Goal: Task Accomplishment & Management: Manage account settings

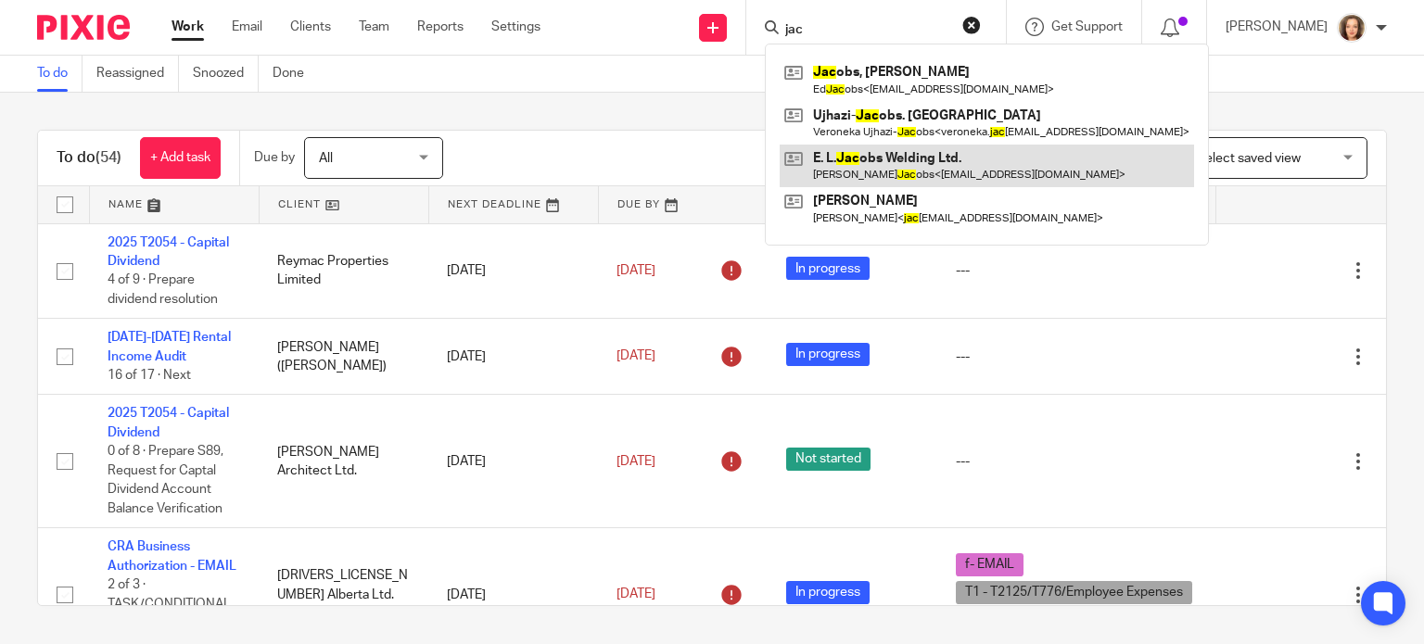
type input "jac"
click at [924, 155] on link at bounding box center [987, 166] width 414 height 43
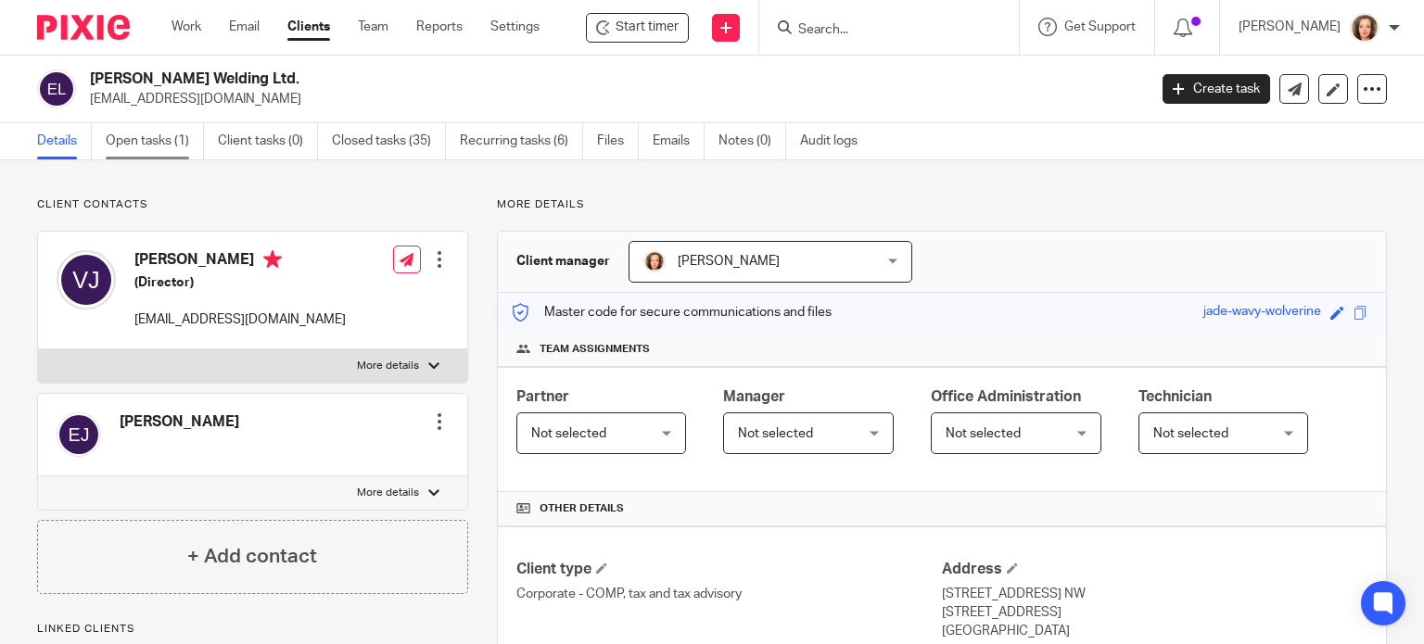
click at [134, 141] on link "Open tasks (1)" at bounding box center [155, 141] width 98 height 36
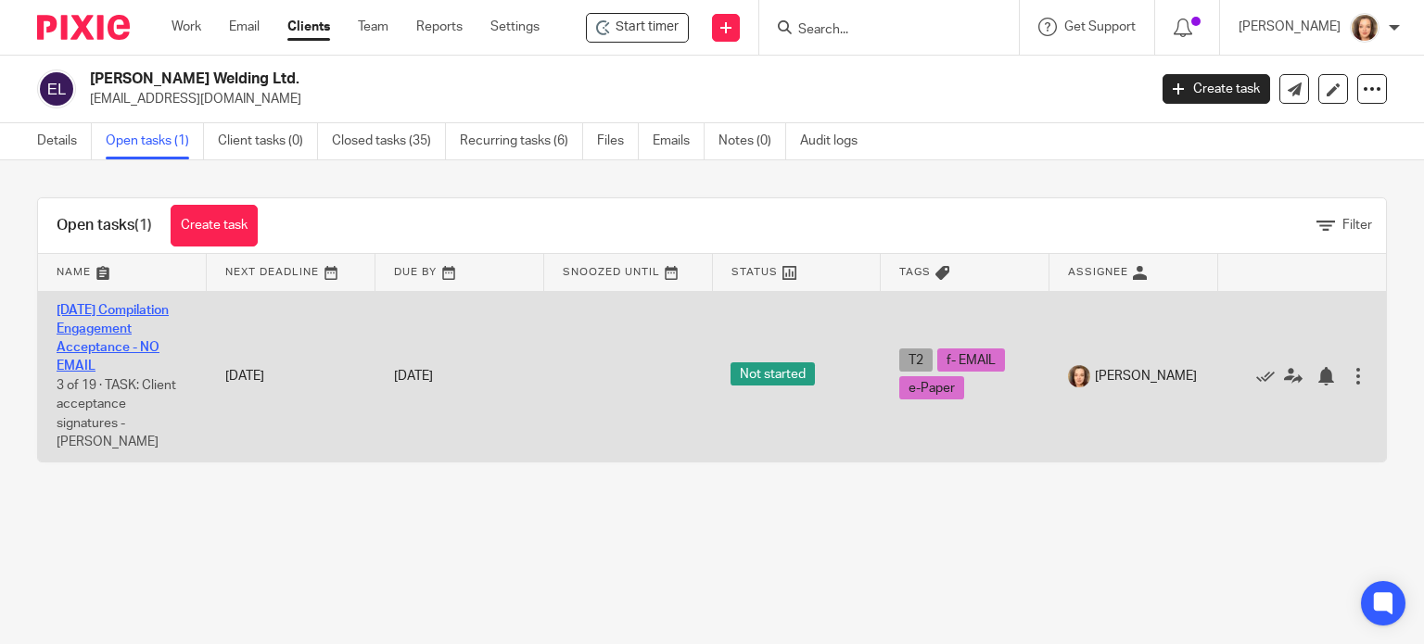
click at [116, 365] on link "2023-12-31 Compilation Engagement Acceptance - NO EMAIL" at bounding box center [113, 339] width 112 height 70
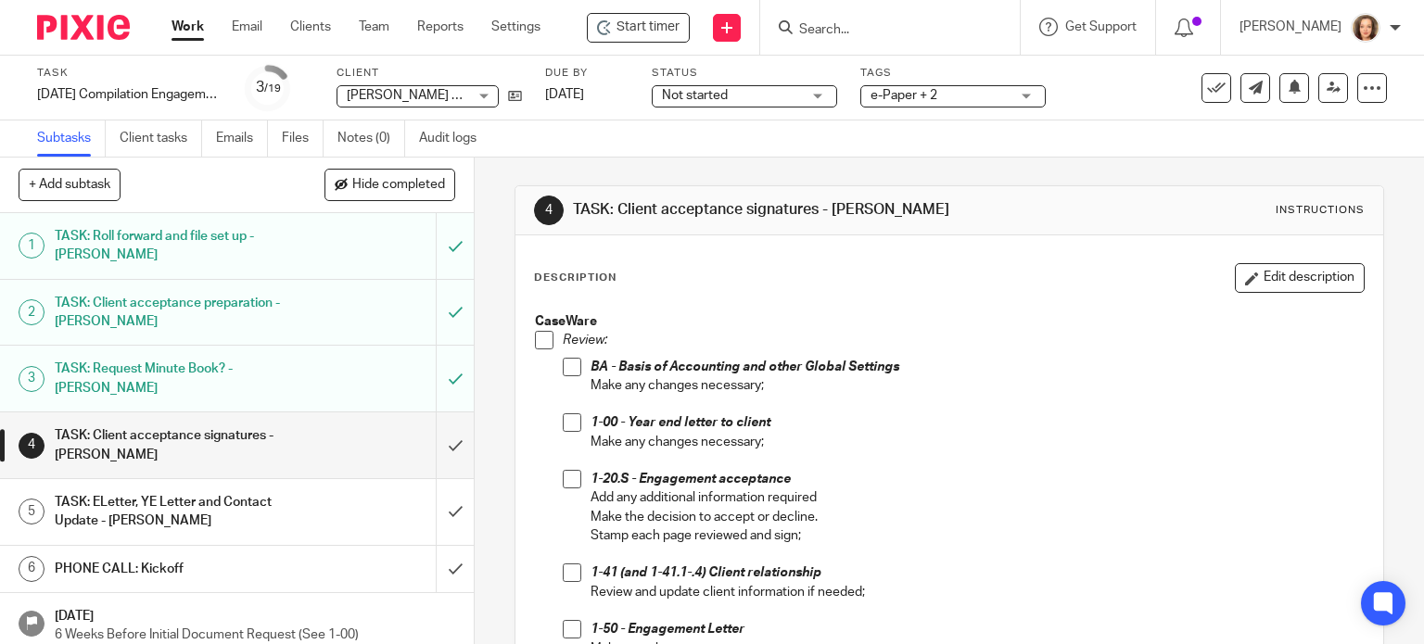
click at [833, 29] on input "Search" at bounding box center [880, 30] width 167 height 17
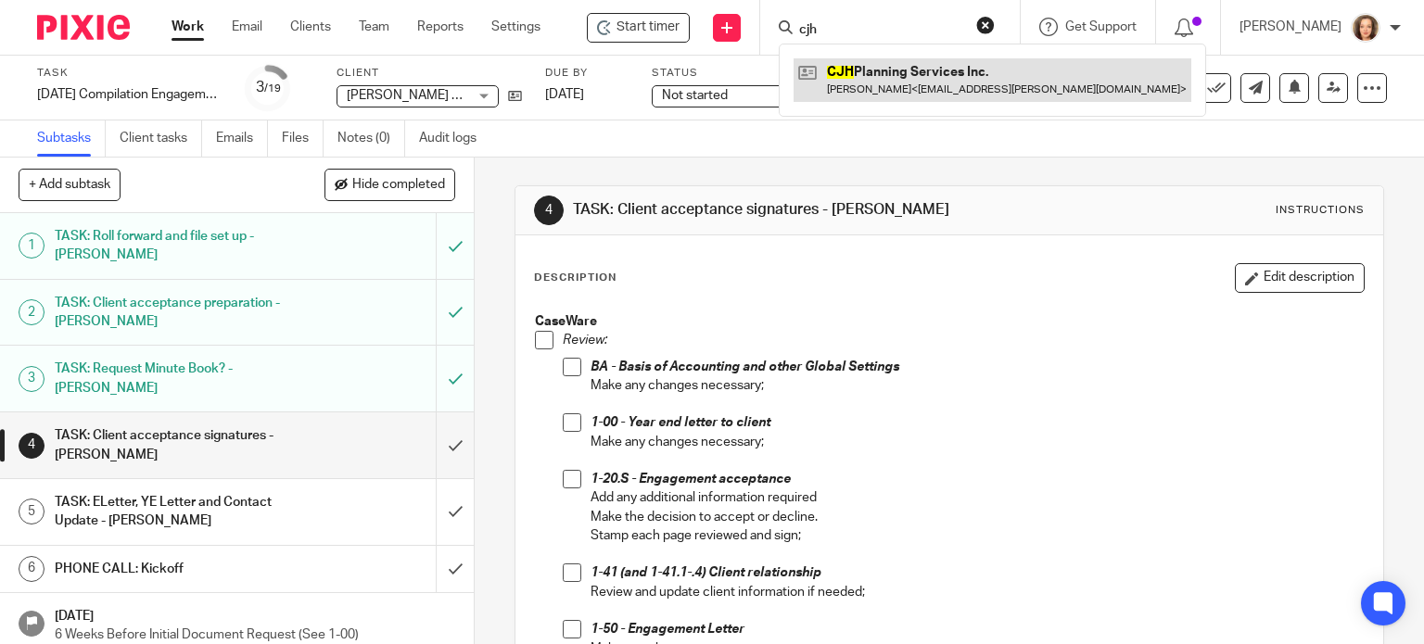
type input "cjh"
click at [850, 74] on link at bounding box center [993, 79] width 398 height 43
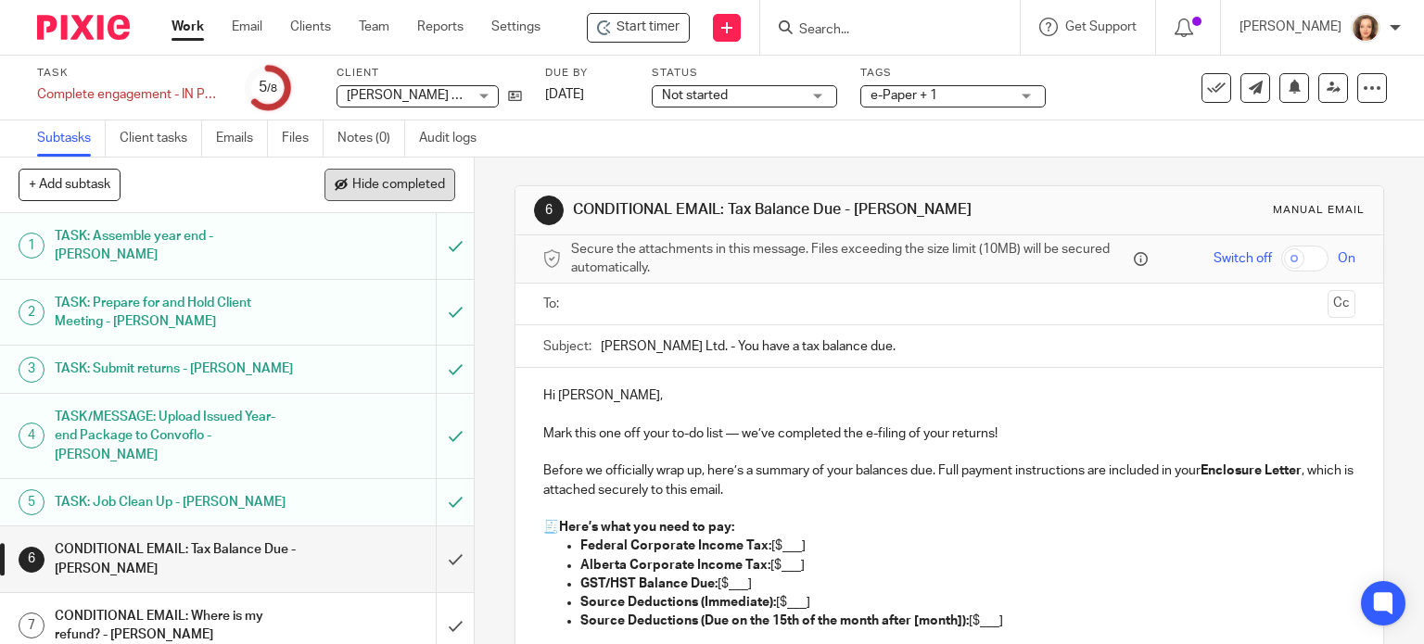
drag, startPoint x: 0, startPoint y: 0, endPoint x: 378, endPoint y: 183, distance: 420.1
click at [378, 183] on span "Hide completed" at bounding box center [398, 185] width 93 height 15
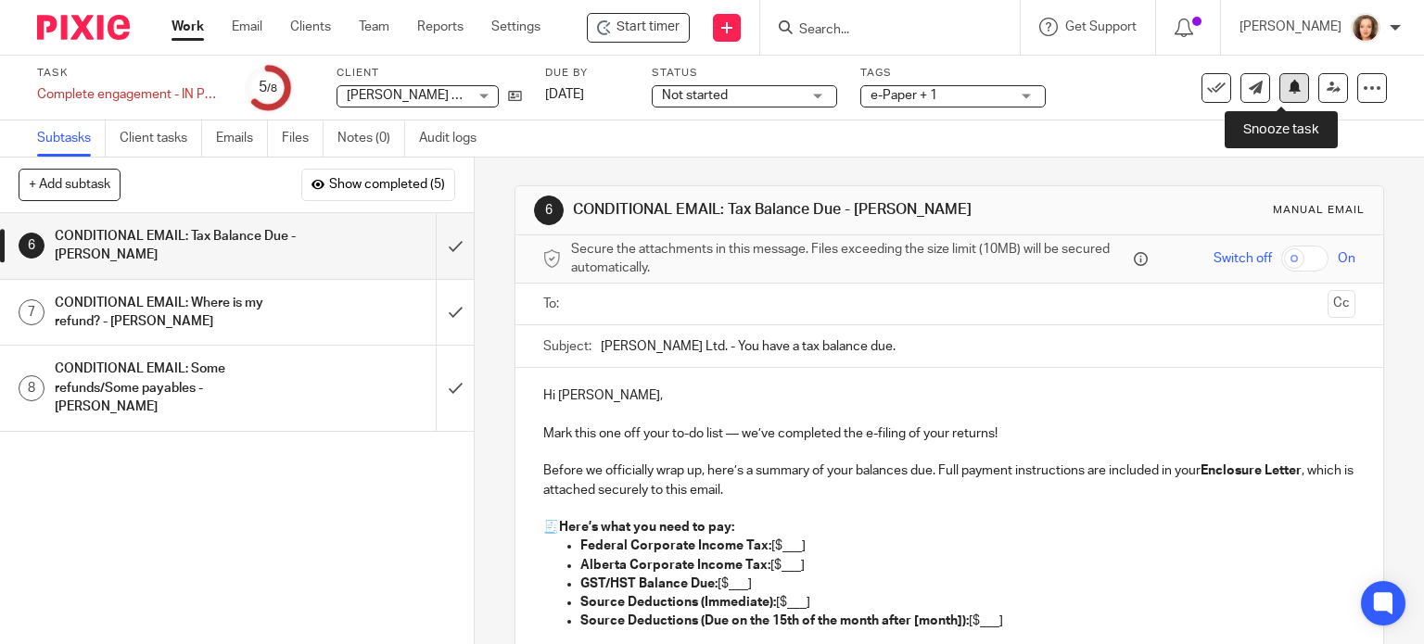
click at [1288, 89] on icon at bounding box center [1295, 87] width 14 height 14
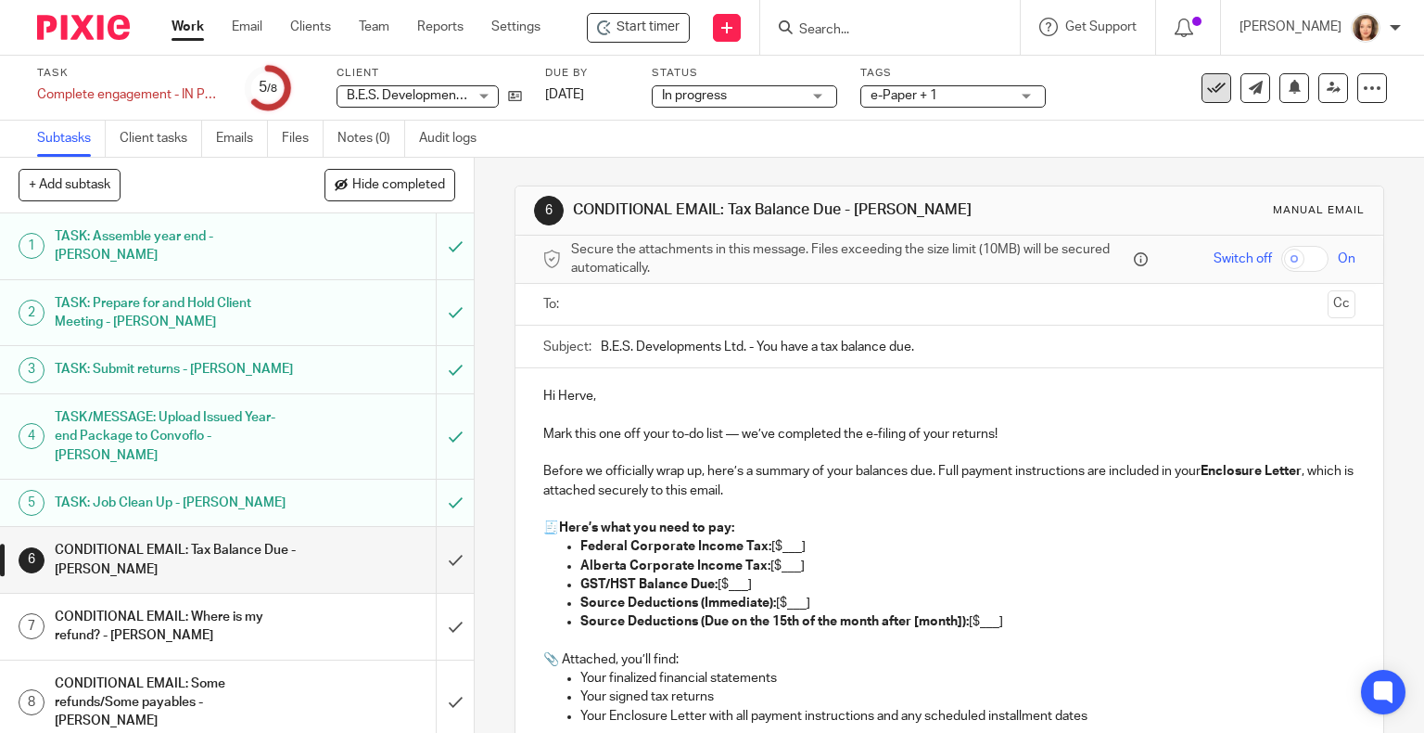
click at [1207, 80] on icon at bounding box center [1216, 88] width 19 height 19
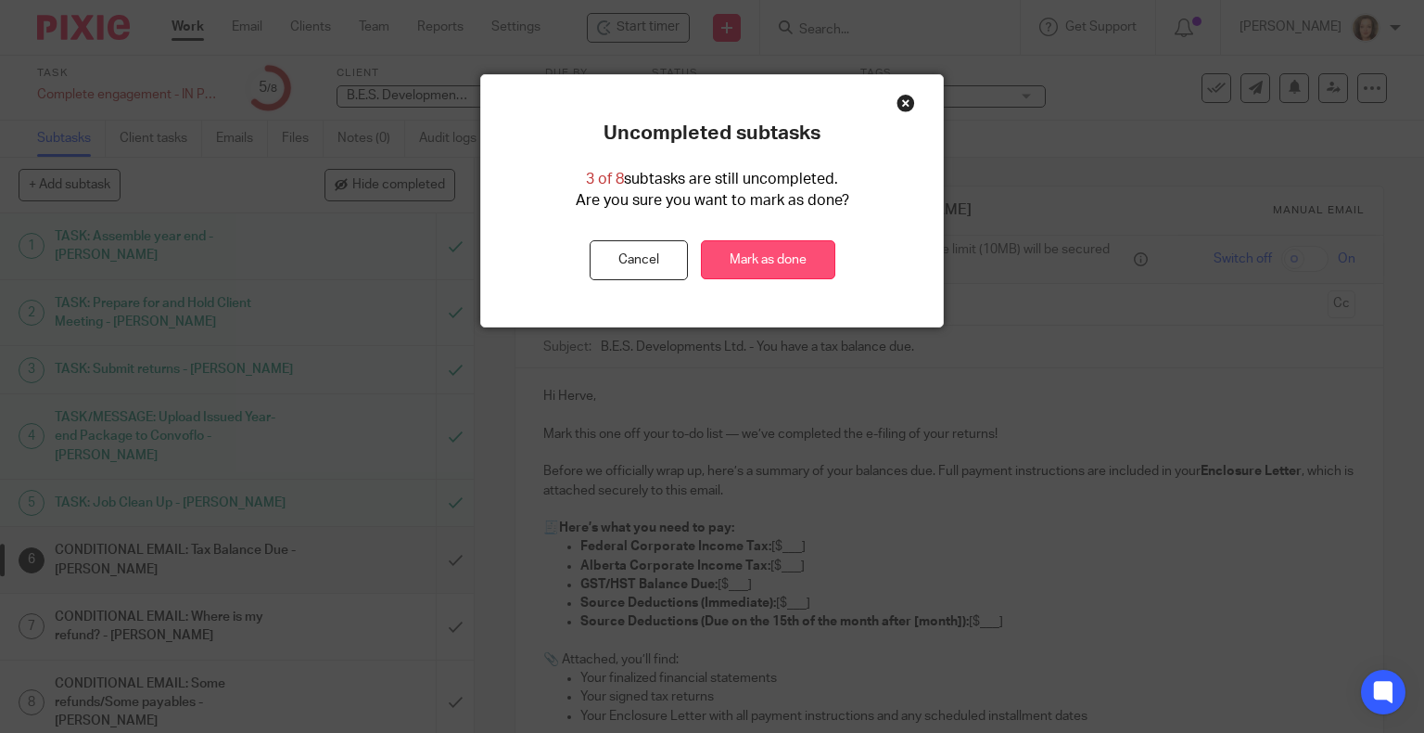
click at [745, 256] on link "Mark as done" at bounding box center [768, 260] width 134 height 40
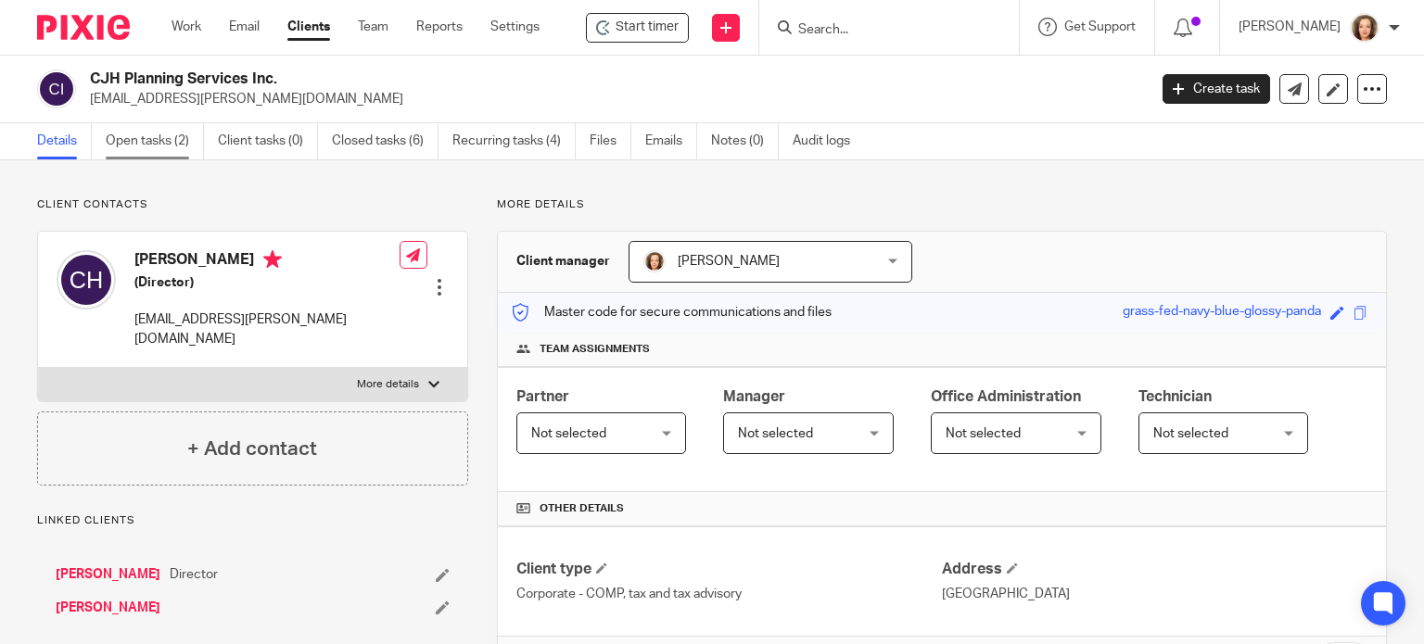
click at [132, 137] on link "Open tasks (2)" at bounding box center [155, 141] width 98 height 36
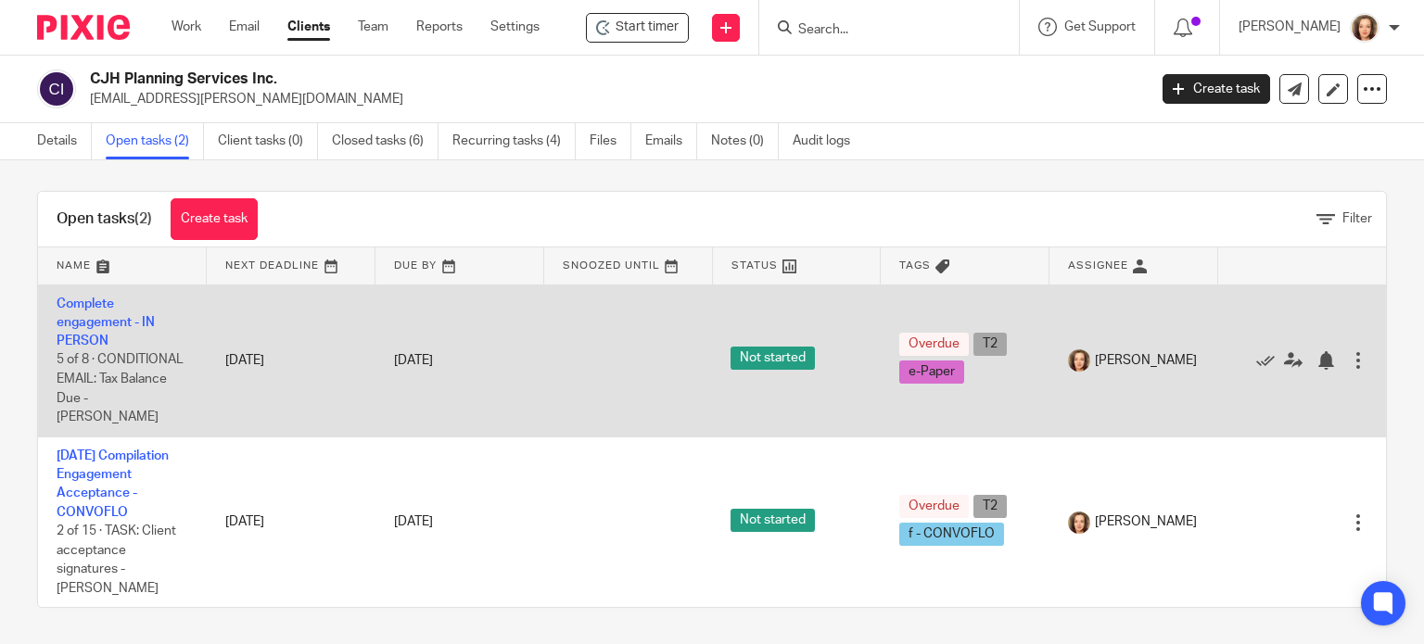
scroll to position [8, 0]
click at [1256, 351] on icon at bounding box center [1265, 360] width 19 height 19
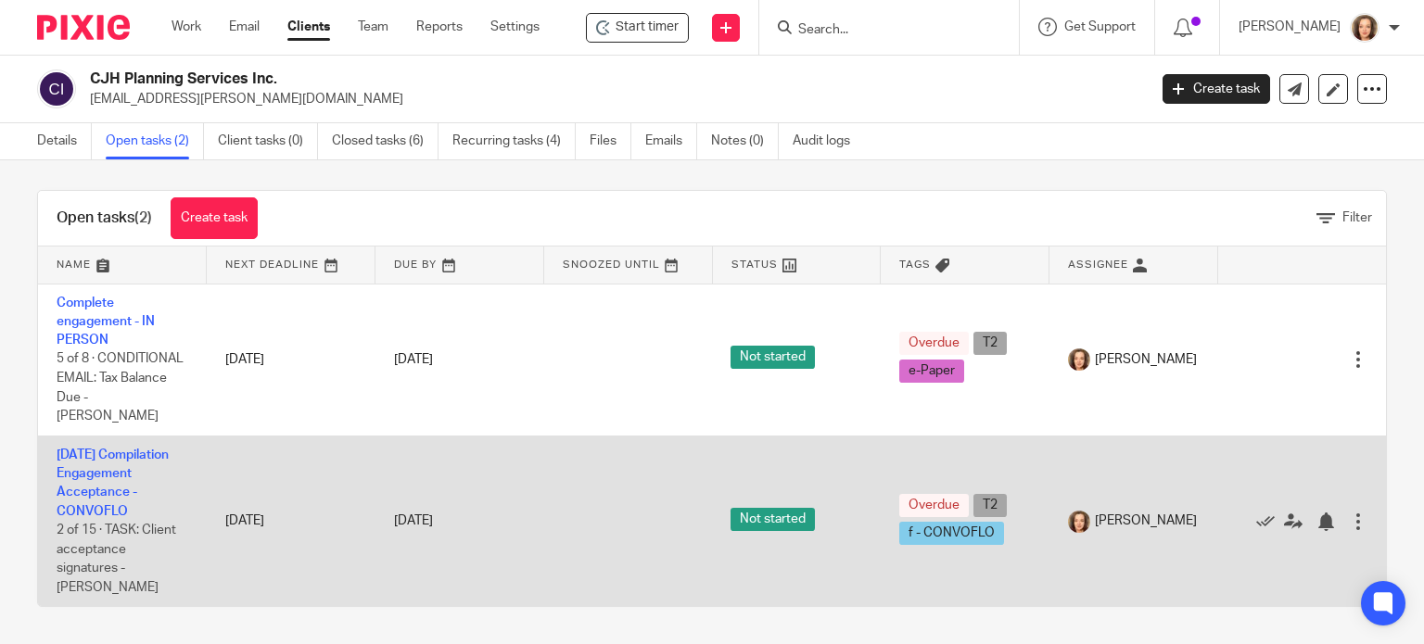
scroll to position [0, 0]
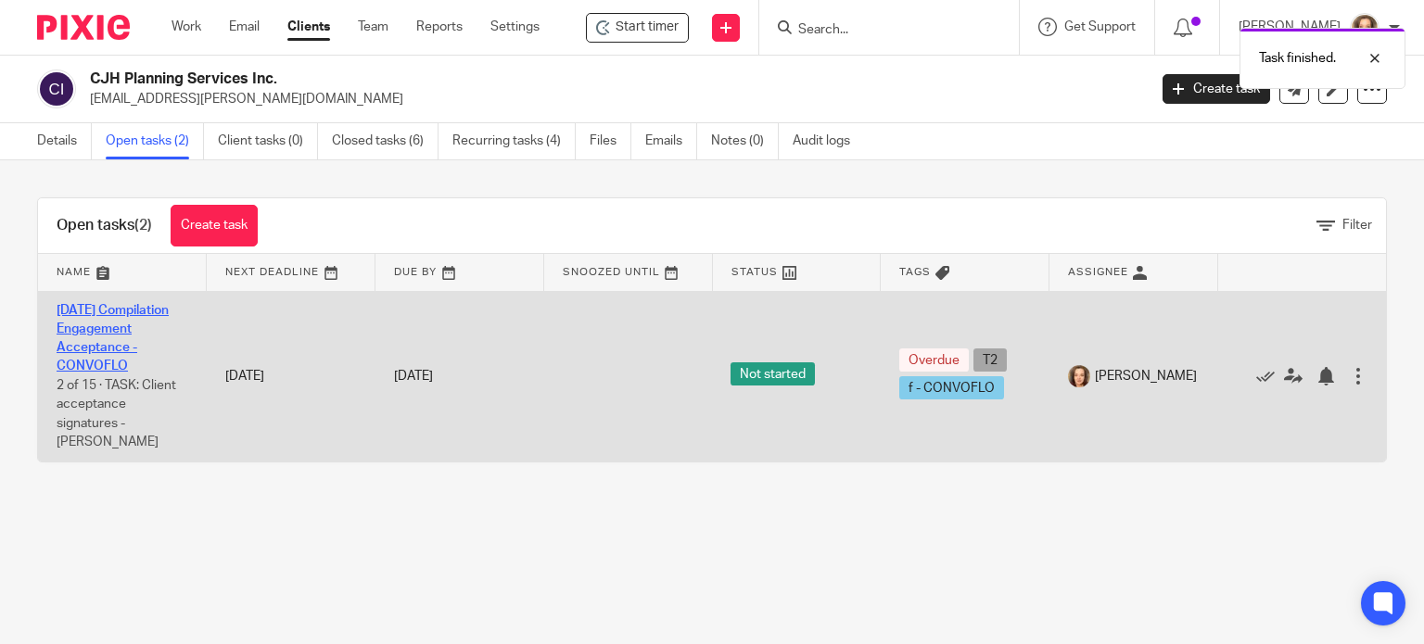
click at [85, 363] on link "2025-07-31 Compilation Engagement Acceptance - CONVOFLO" at bounding box center [113, 339] width 112 height 70
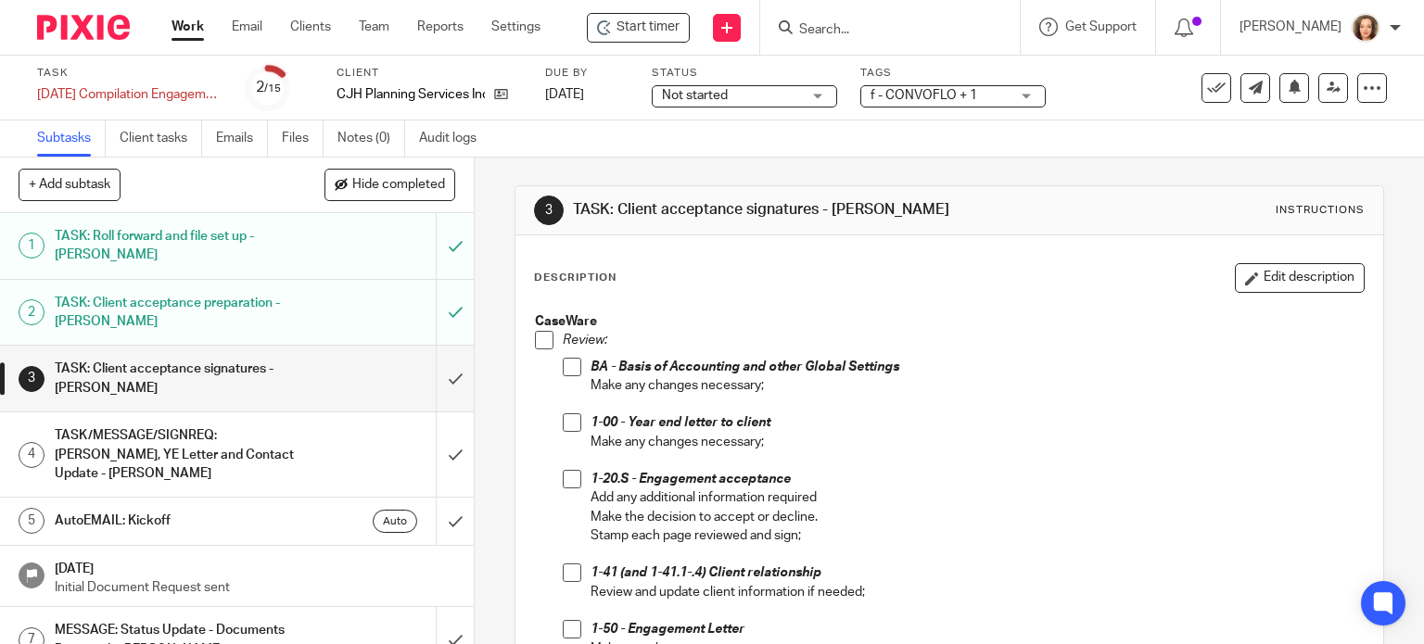
click at [542, 340] on span at bounding box center [544, 340] width 19 height 19
drag, startPoint x: 566, startPoint y: 365, endPoint x: 570, endPoint y: 411, distance: 45.7
click at [566, 365] on span at bounding box center [572, 367] width 19 height 19
click at [567, 422] on span at bounding box center [572, 423] width 19 height 19
click at [567, 476] on span at bounding box center [572, 479] width 19 height 19
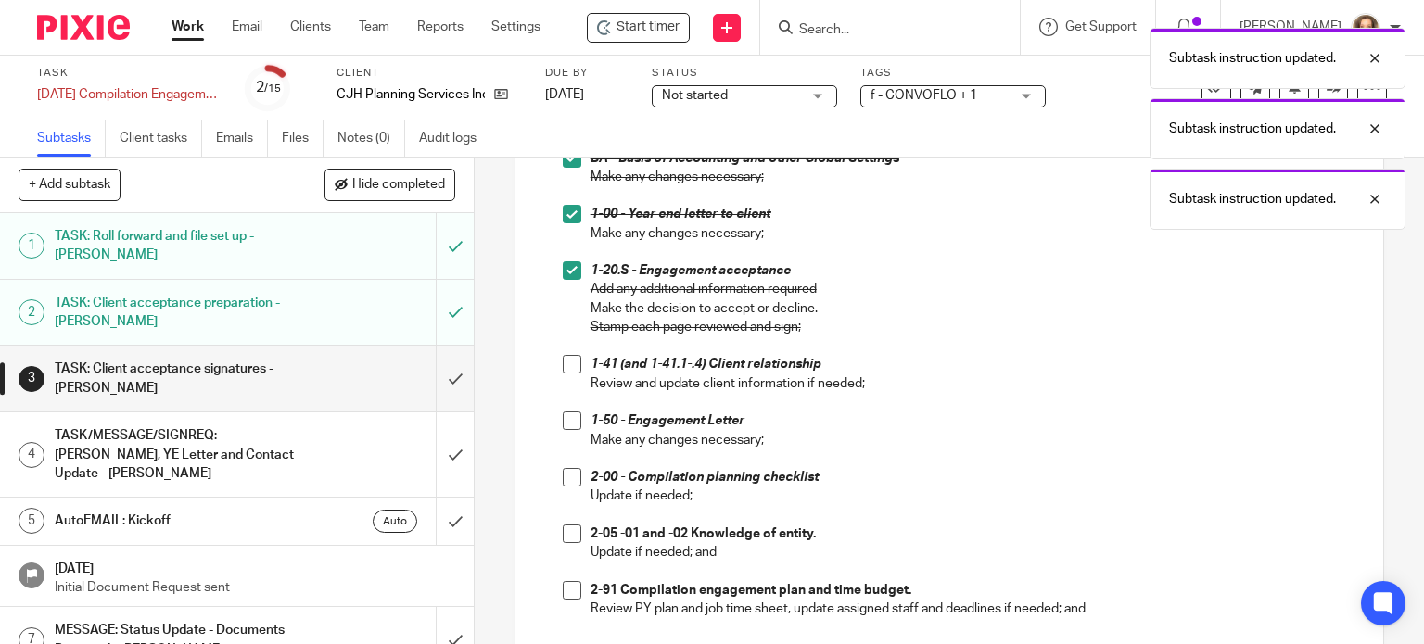
scroll to position [255, 0]
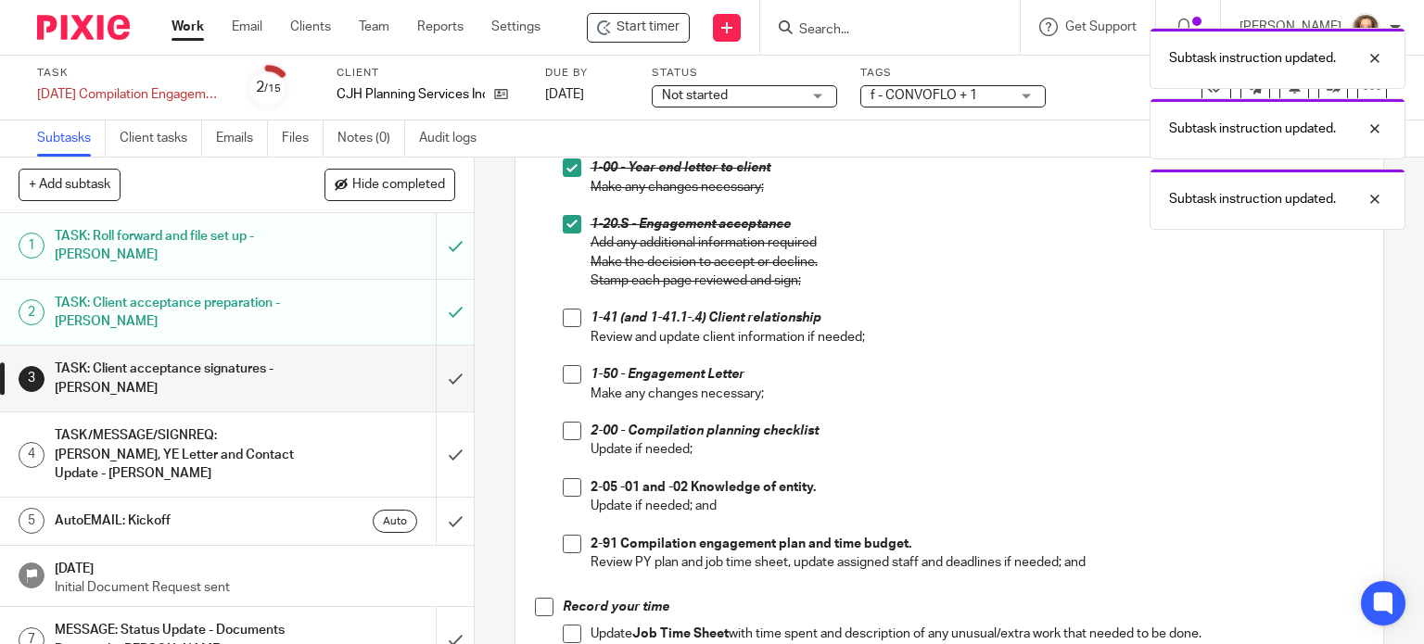
click at [563, 318] on span at bounding box center [572, 318] width 19 height 19
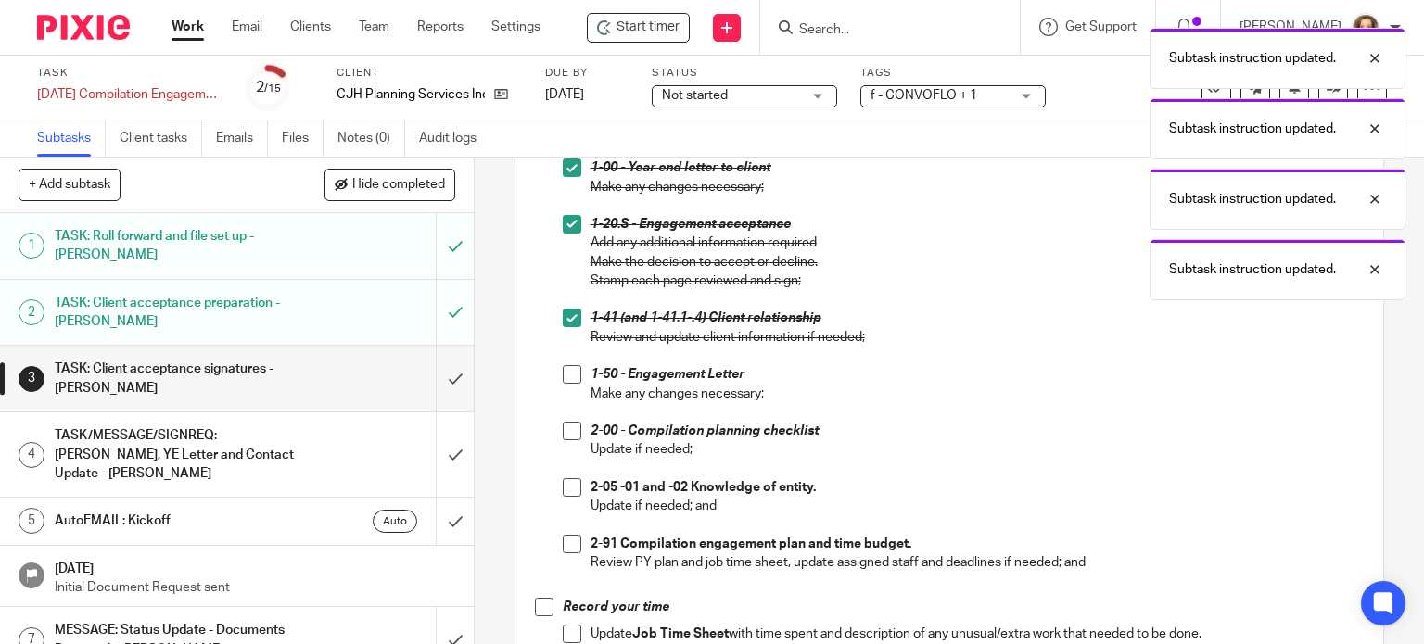
click at [564, 374] on span at bounding box center [572, 374] width 19 height 19
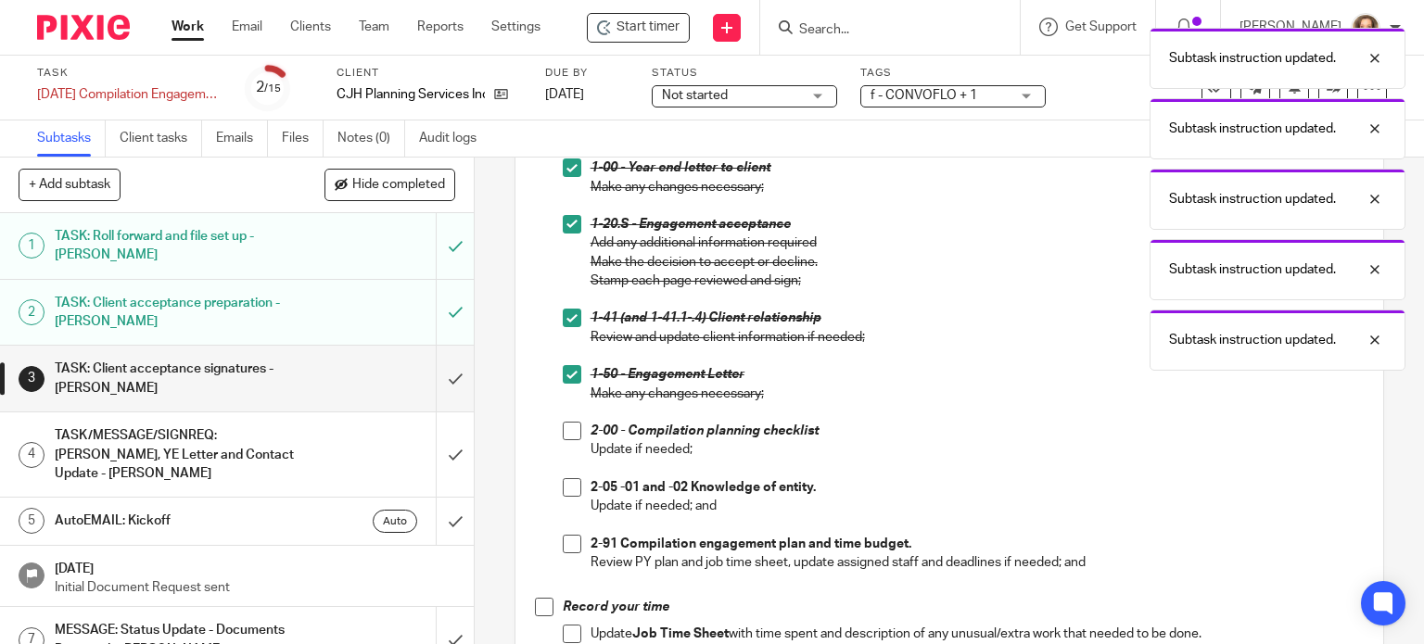
click at [568, 436] on span at bounding box center [572, 431] width 19 height 19
click at [571, 489] on span at bounding box center [572, 487] width 19 height 19
click at [565, 549] on span at bounding box center [572, 544] width 19 height 19
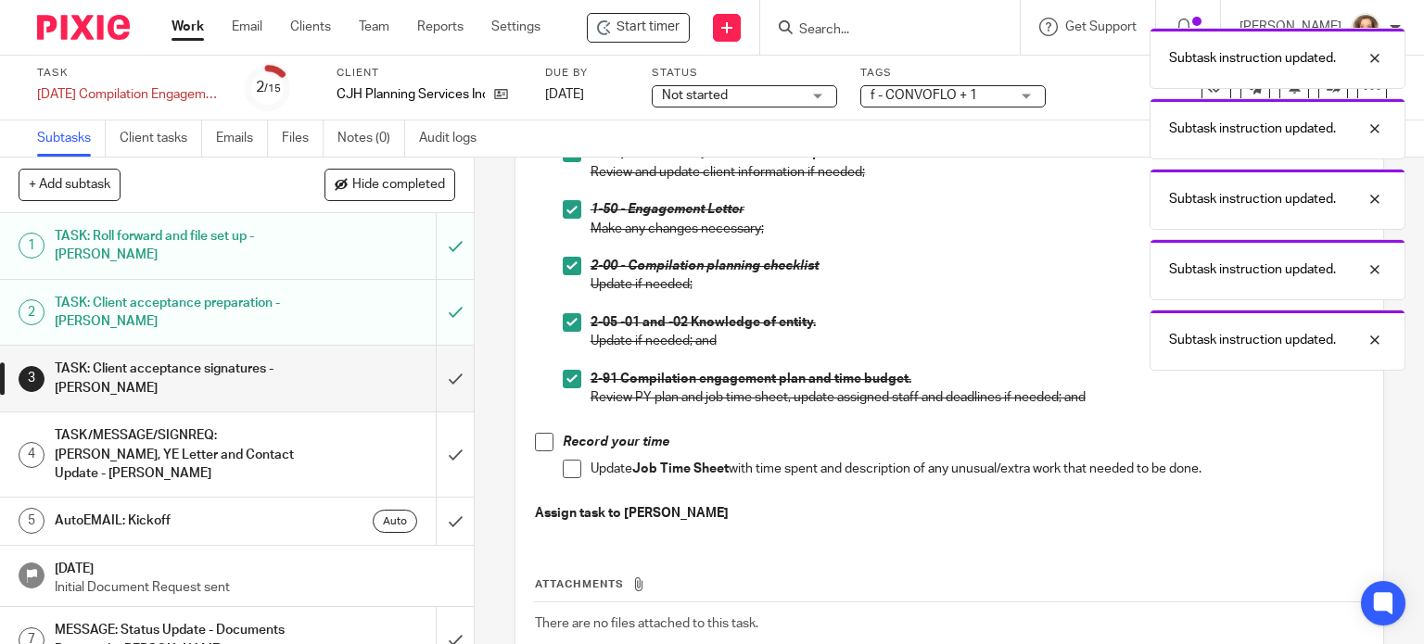
scroll to position [440, 0]
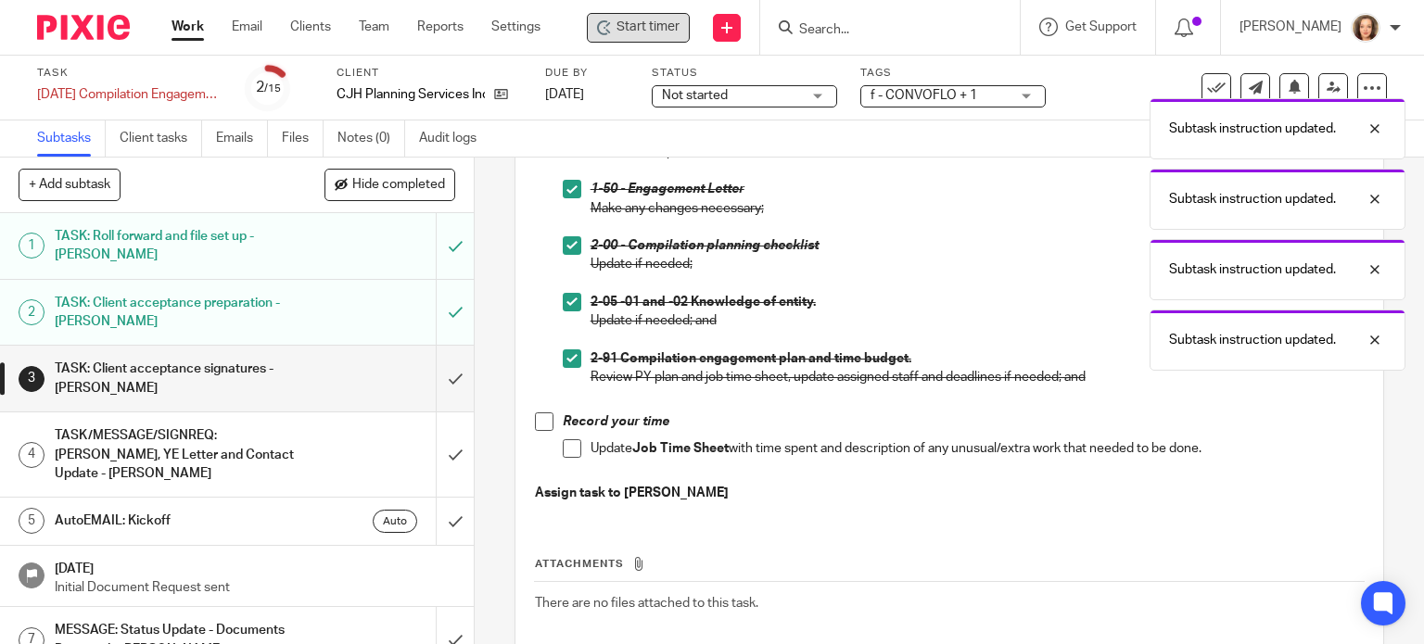
click at [644, 26] on span "Start timer" at bounding box center [648, 27] width 63 height 19
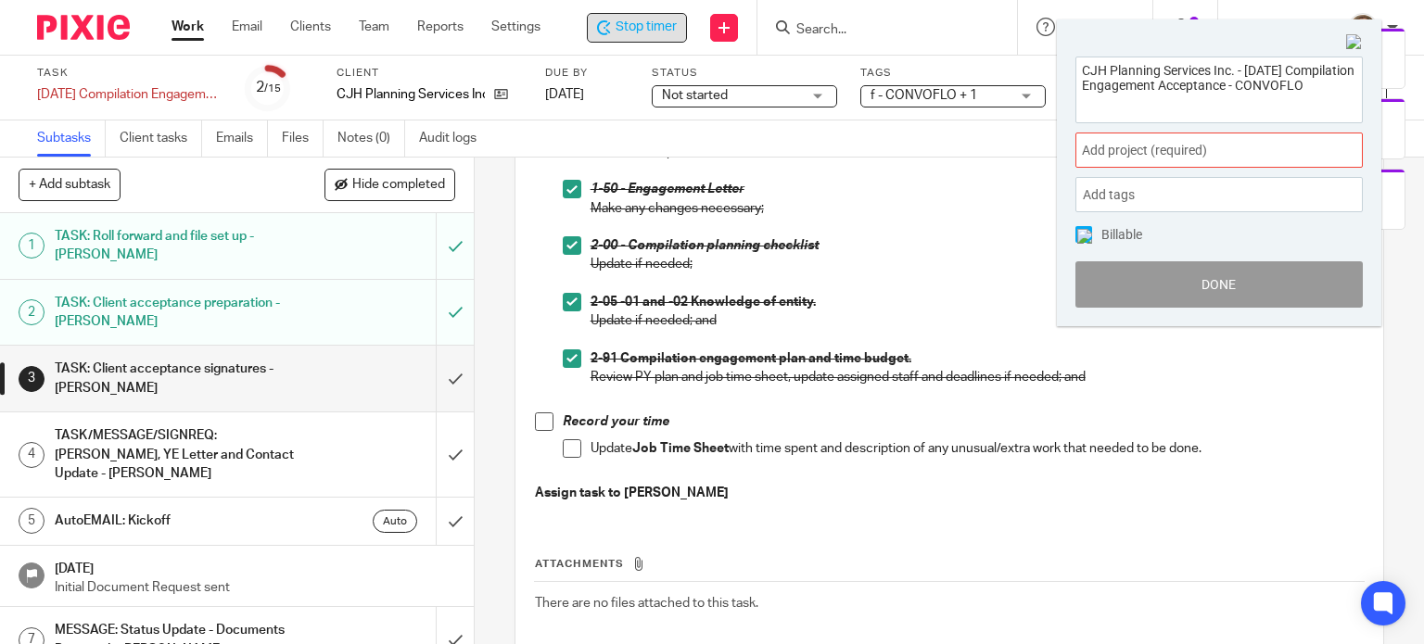
drag, startPoint x: 1157, startPoint y: 103, endPoint x: 1055, endPoint y: 53, distance: 113.6
click at [1055, 53] on body "Work Email Clients Team Reports Settings Work Email Clients Team Reports Settin…" at bounding box center [712, 322] width 1424 height 644
click at [1352, 41] on img at bounding box center [1354, 42] width 17 height 17
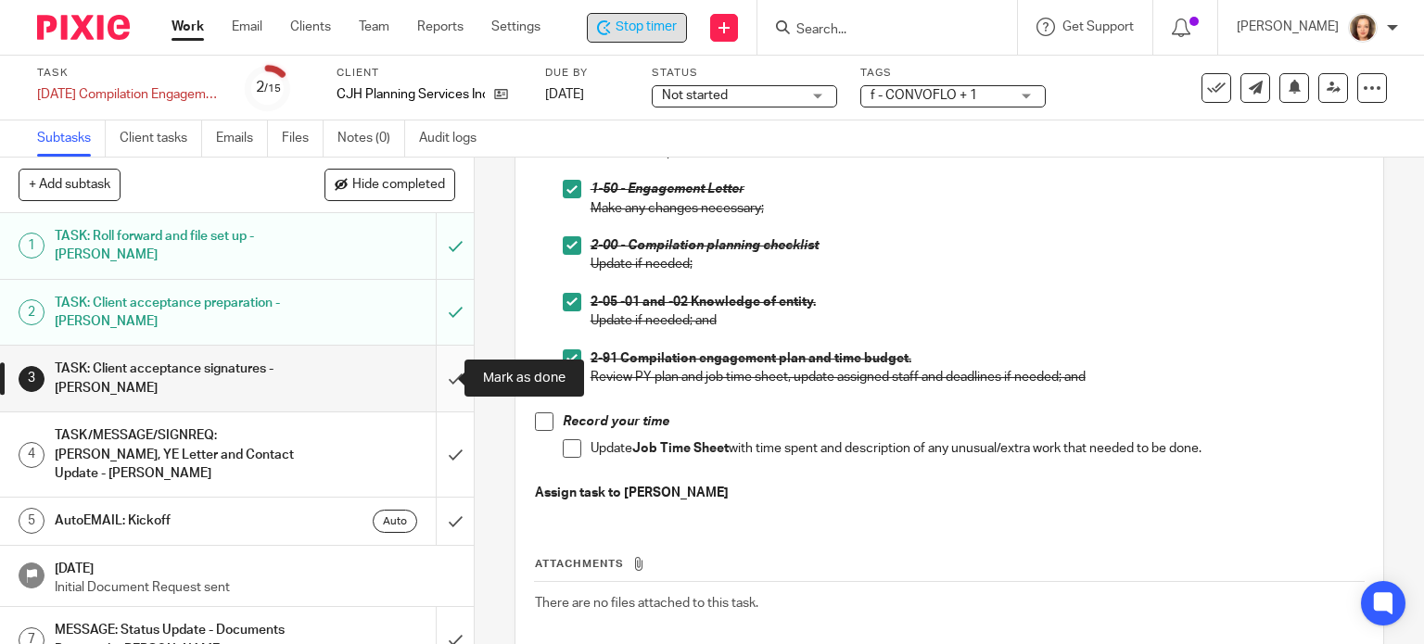
click at [434, 375] on input "submit" at bounding box center [237, 379] width 474 height 66
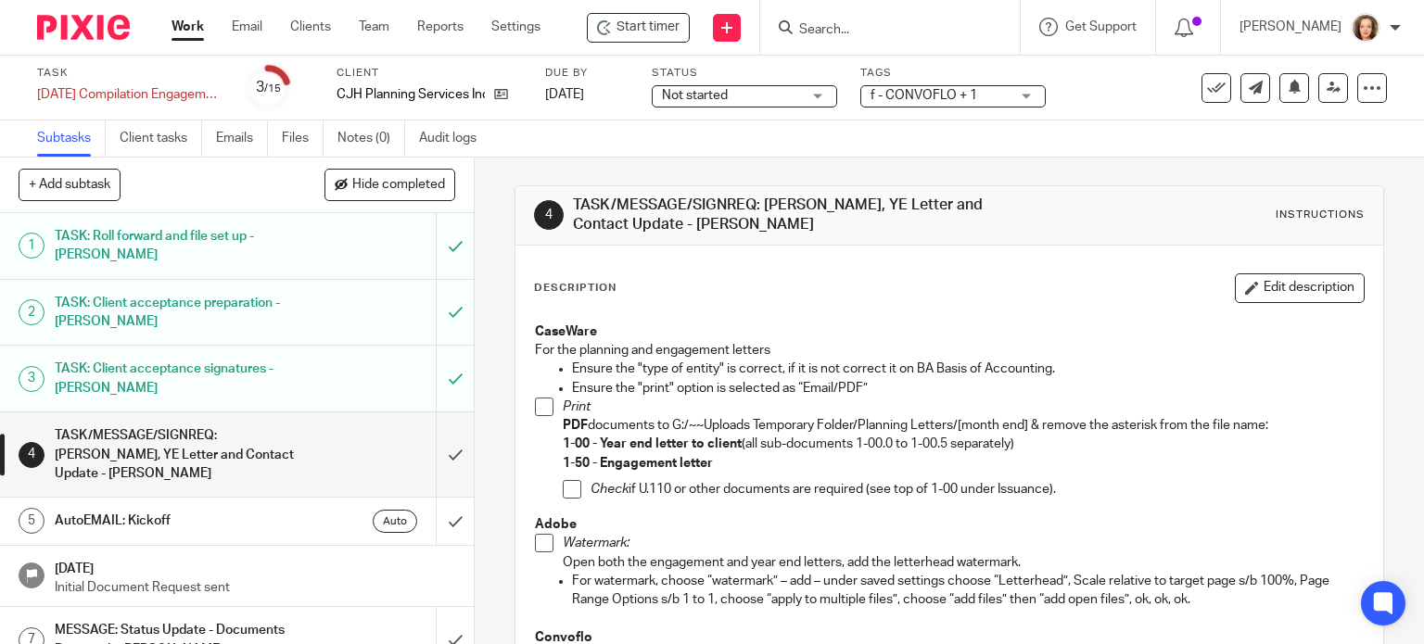
click at [775, 139] on div "Subtasks Client tasks Emails Files Notes (0) Audit logs" at bounding box center [712, 139] width 1424 height 37
click at [816, 93] on div "Not started Not started" at bounding box center [744, 96] width 185 height 22
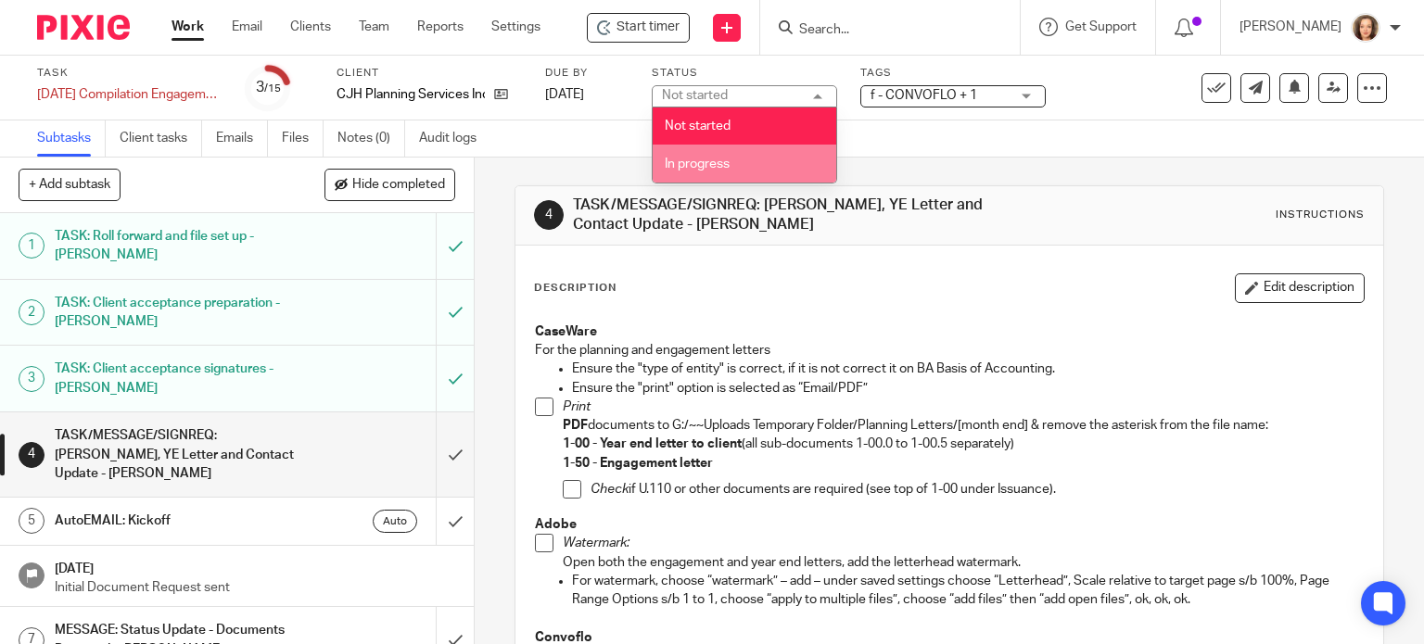
click at [685, 166] on span "In progress" at bounding box center [697, 164] width 65 height 13
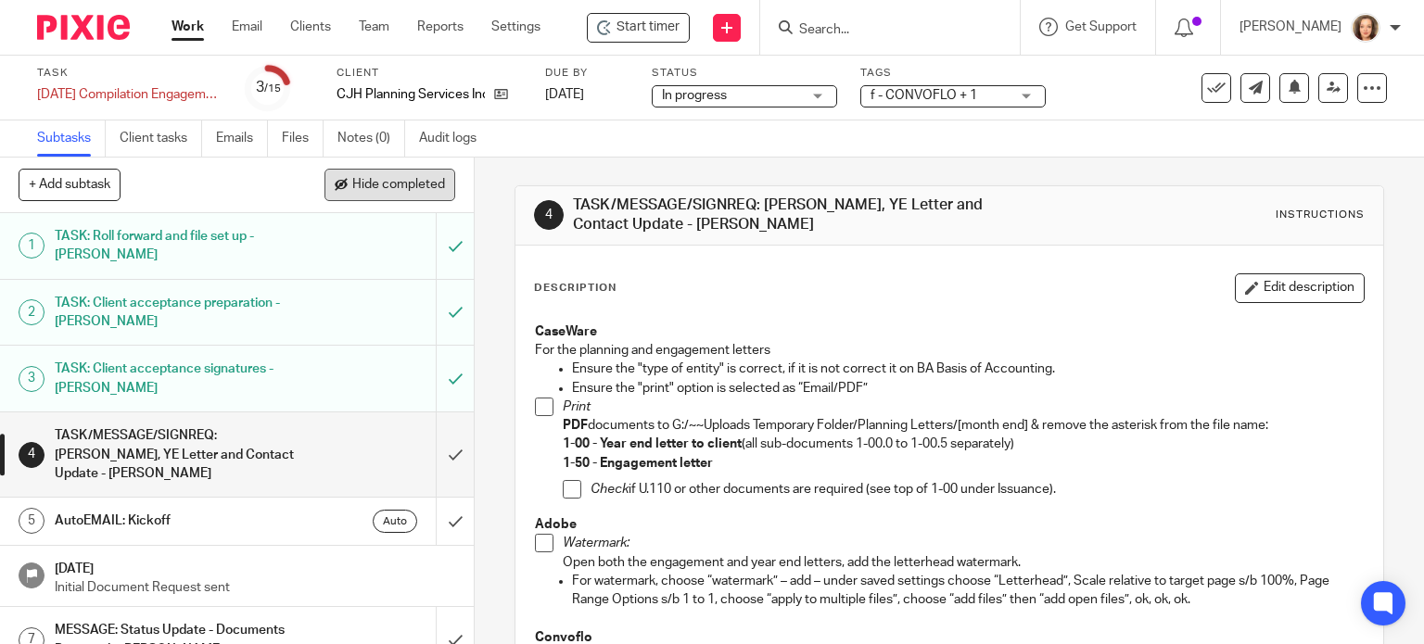
click at [386, 182] on span "Hide completed" at bounding box center [398, 185] width 93 height 15
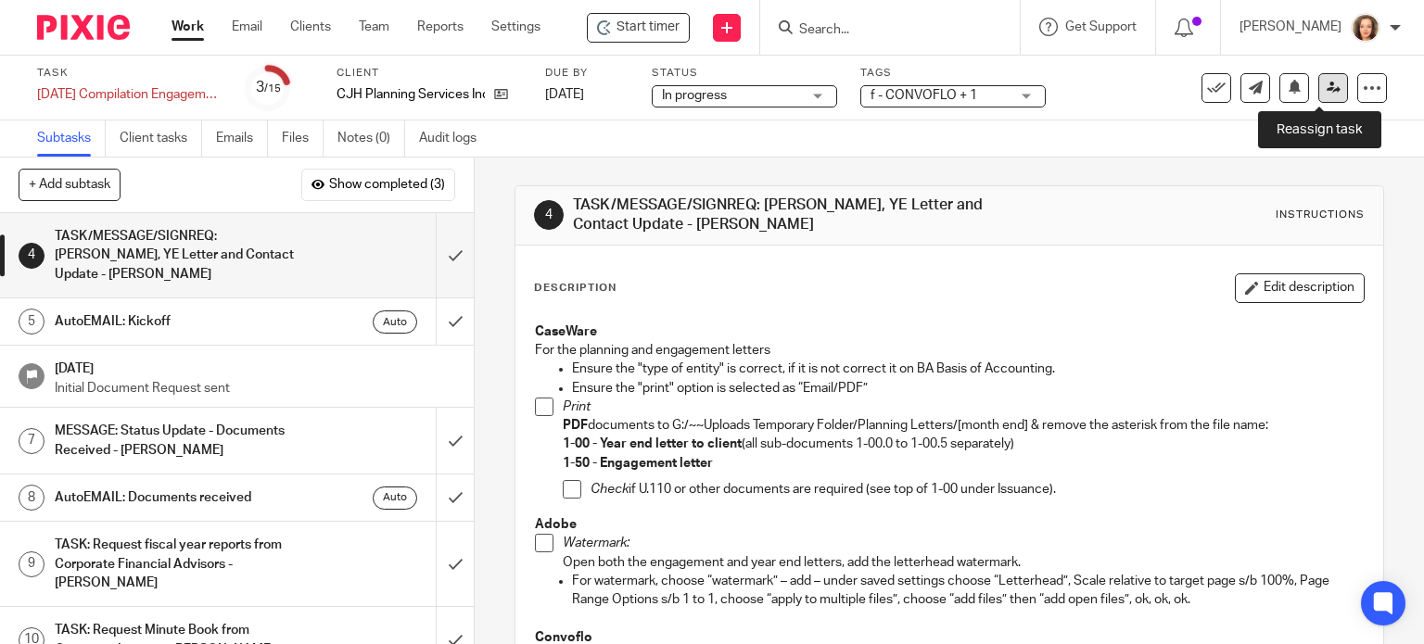
click at [1327, 90] on icon at bounding box center [1334, 88] width 14 height 14
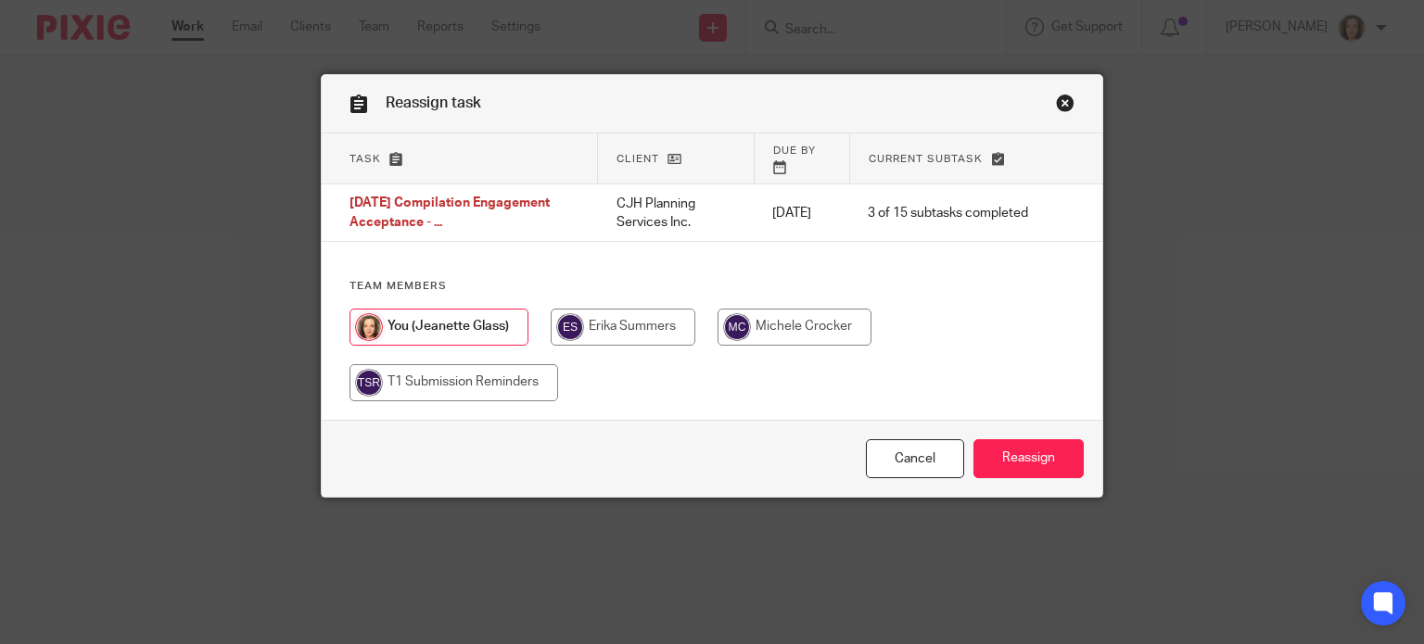
click at [731, 312] on input "radio" at bounding box center [795, 327] width 154 height 37
radio input "true"
click at [1050, 441] on input "Reassign" at bounding box center [1029, 460] width 110 height 40
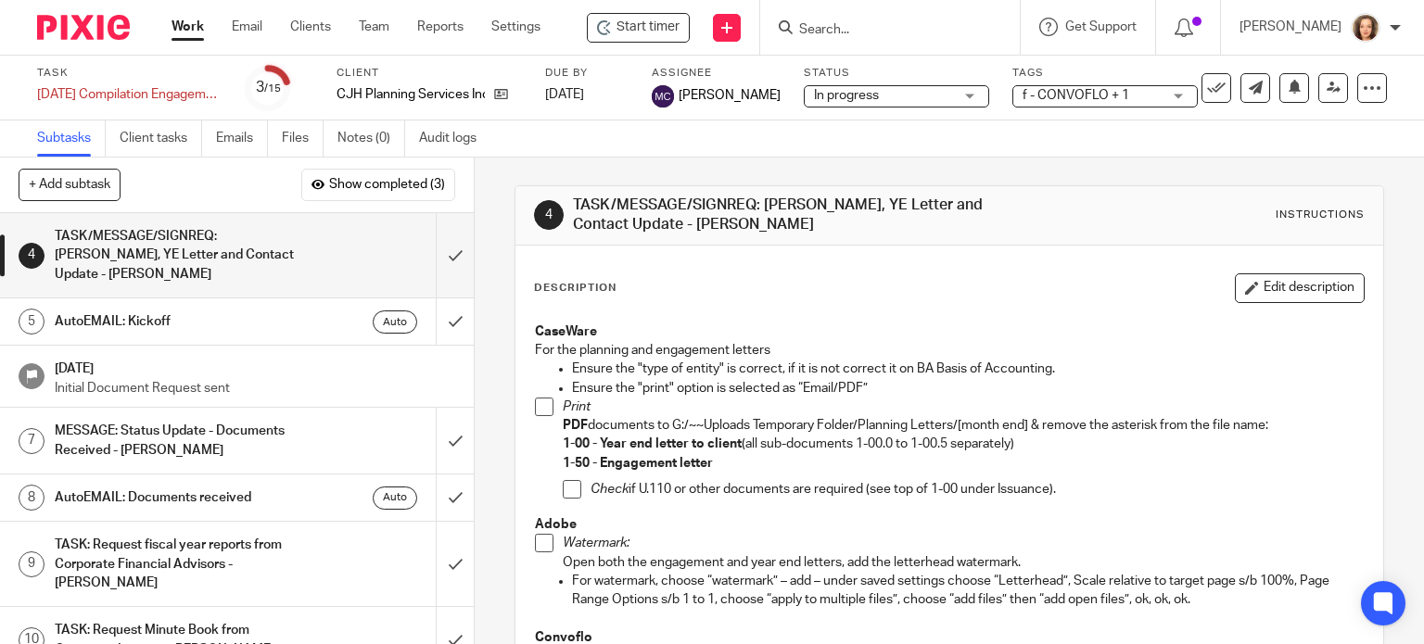
click at [797, 30] on div at bounding box center [887, 27] width 216 height 23
click at [816, 26] on input "Search" at bounding box center [880, 30] width 167 height 17
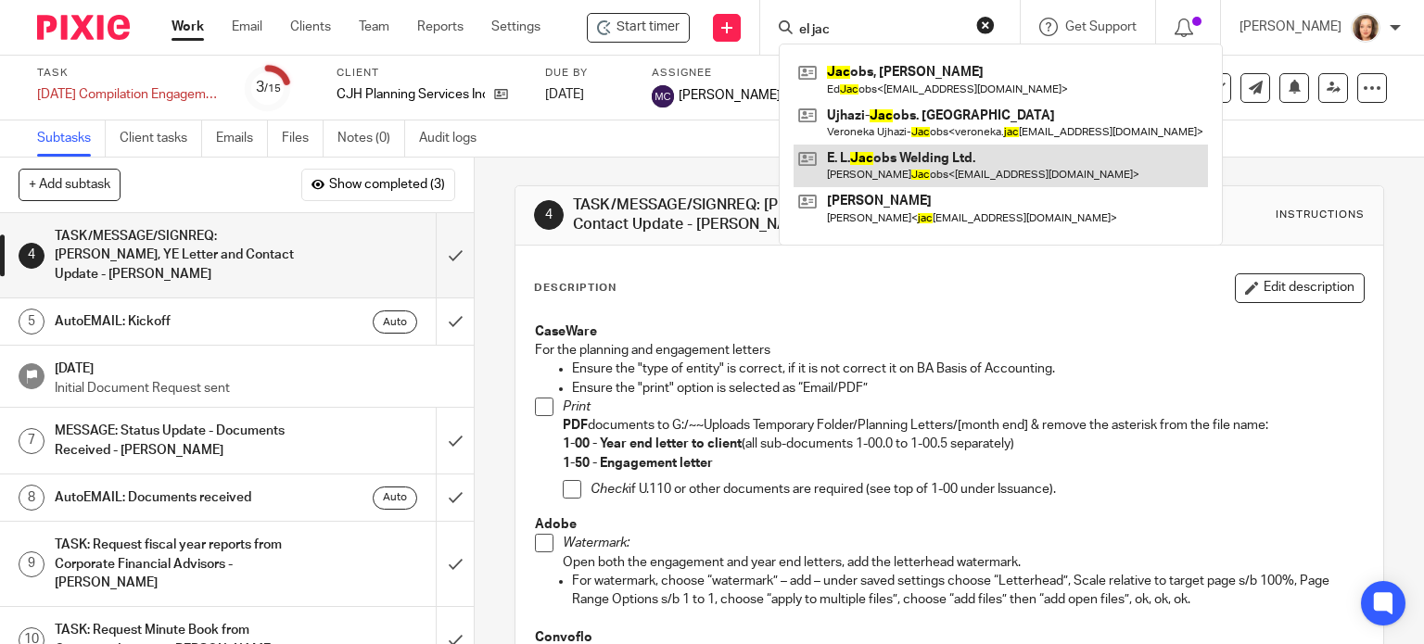
type input "el jac"
click at [865, 161] on link at bounding box center [1001, 166] width 414 height 43
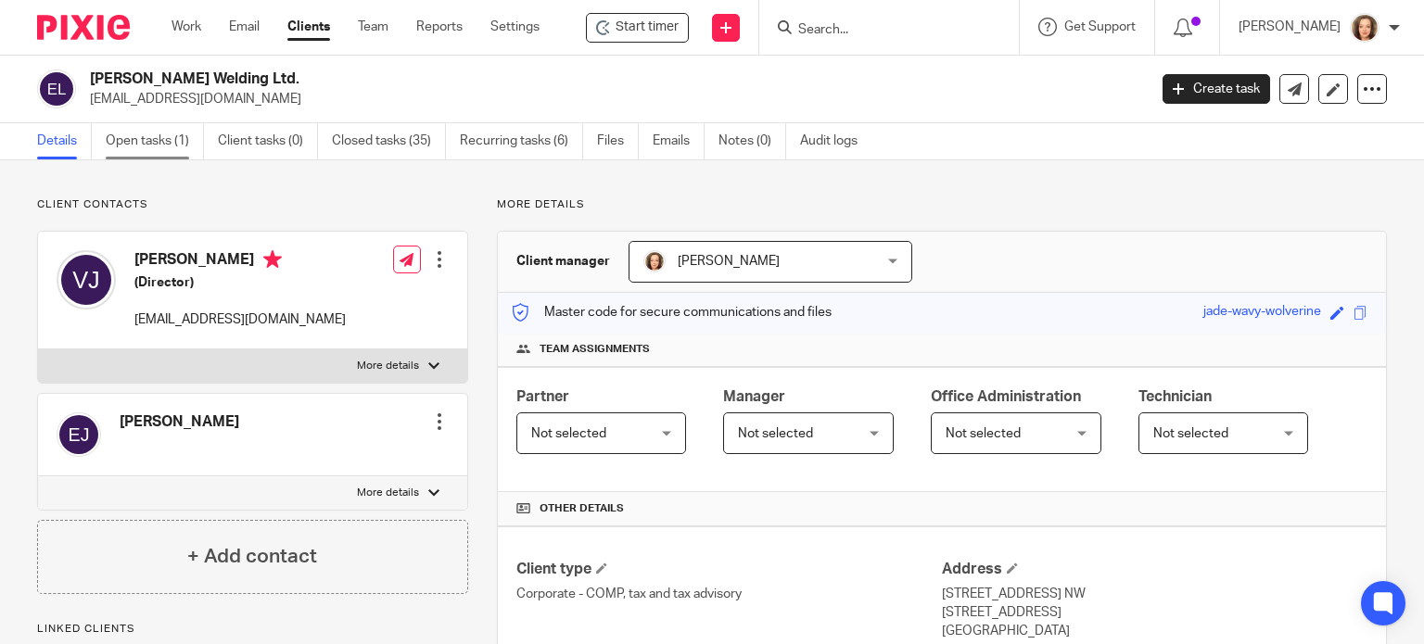
click at [133, 134] on link "Open tasks (1)" at bounding box center [155, 141] width 98 height 36
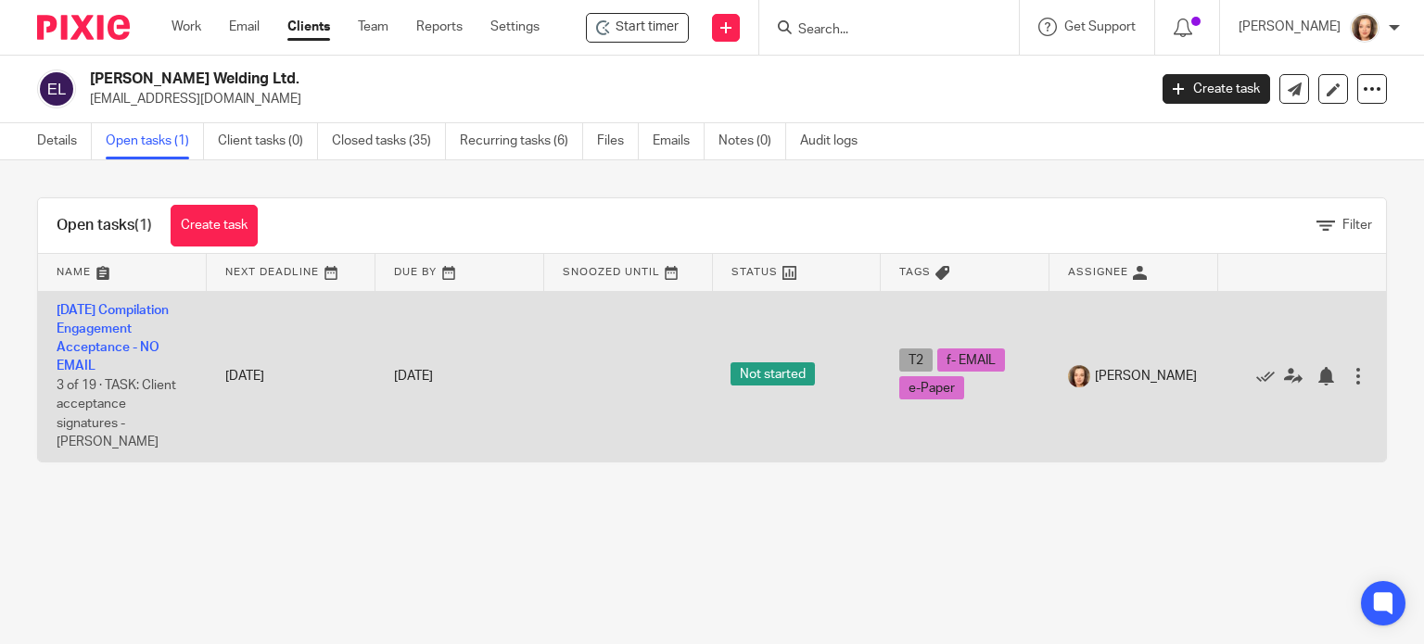
click at [90, 319] on td "[DATE] Compilation Engagement Acceptance - NO EMAIL 3 of 19 · TASK: Client acce…" at bounding box center [122, 376] width 169 height 171
click at [100, 355] on td "[DATE] Compilation Engagement Acceptance - NO EMAIL 3 of 19 · TASK: Client acce…" at bounding box center [122, 376] width 169 height 171
click at [102, 343] on link "[DATE] Compilation Engagement Acceptance - NO EMAIL" at bounding box center [113, 339] width 112 height 70
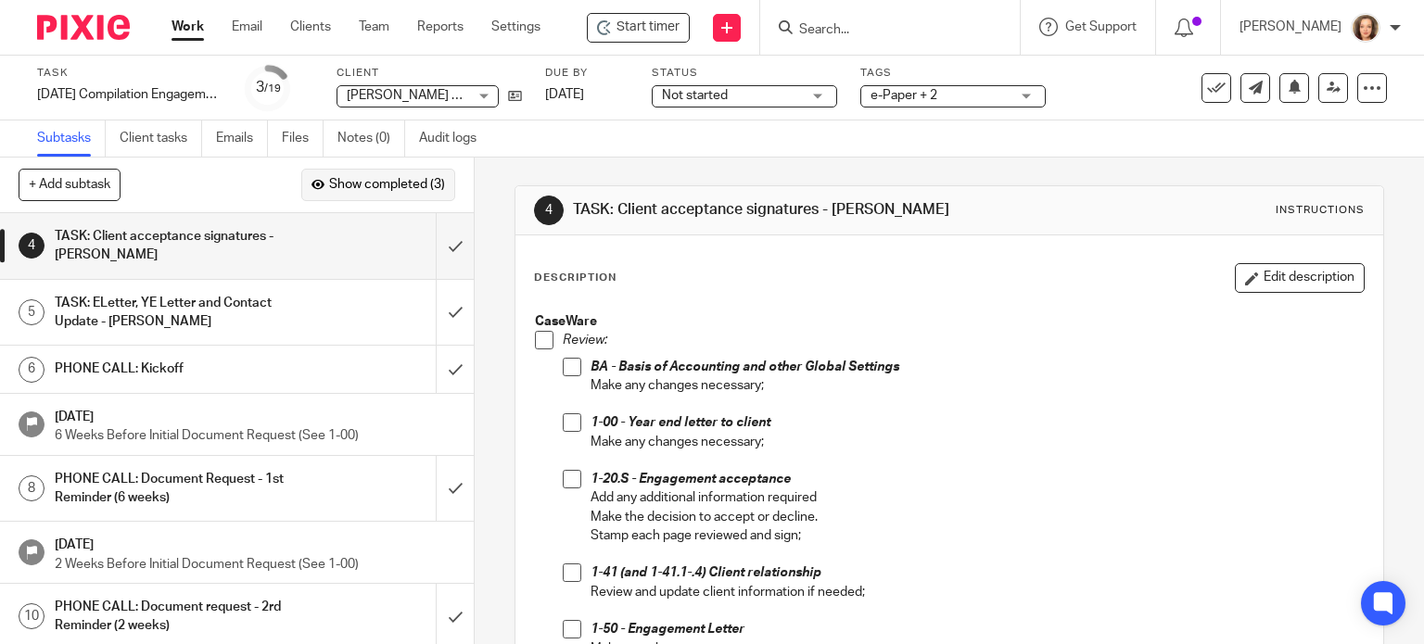
click at [376, 181] on span "Show completed (3)" at bounding box center [387, 185] width 116 height 15
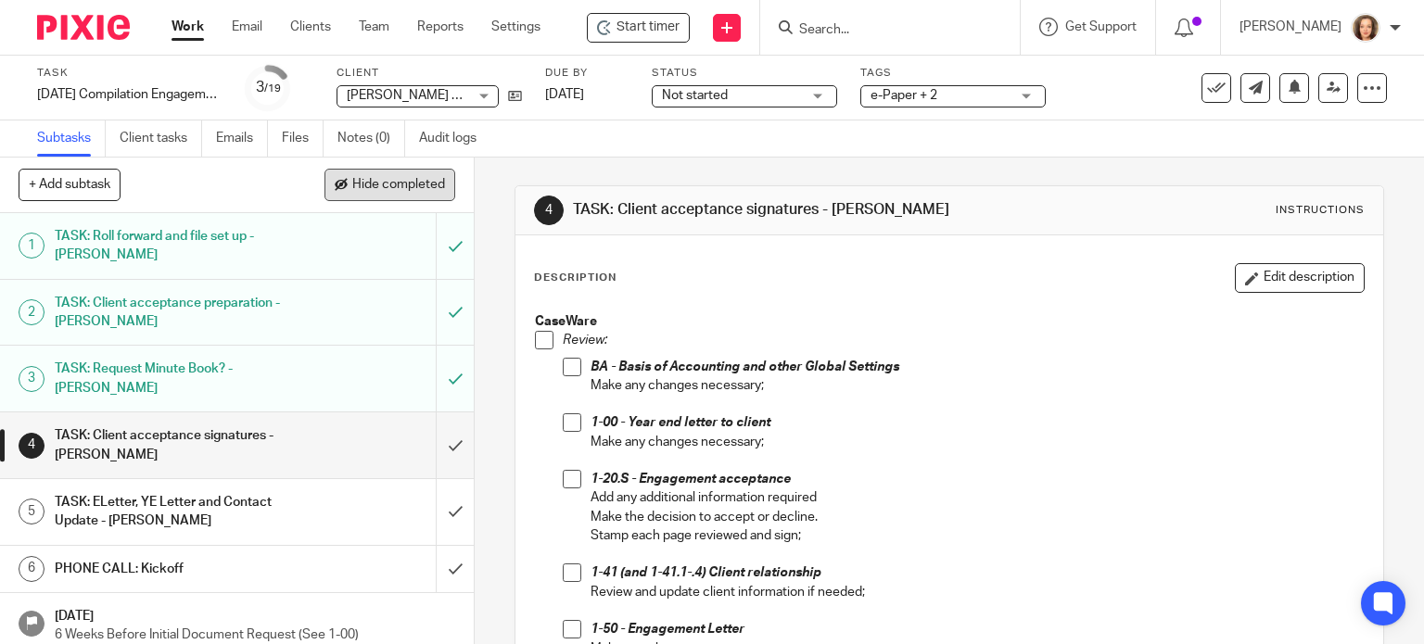
click at [376, 181] on span "Hide completed" at bounding box center [398, 185] width 93 height 15
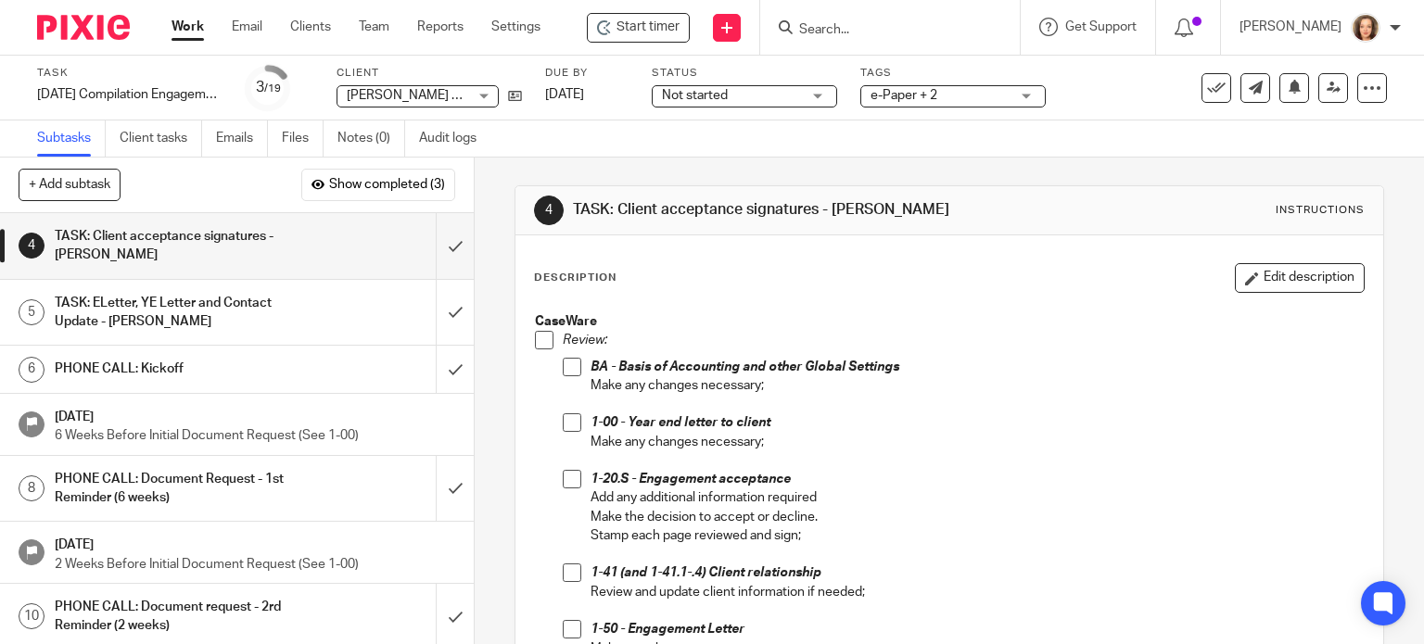
click at [540, 336] on span at bounding box center [544, 340] width 19 height 19
click at [567, 367] on span at bounding box center [572, 367] width 19 height 19
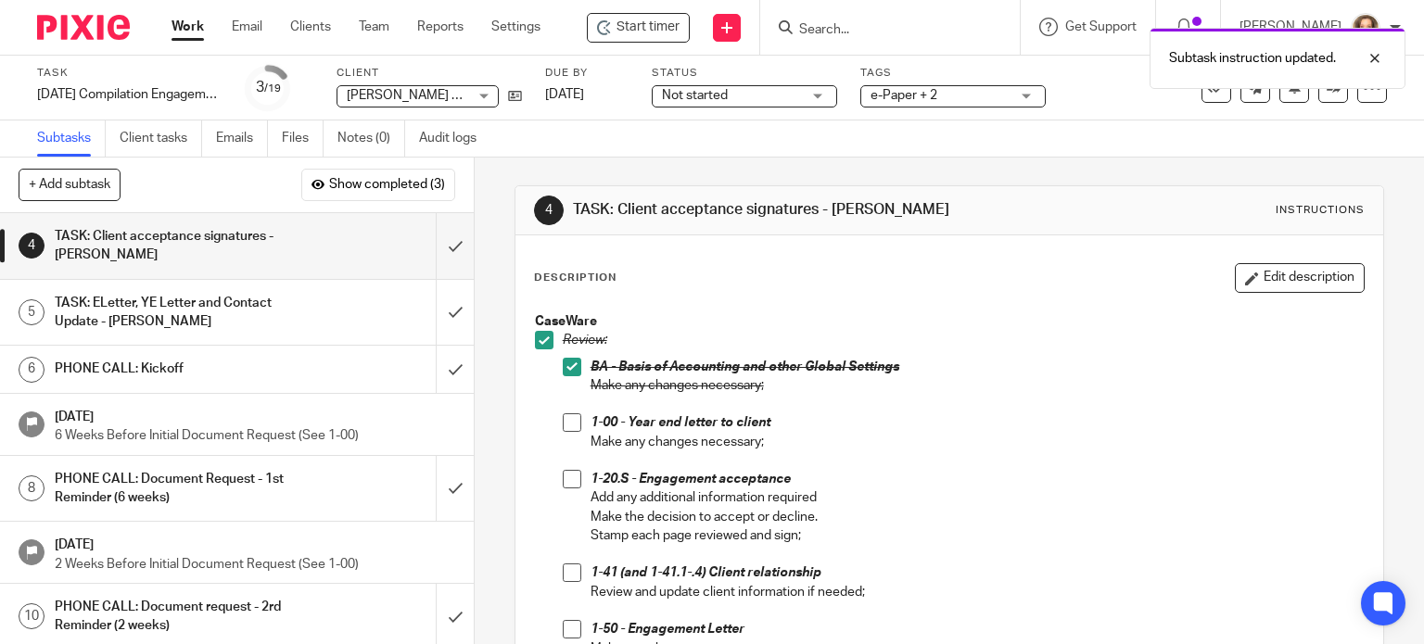
click at [563, 422] on span at bounding box center [572, 423] width 19 height 19
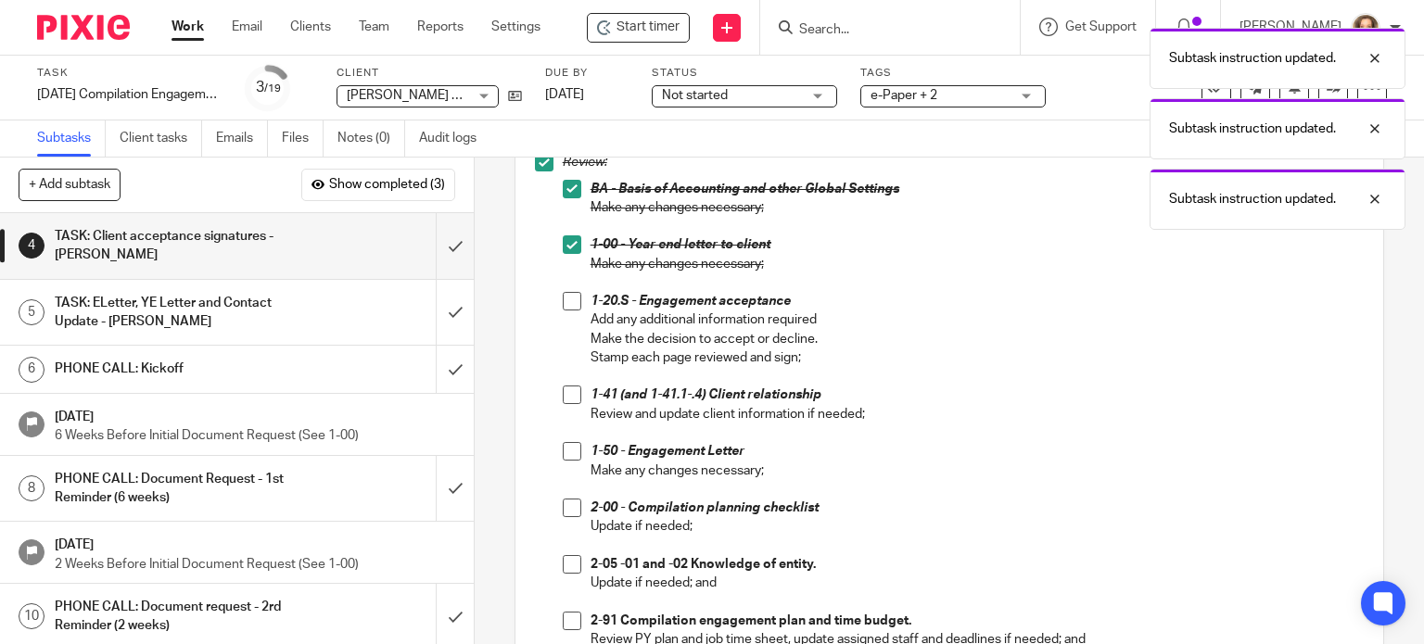
scroll to position [255, 0]
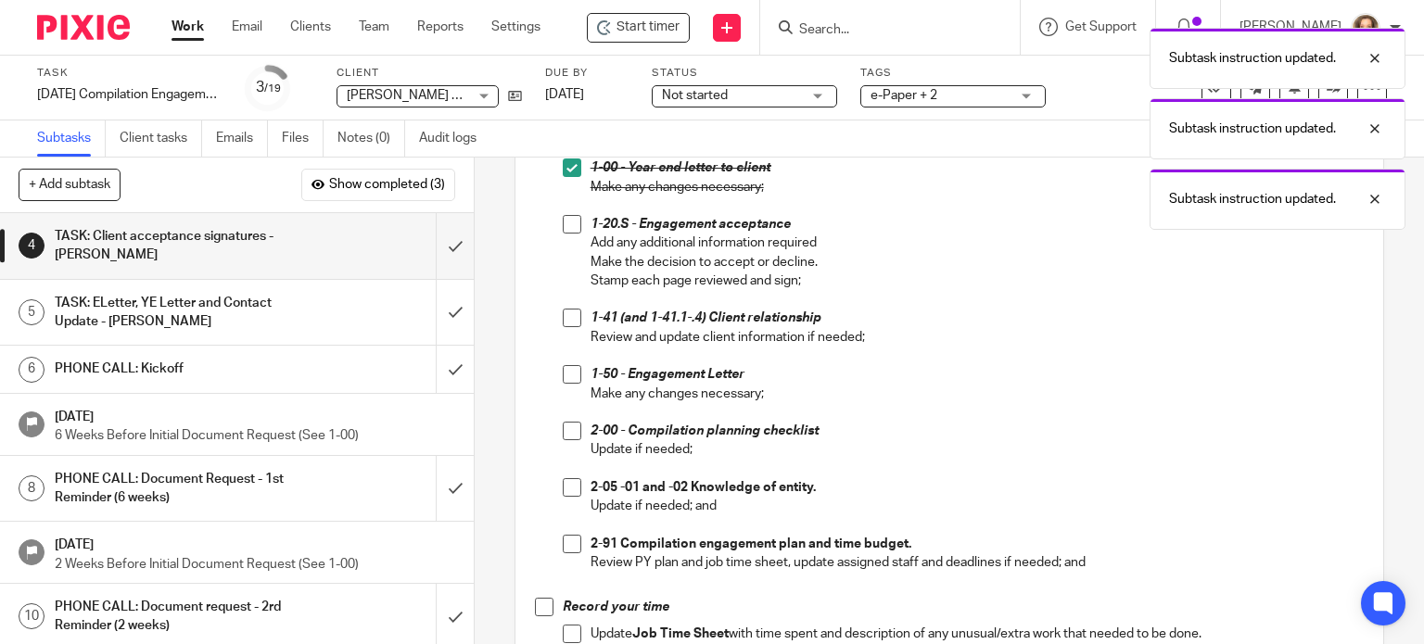
click at [567, 223] on span at bounding box center [572, 224] width 19 height 19
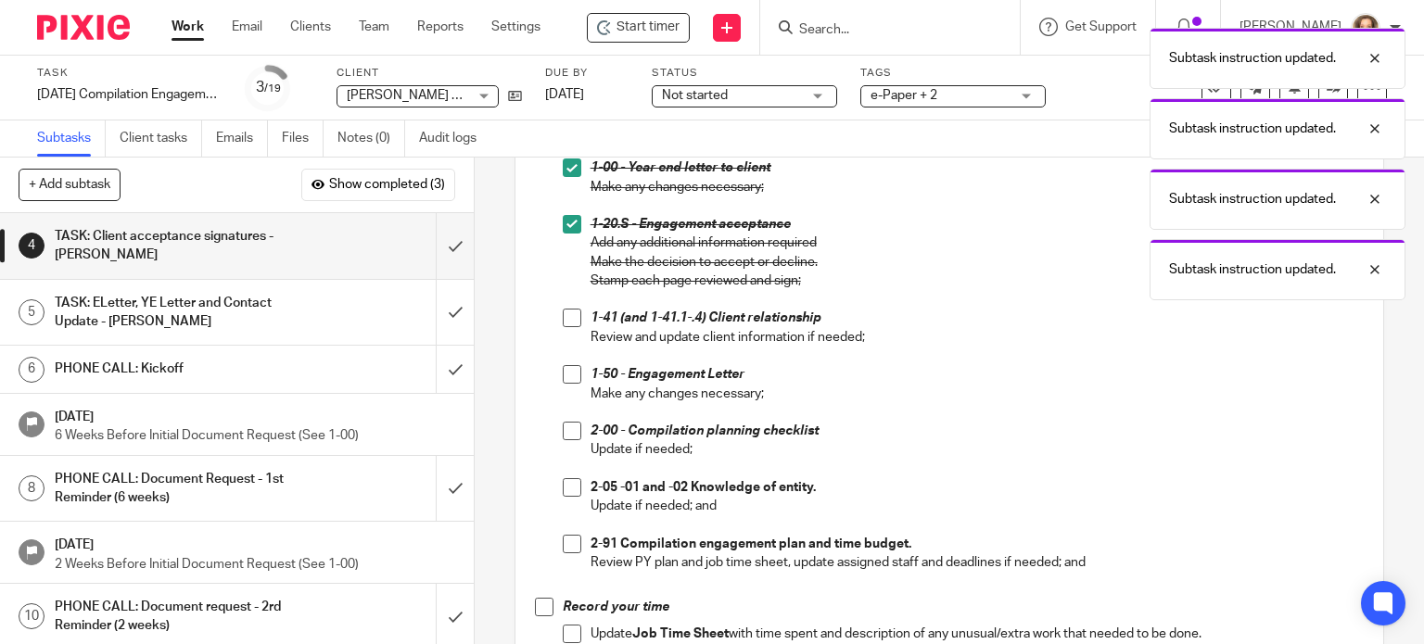
click at [565, 319] on span at bounding box center [572, 318] width 19 height 19
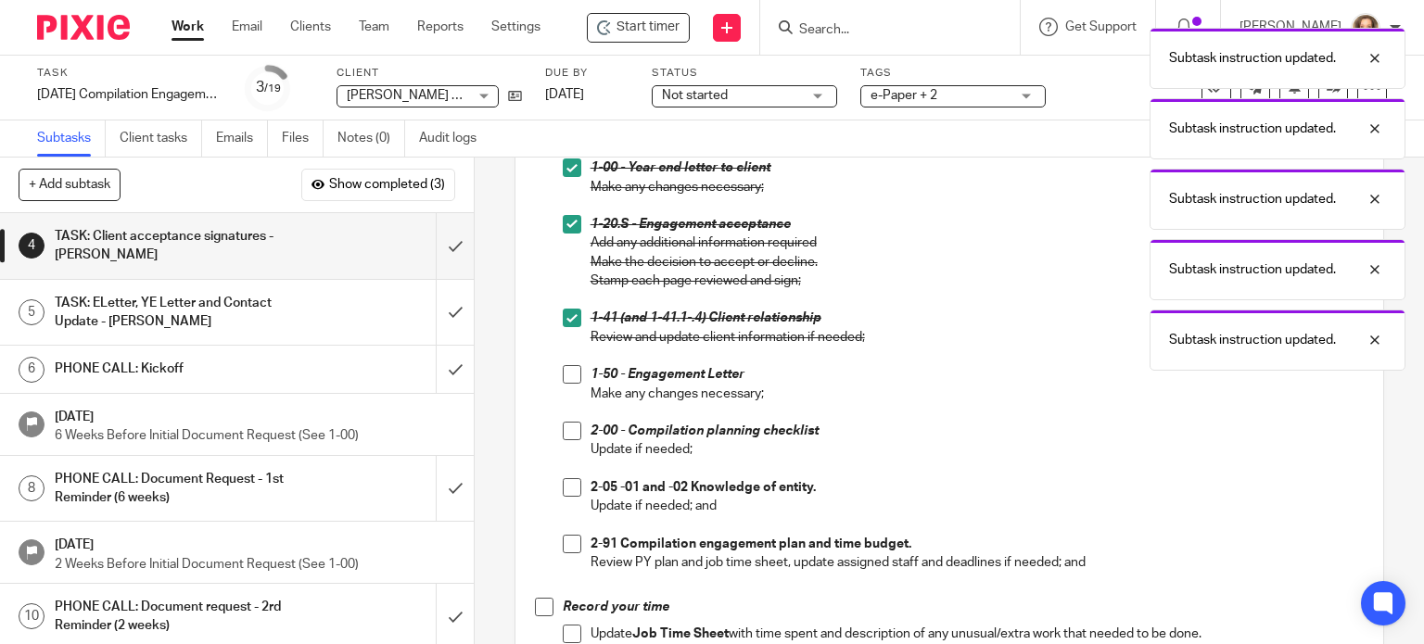
click at [567, 373] on span at bounding box center [572, 374] width 19 height 19
click at [565, 432] on span at bounding box center [572, 431] width 19 height 19
click at [567, 490] on span at bounding box center [572, 487] width 19 height 19
click at [567, 540] on span at bounding box center [572, 544] width 19 height 19
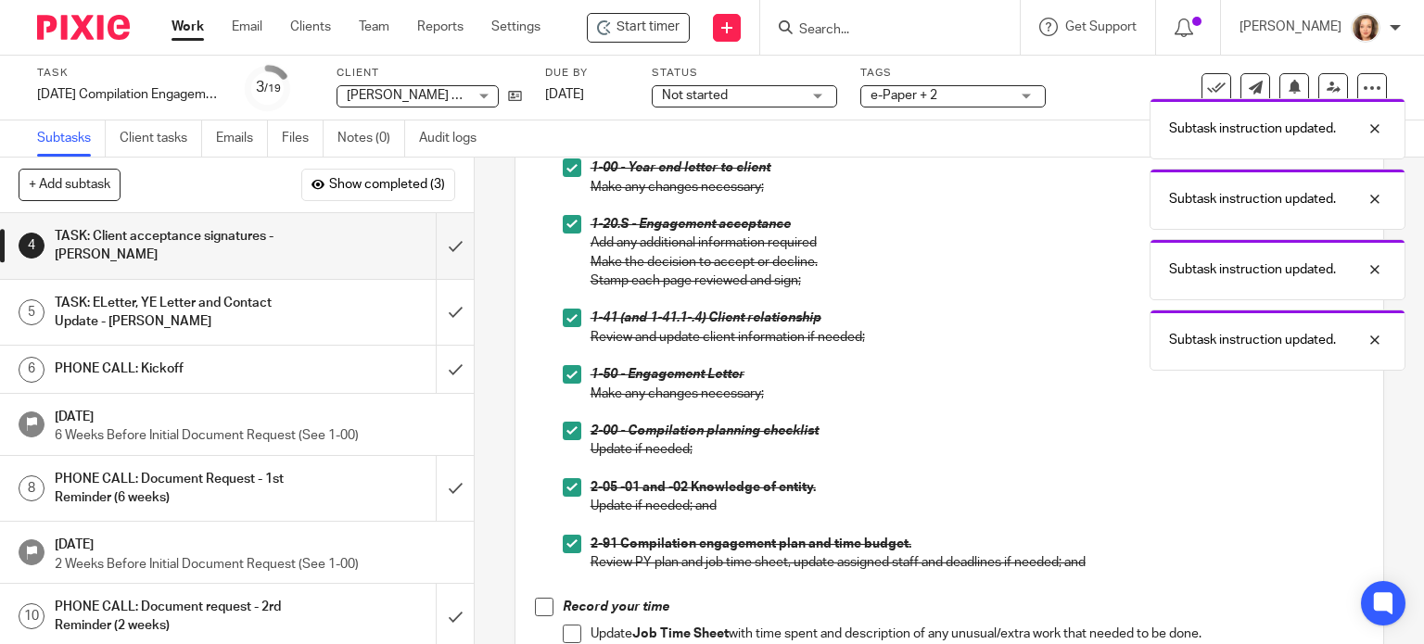
click at [537, 607] on span at bounding box center [544, 607] width 19 height 19
click at [563, 637] on span at bounding box center [572, 634] width 19 height 19
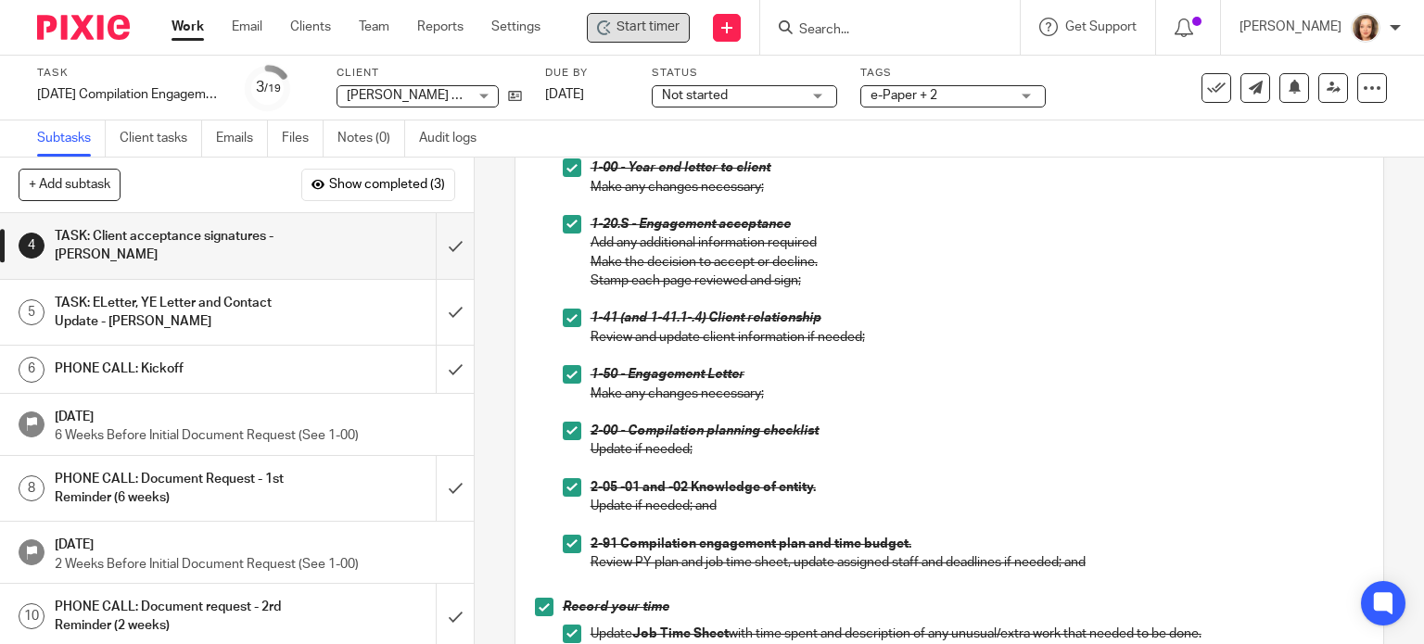
click at [632, 23] on span "Start timer" at bounding box center [648, 27] width 63 height 19
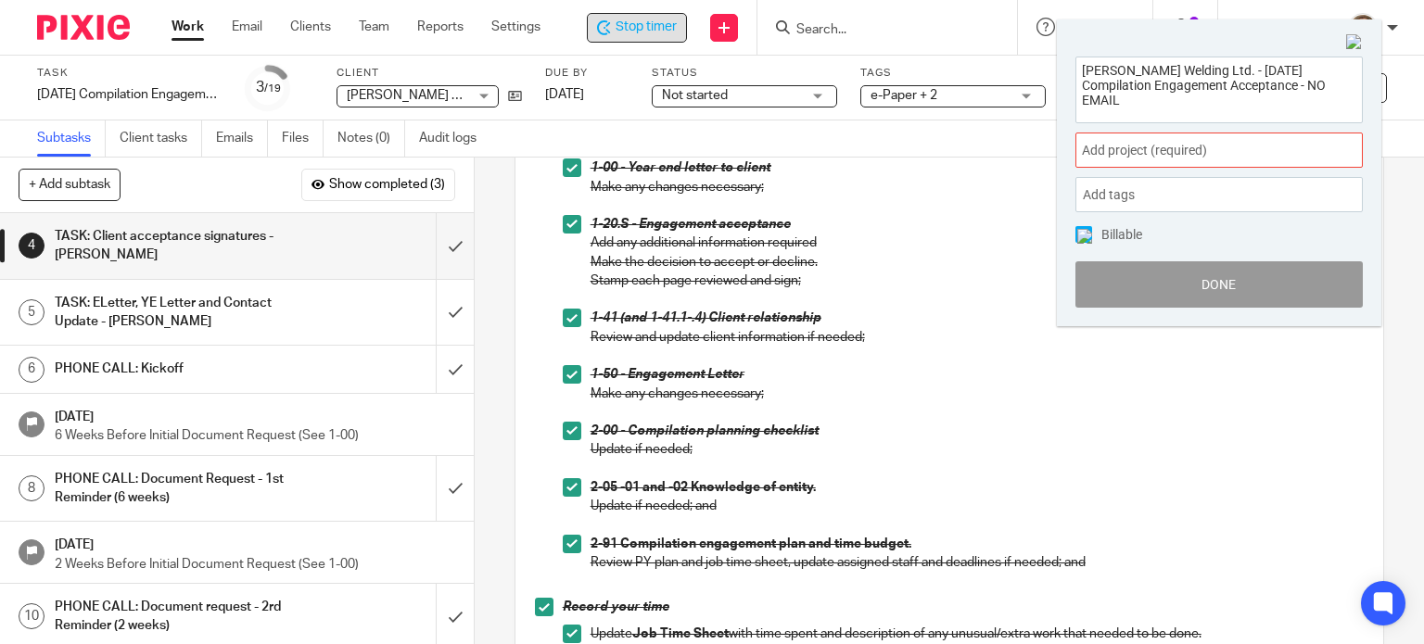
drag, startPoint x: 1136, startPoint y: 100, endPoint x: 951, endPoint y: 25, distance: 199.2
click at [951, 25] on body "Work Email Clients Team Reports Settings Work Email Clients Team Reports Settin…" at bounding box center [712, 322] width 1424 height 644
drag, startPoint x: 1187, startPoint y: 287, endPoint x: 1143, endPoint y: 293, distance: 43.9
click at [1187, 288] on button "Done" at bounding box center [1219, 284] width 287 height 46
click at [1230, 289] on button "Done" at bounding box center [1219, 284] width 287 height 46
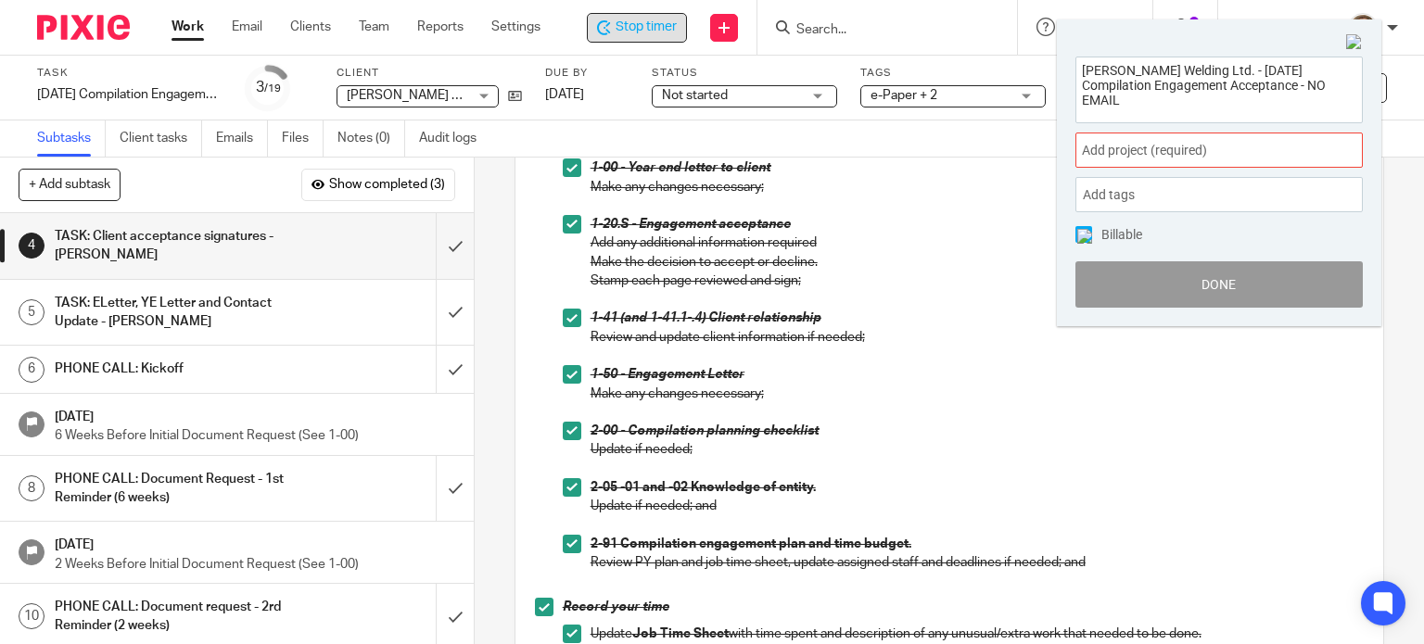
click at [1351, 43] on img at bounding box center [1354, 42] width 17 height 17
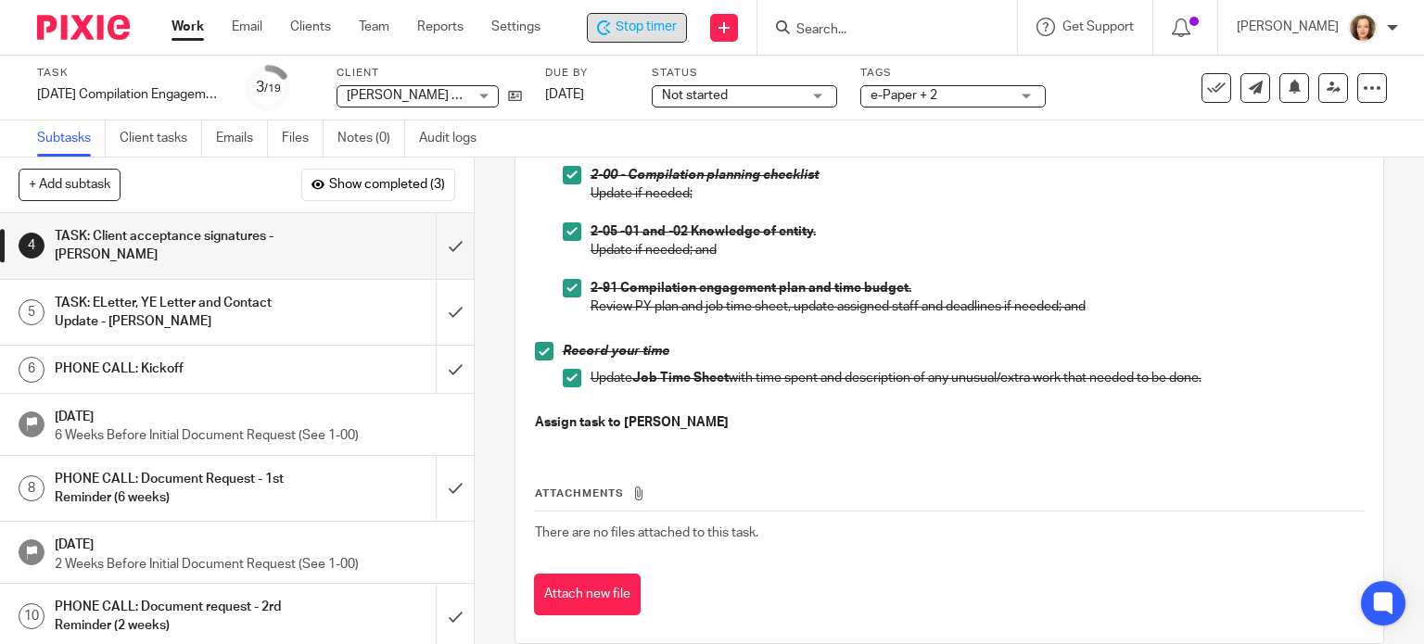
scroll to position [537, 0]
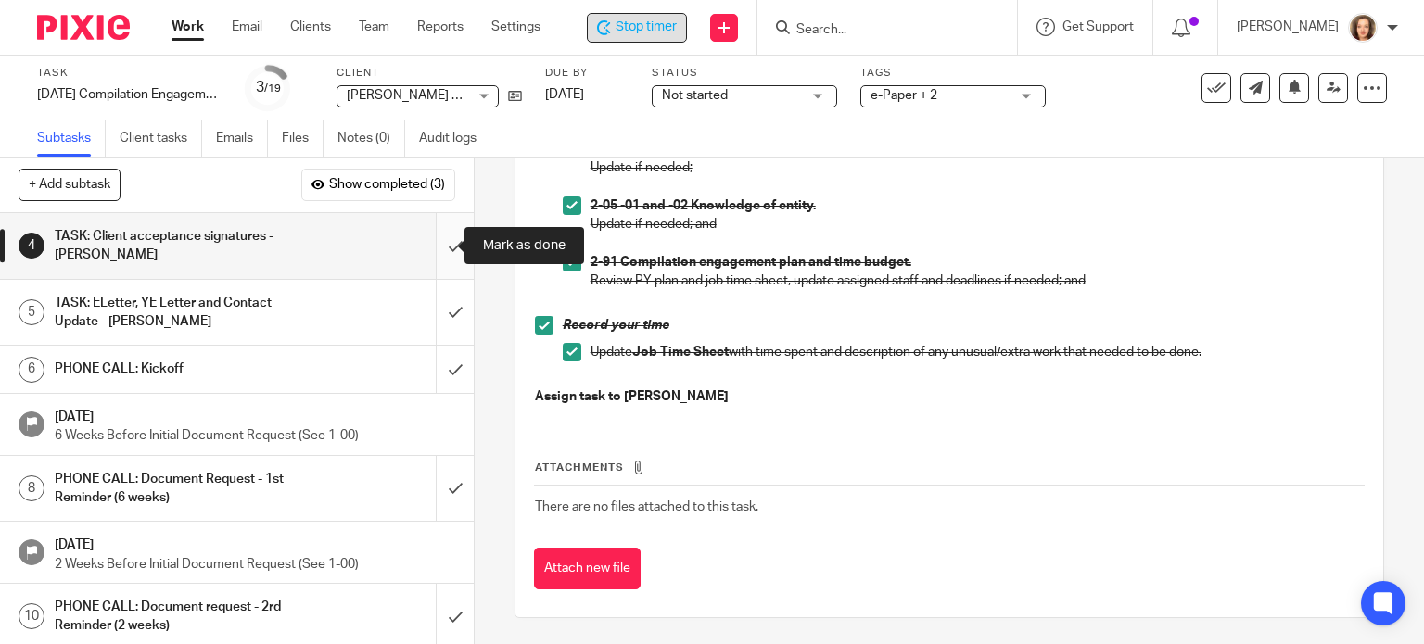
click at [440, 241] on input "submit" at bounding box center [237, 246] width 474 height 66
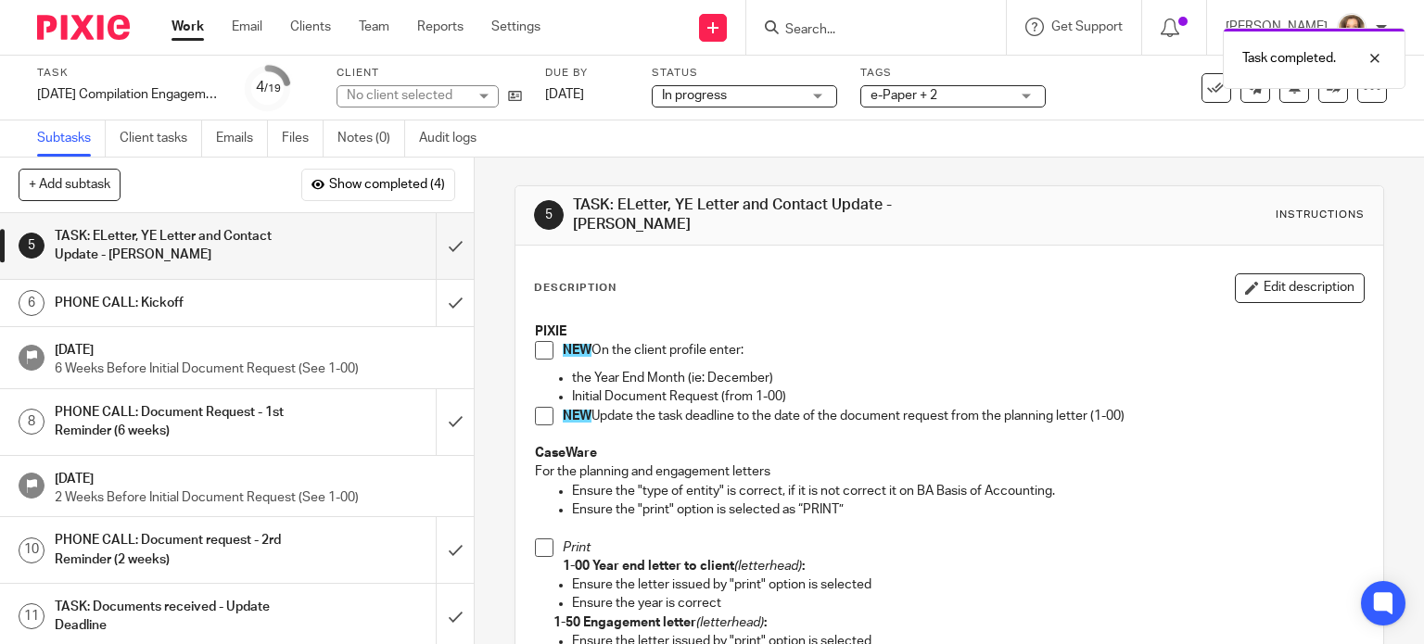
click at [1280, 136] on div "Subtasks Client tasks Emails Files Notes (0) Audit logs" at bounding box center [712, 139] width 1424 height 37
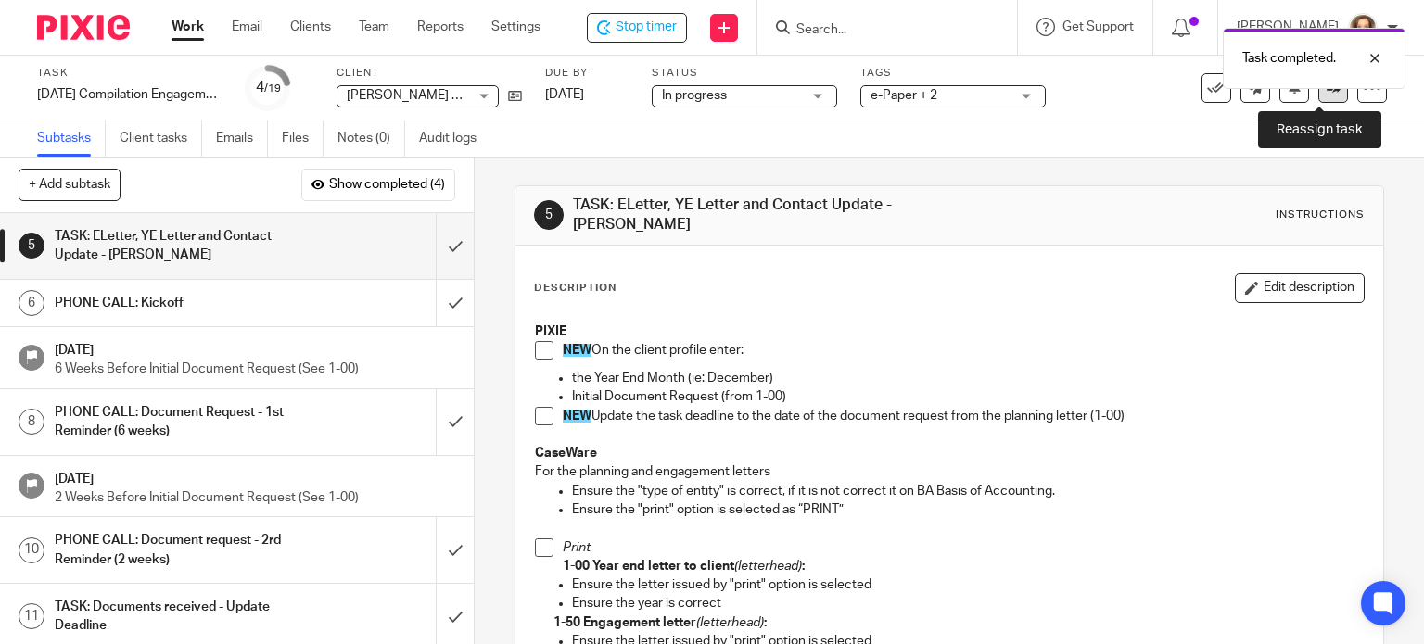
click at [1319, 95] on link at bounding box center [1334, 88] width 30 height 30
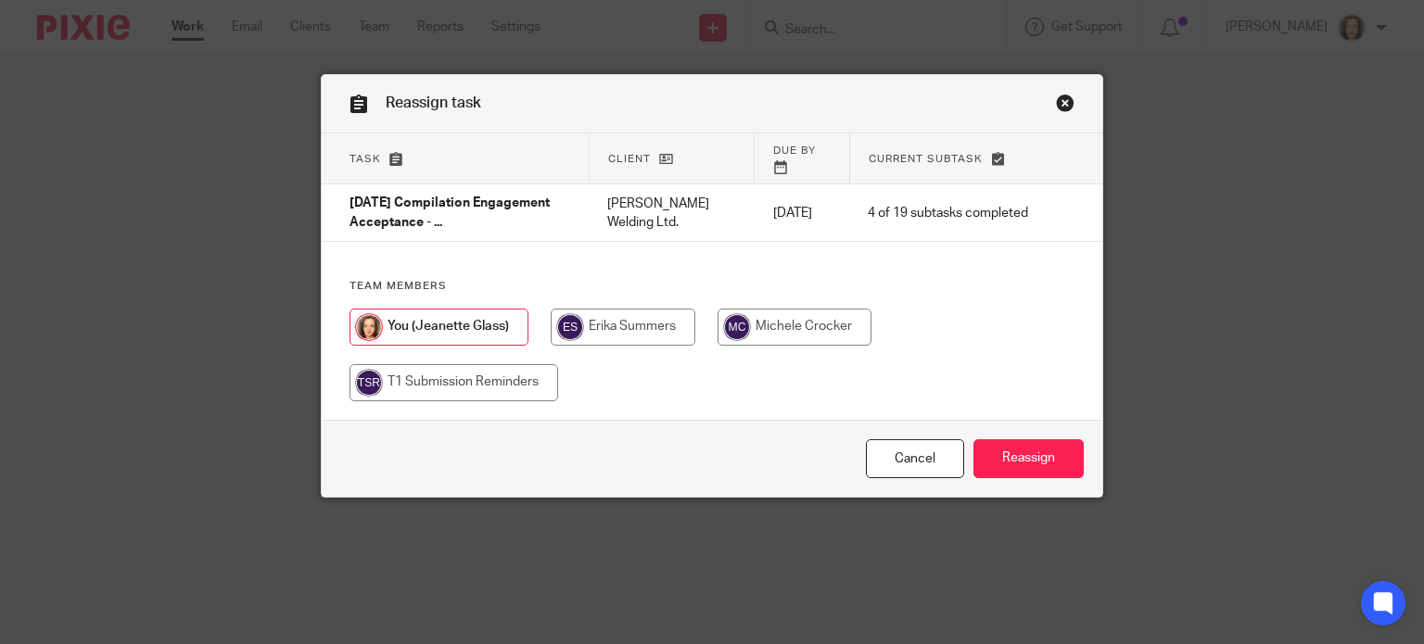
click at [784, 311] on input "radio" at bounding box center [795, 327] width 154 height 37
radio input "true"
click at [1005, 450] on input "Reassign" at bounding box center [1029, 460] width 110 height 40
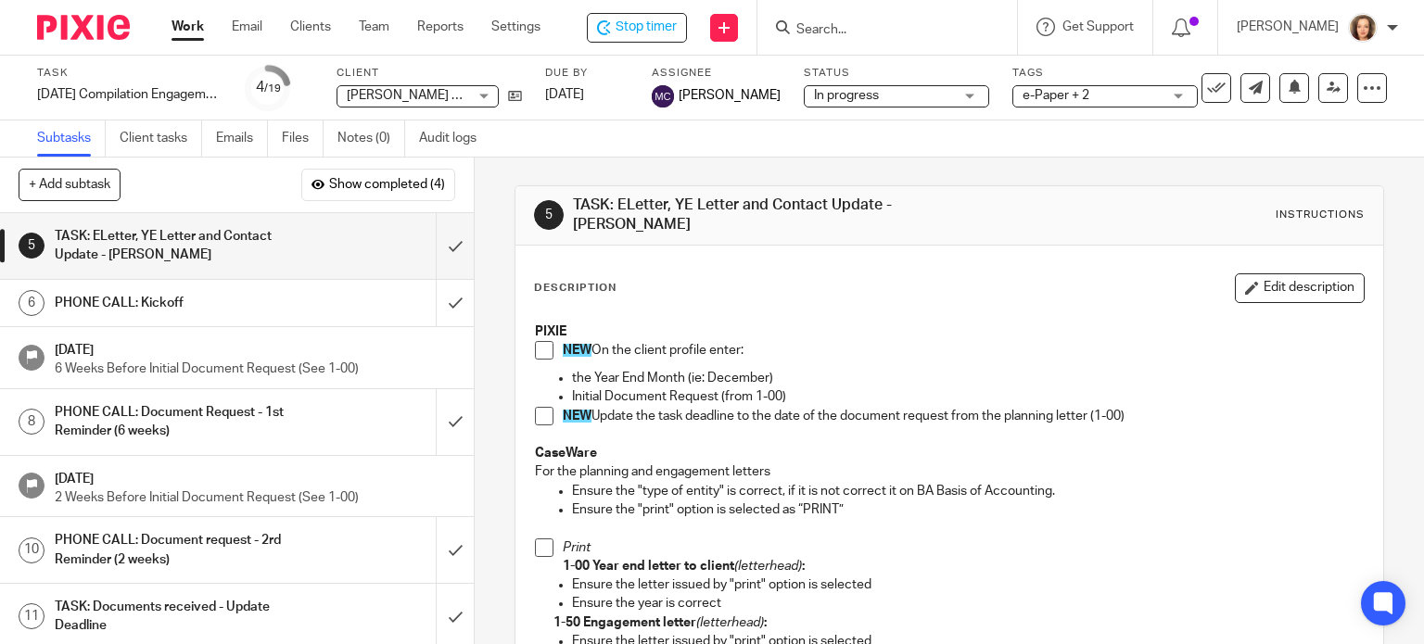
click at [844, 34] on input "Search" at bounding box center [878, 30] width 167 height 17
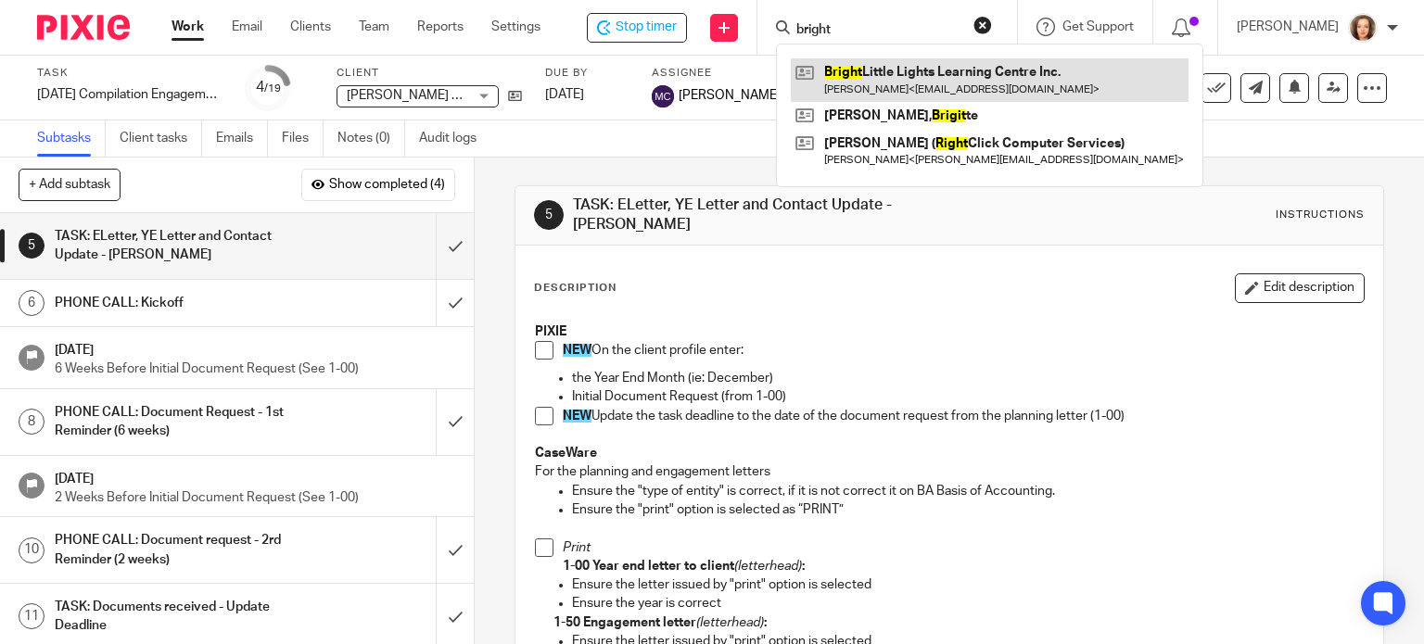
type input "bright"
click at [872, 78] on link at bounding box center [990, 79] width 398 height 43
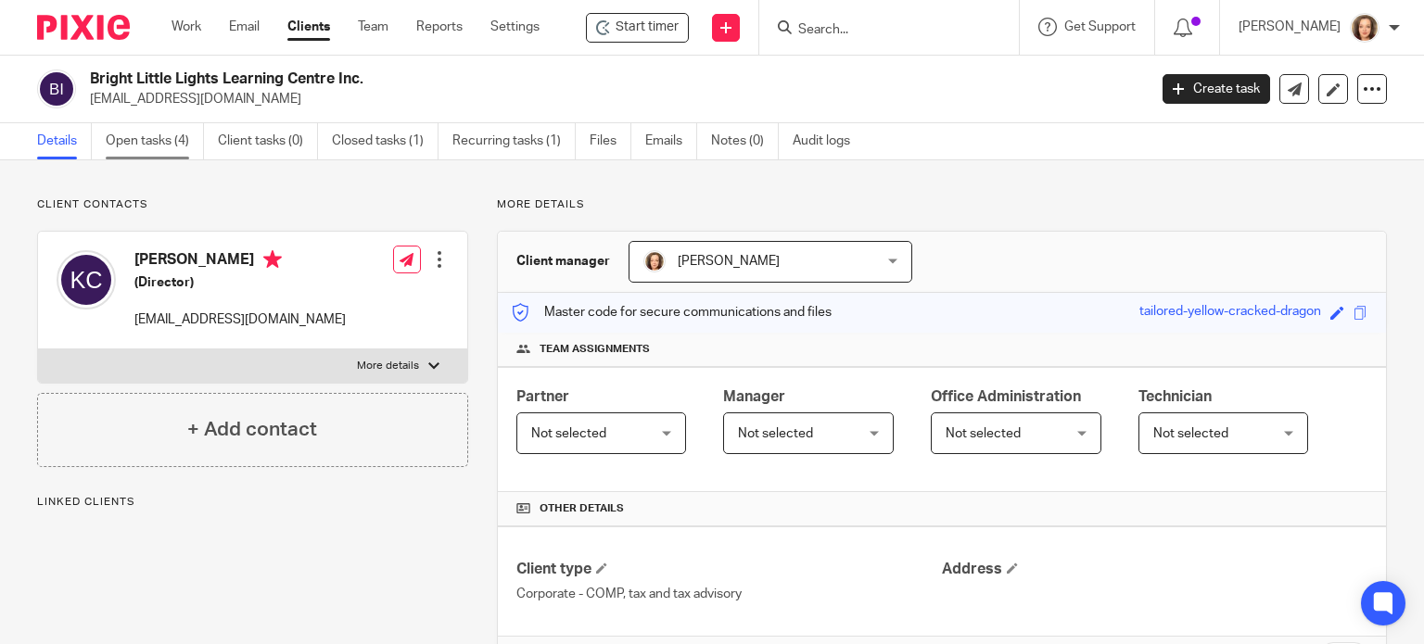
click at [151, 136] on link "Open tasks (4)" at bounding box center [155, 141] width 98 height 36
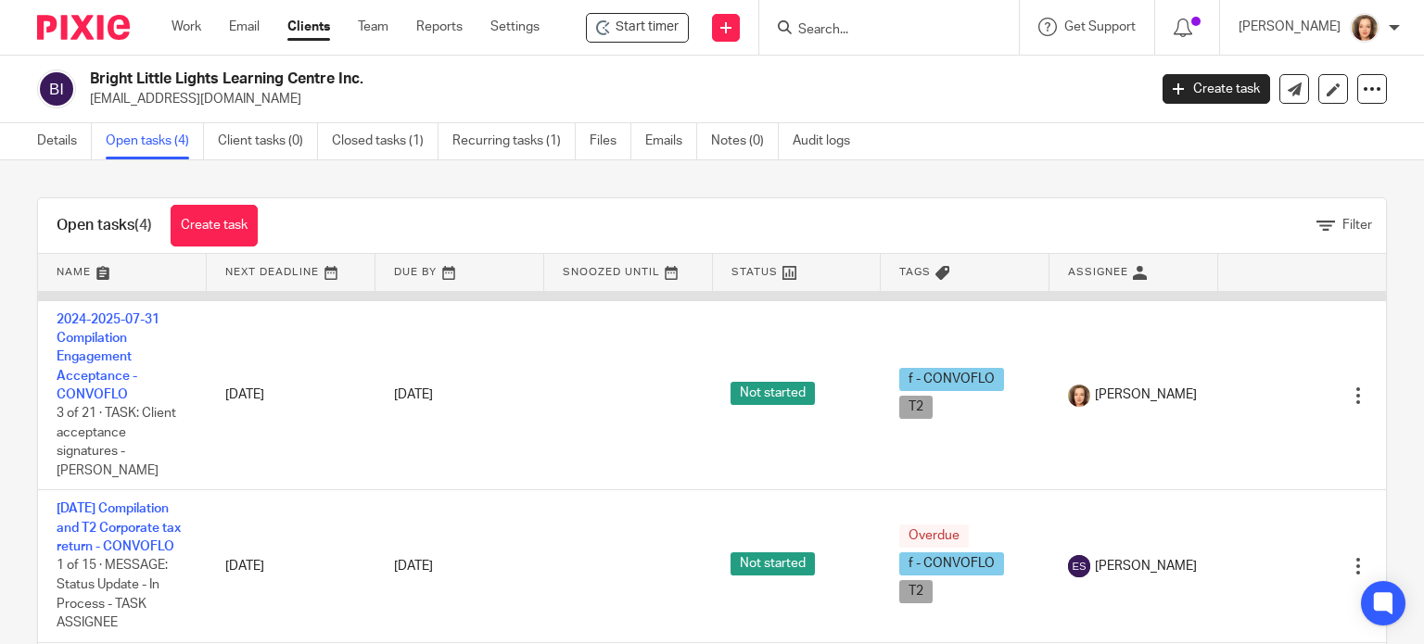
scroll to position [115, 0]
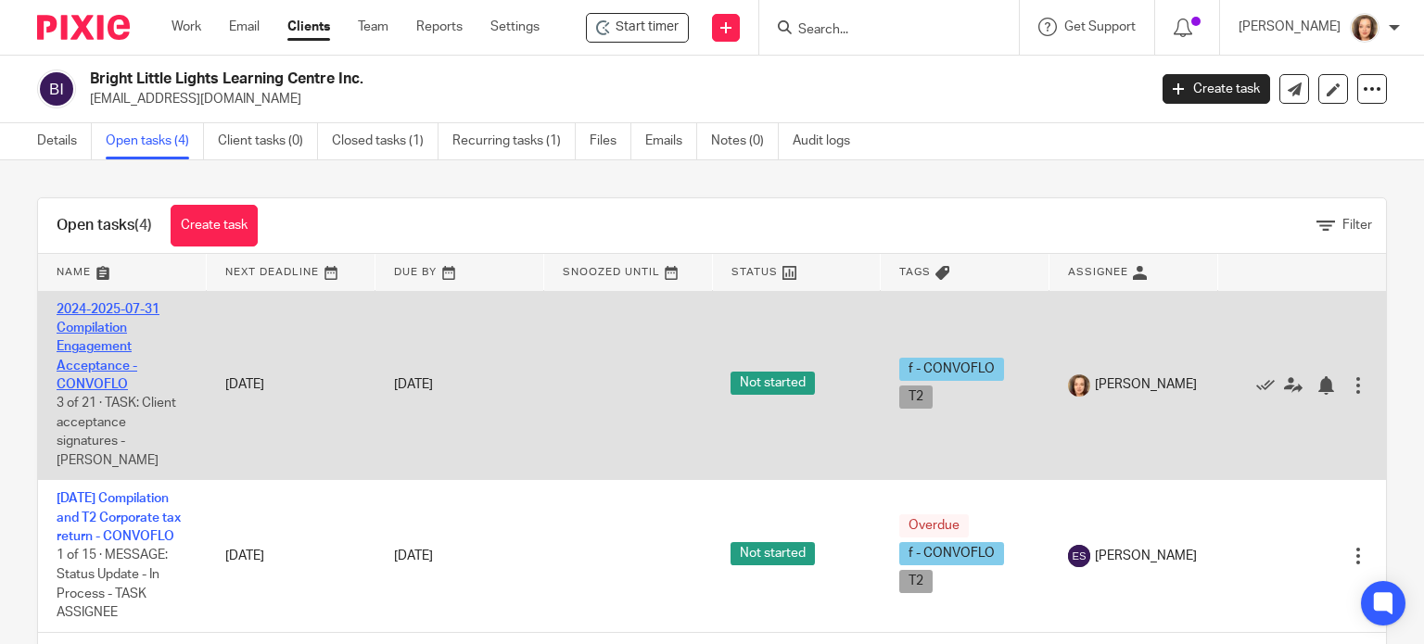
click at [95, 391] on link "2024-2025-07-31 Compilation Engagement Acceptance - CONVOFLO" at bounding box center [108, 347] width 103 height 88
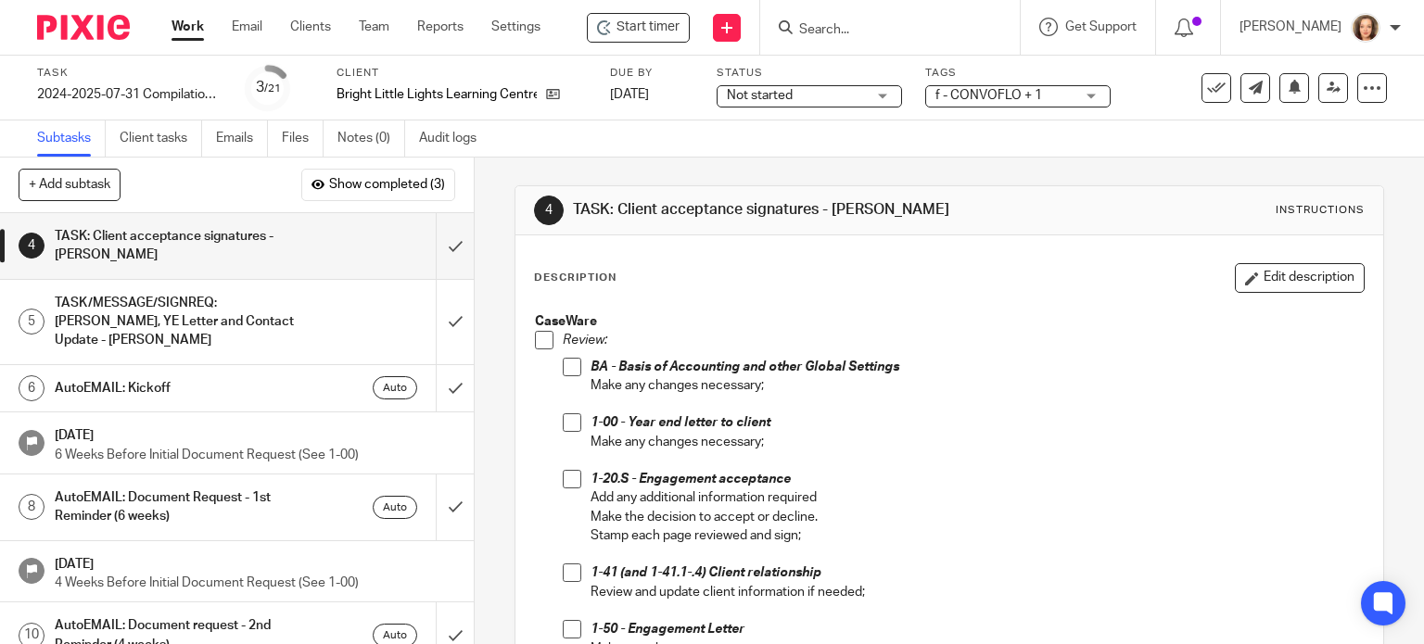
click at [536, 339] on span at bounding box center [544, 340] width 19 height 19
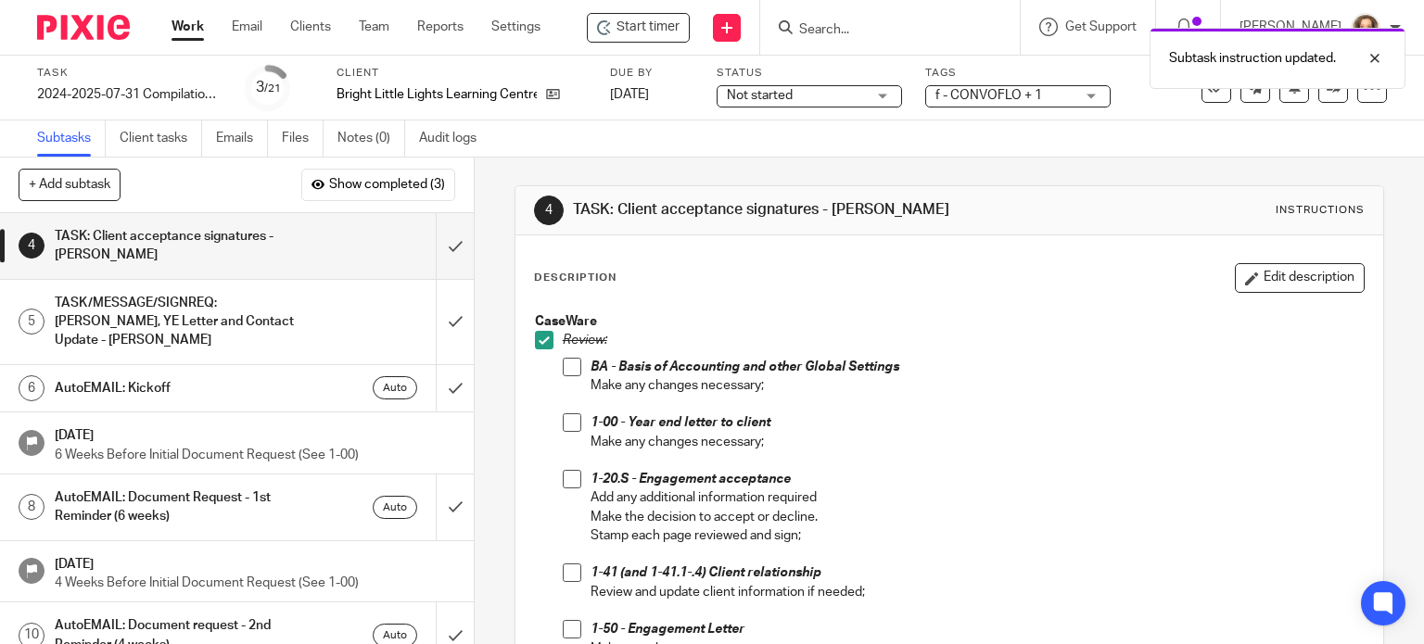
click at [567, 363] on span at bounding box center [572, 367] width 19 height 19
click at [570, 422] on span at bounding box center [572, 423] width 19 height 19
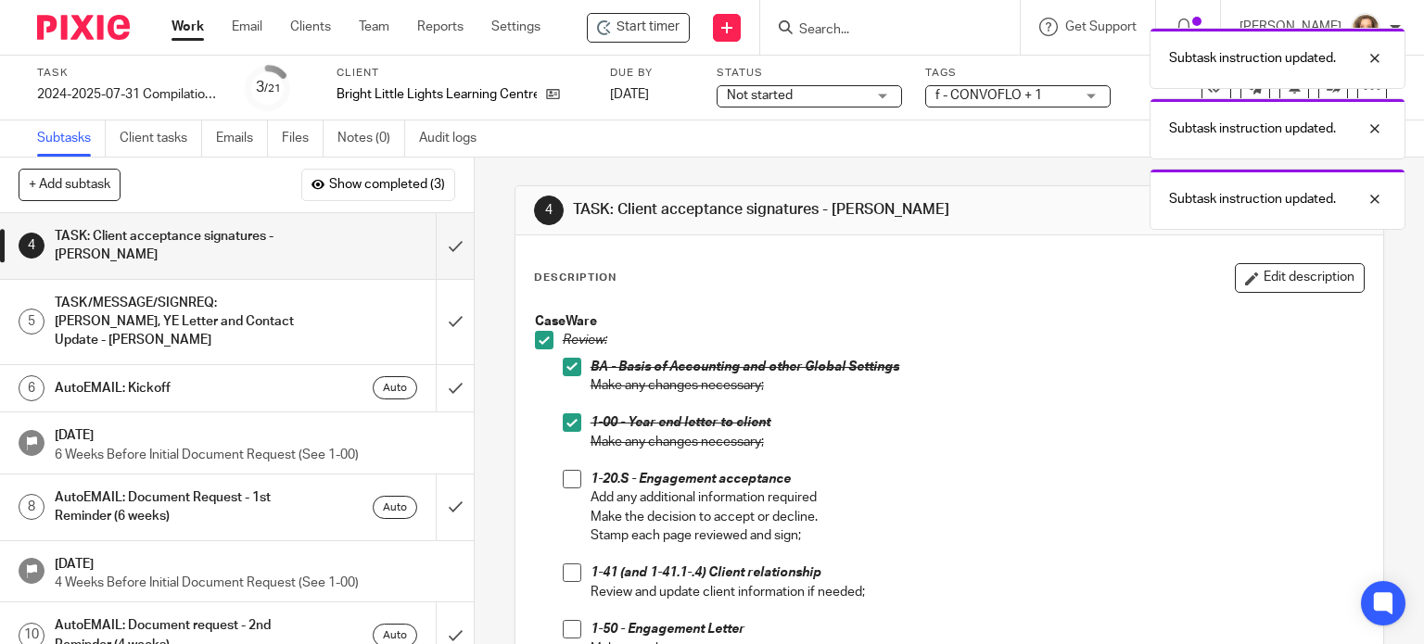
click at [564, 482] on span at bounding box center [572, 479] width 19 height 19
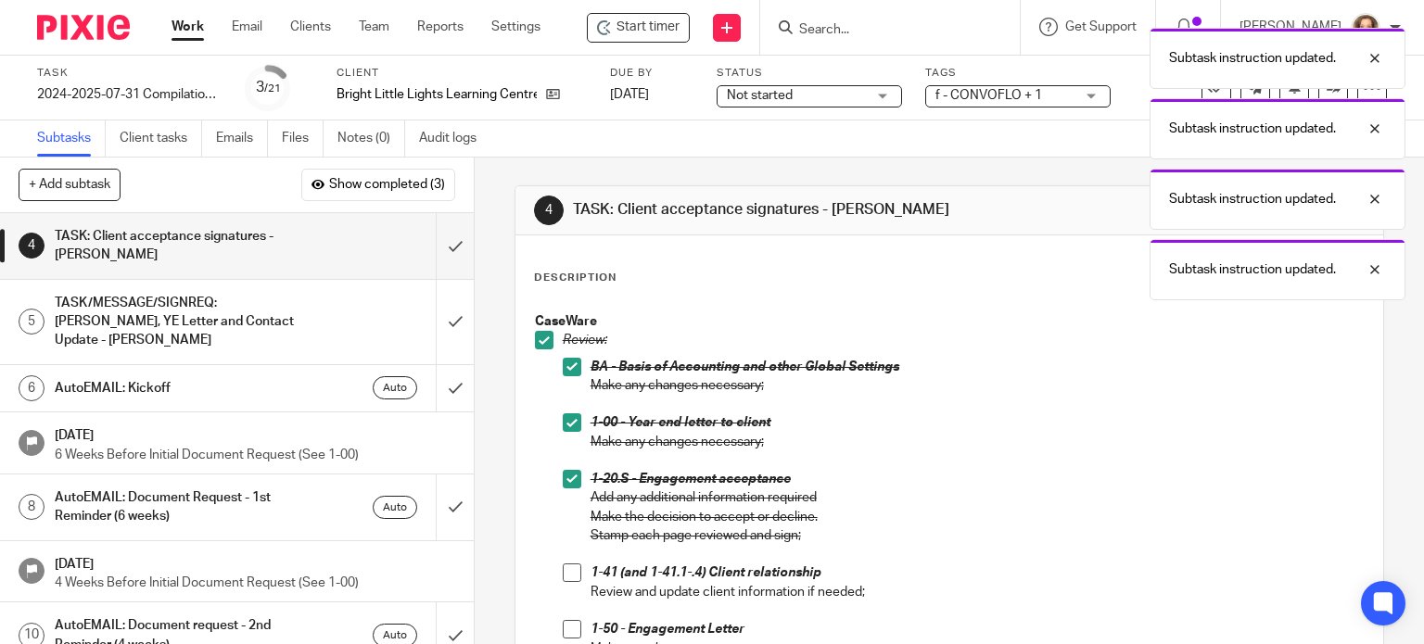
click at [563, 575] on span at bounding box center [572, 573] width 19 height 19
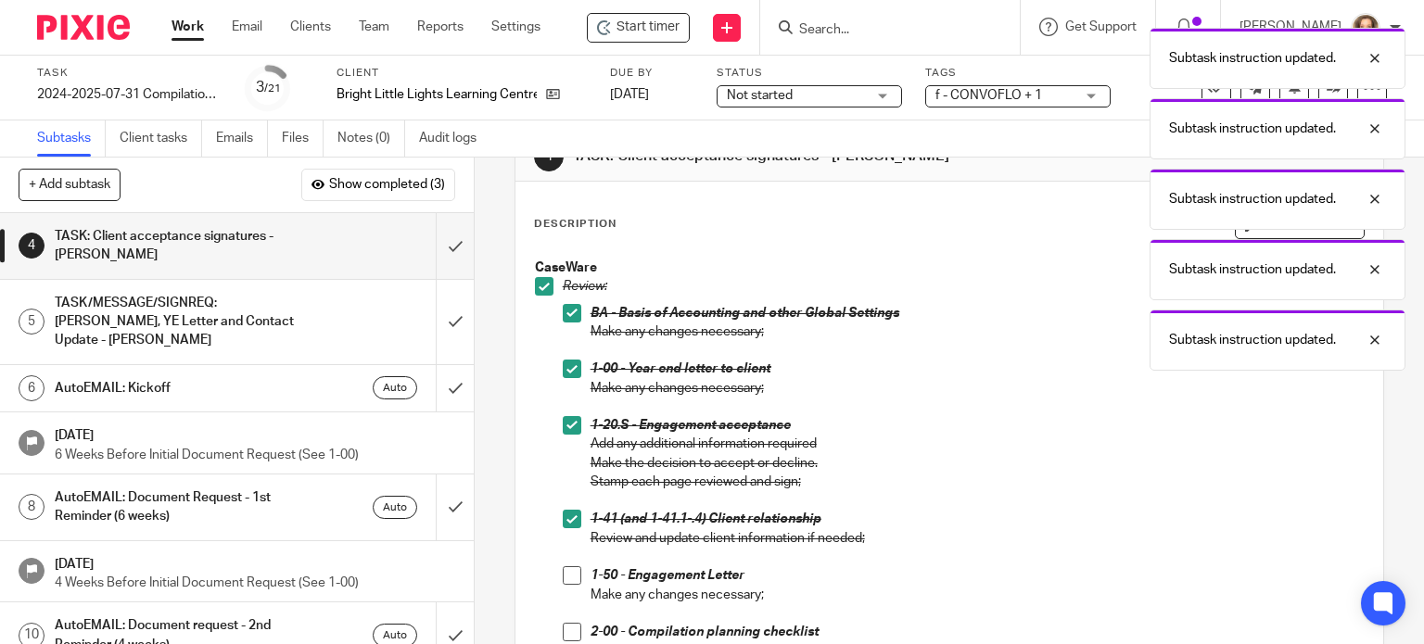
scroll to position [185, 0]
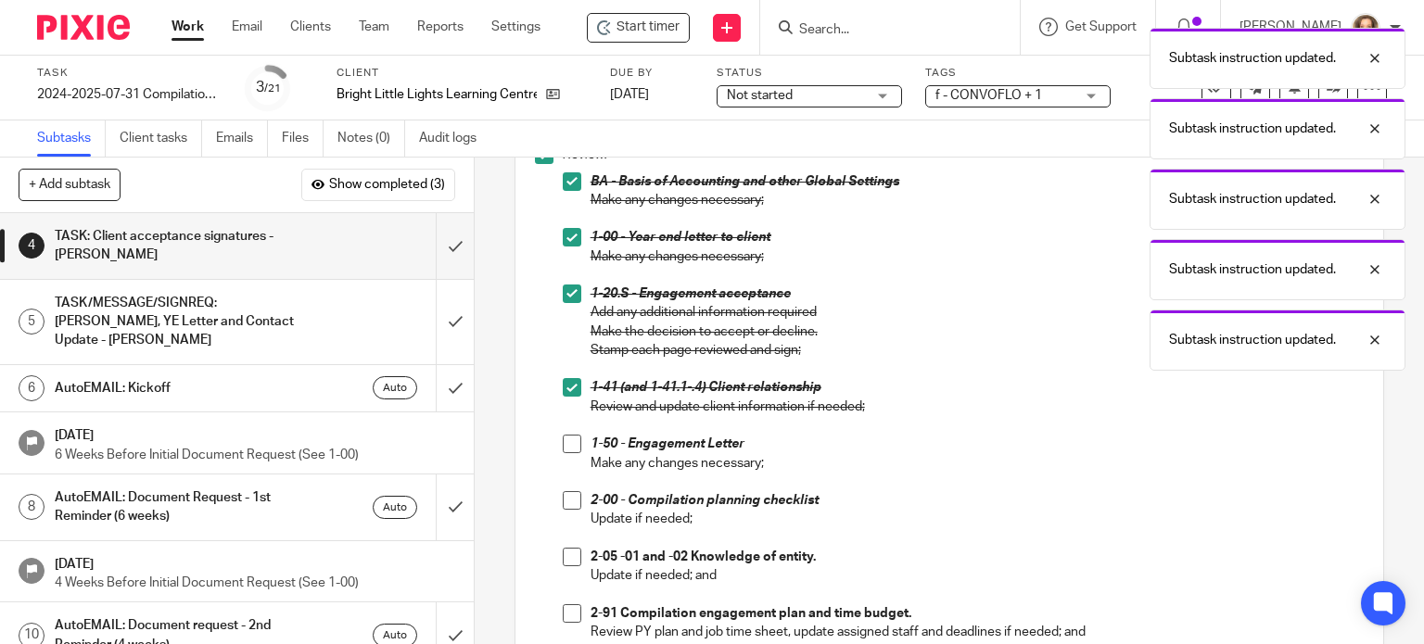
click at [567, 440] on span at bounding box center [572, 444] width 19 height 19
click at [569, 497] on span at bounding box center [572, 500] width 19 height 19
click at [565, 558] on span at bounding box center [572, 557] width 19 height 19
click at [566, 618] on span at bounding box center [572, 614] width 19 height 19
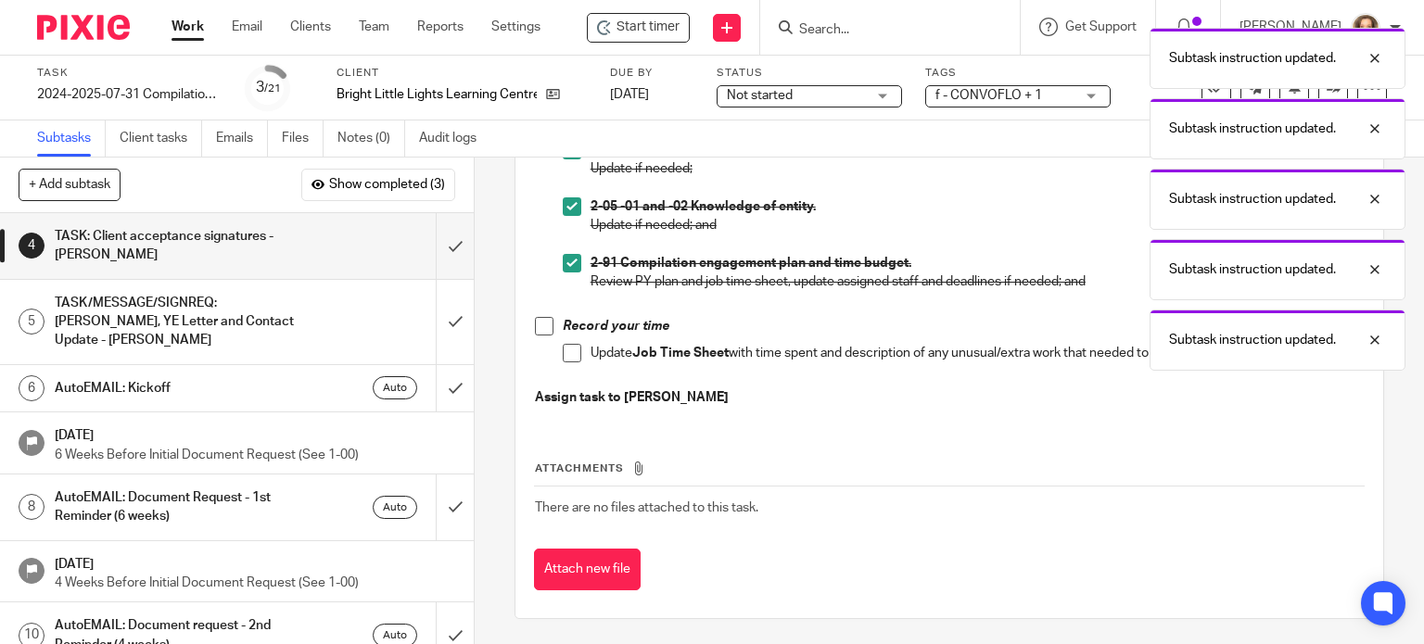
scroll to position [537, 0]
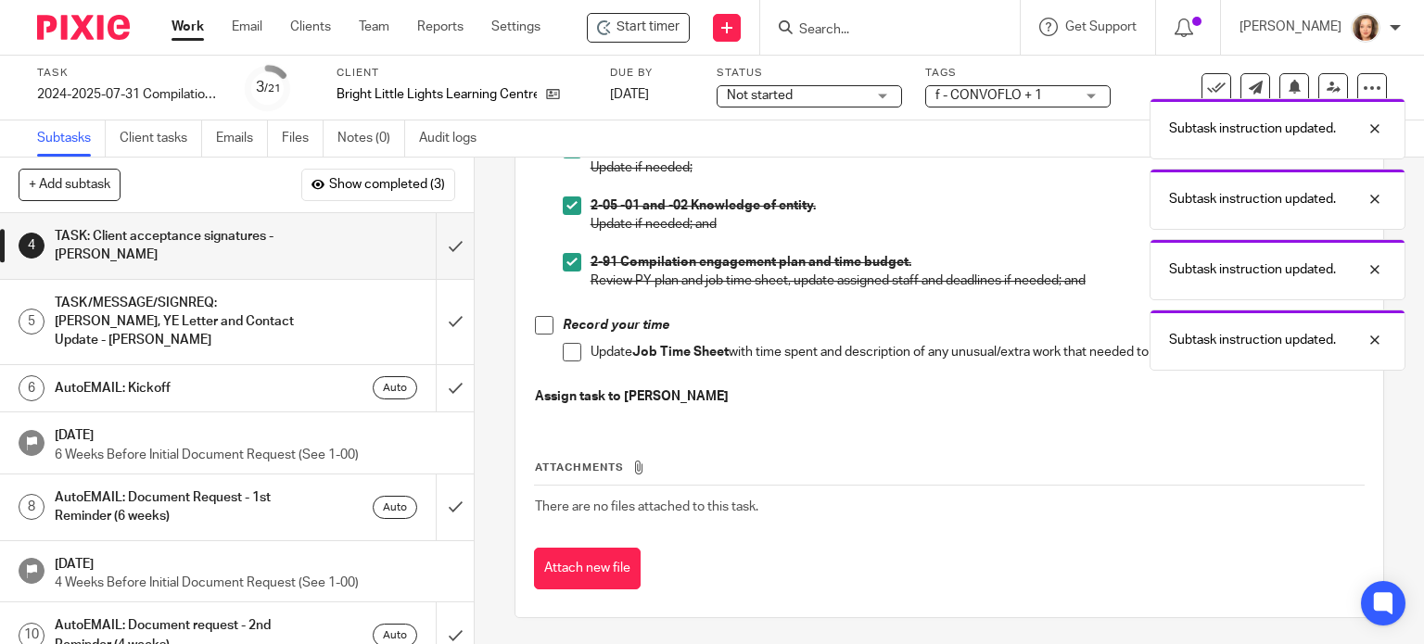
click at [542, 323] on span at bounding box center [544, 325] width 19 height 19
click at [567, 354] on span at bounding box center [572, 352] width 19 height 19
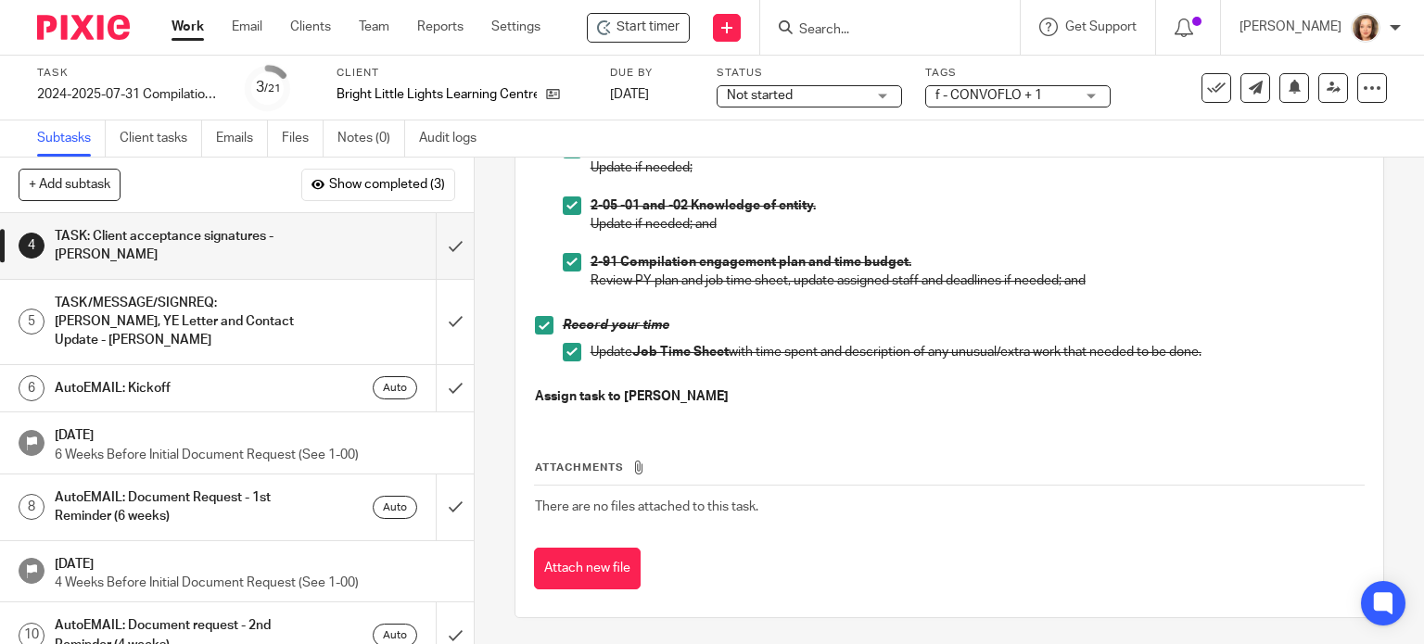
click at [320, 310] on div "TASK/MESSAGE/SIGNREQ: [PERSON_NAME], YE Letter and Contact Update - [PERSON_NAM…" at bounding box center [236, 322] width 363 height 66
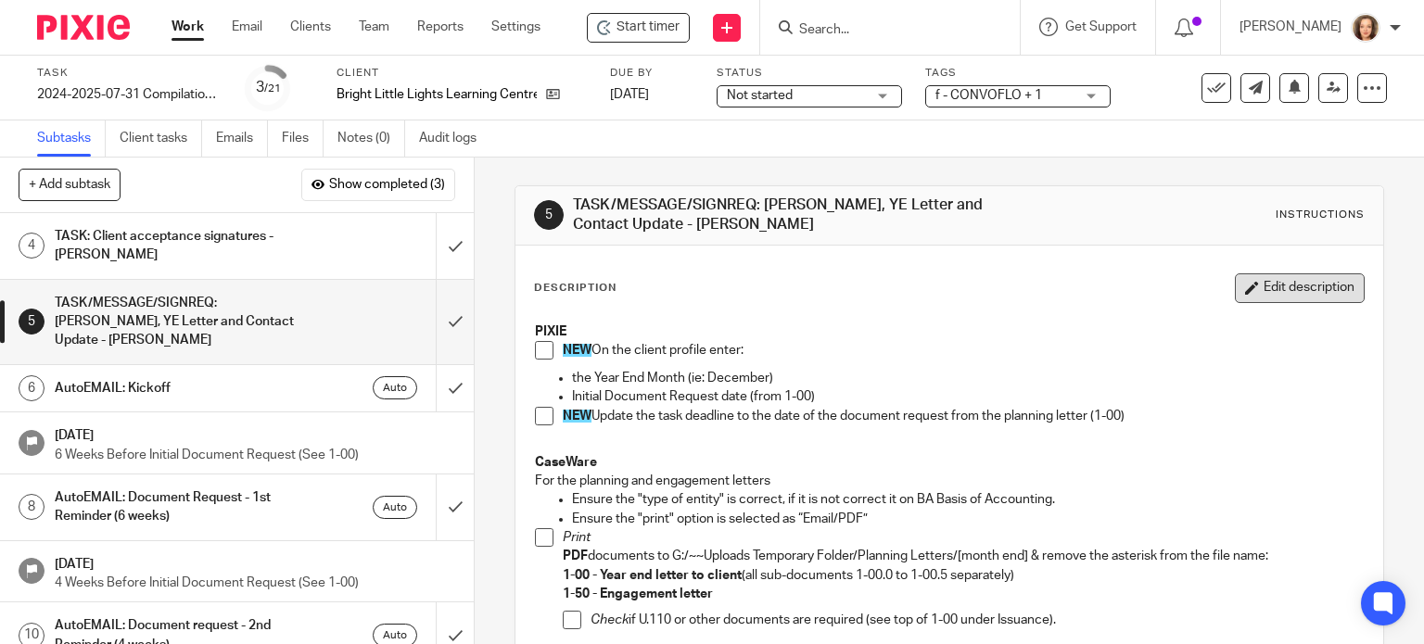
click at [1280, 285] on button "Edit description" at bounding box center [1300, 289] width 130 height 30
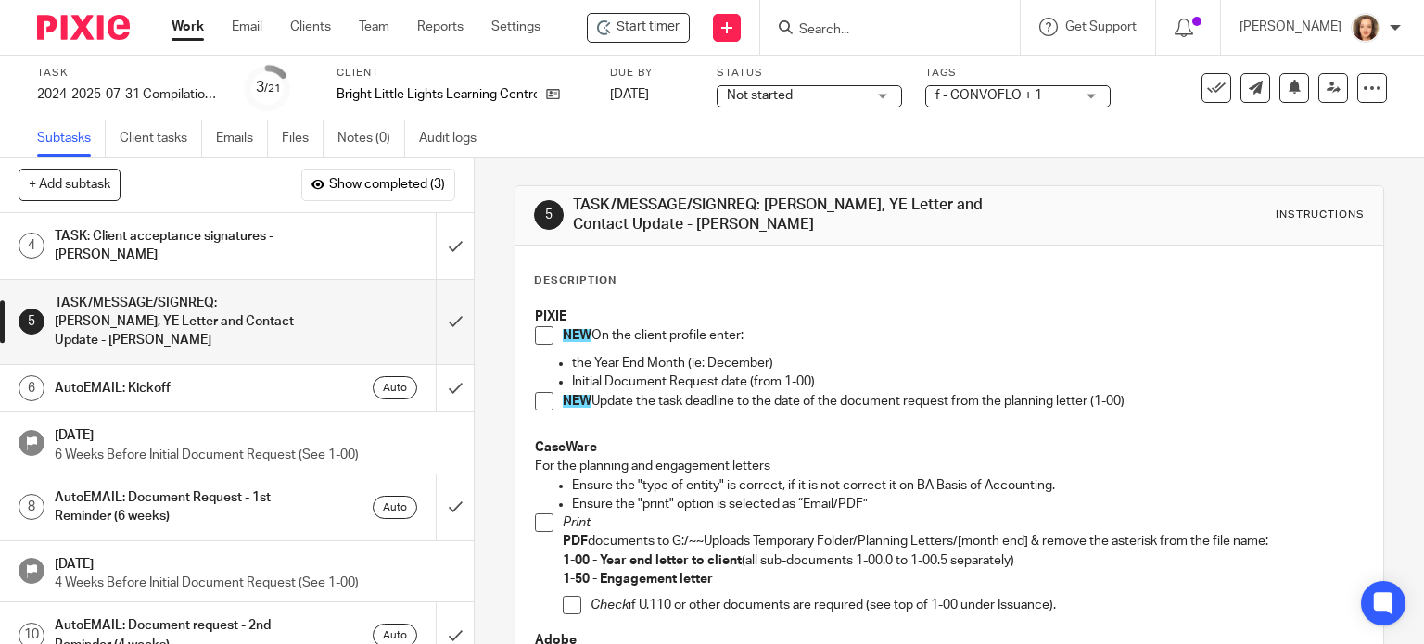
click at [535, 314] on strong "PIXIE" at bounding box center [551, 317] width 32 height 13
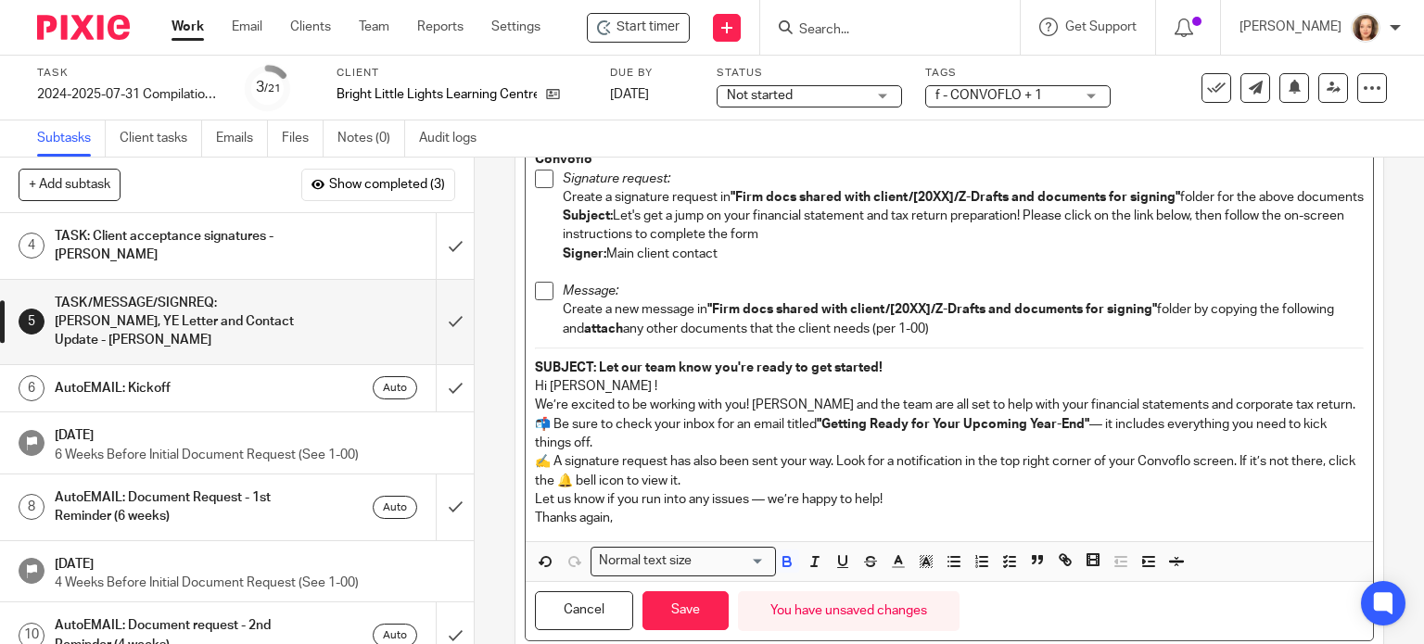
scroll to position [700, 0]
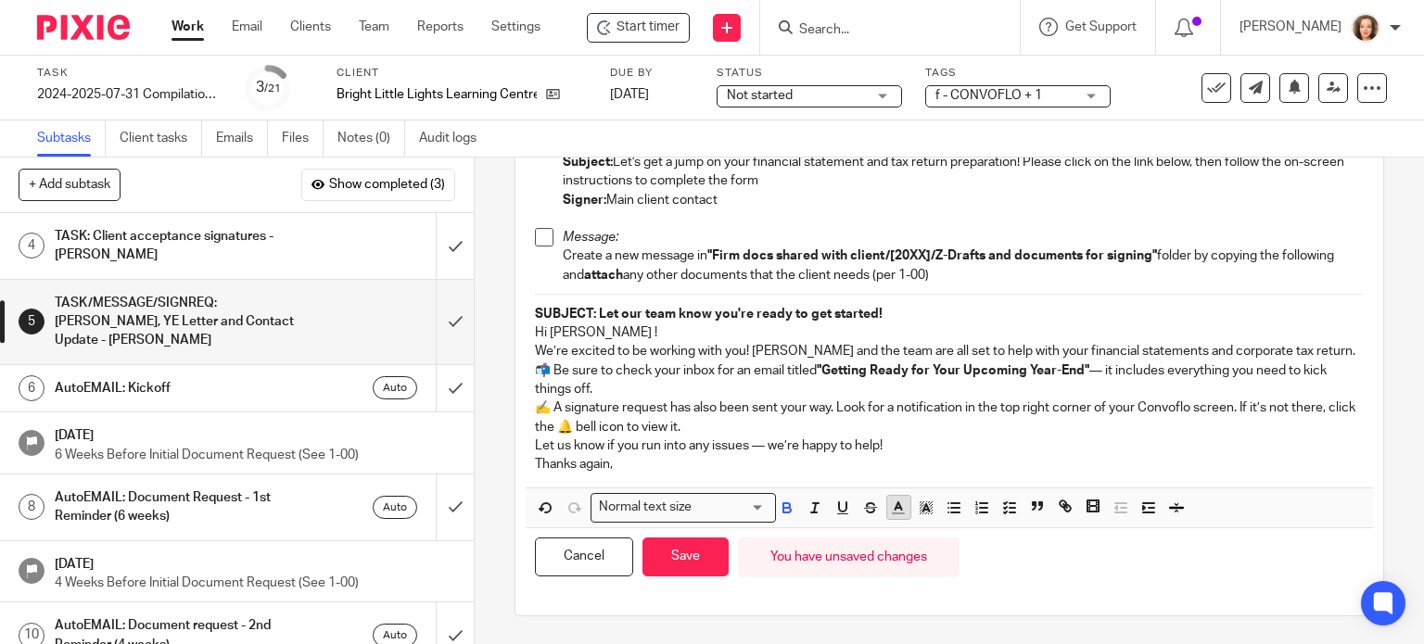
click at [896, 508] on polyline "button" at bounding box center [899, 506] width 6 height 7
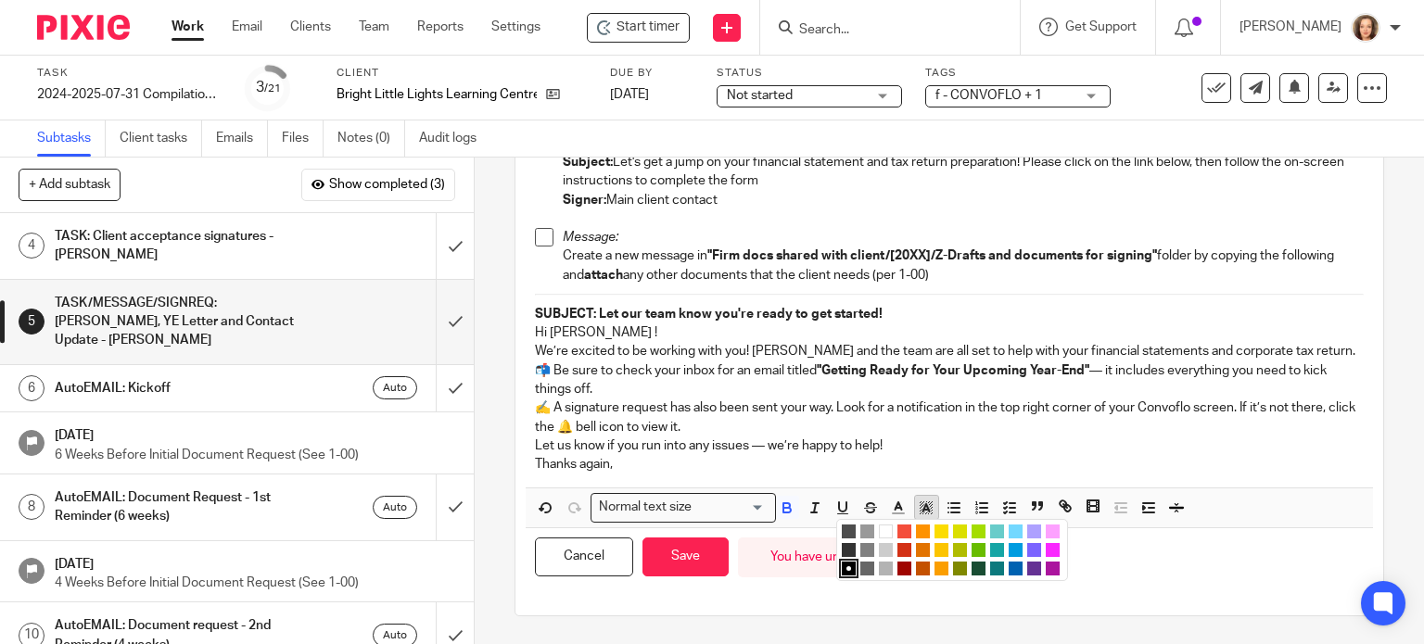
click at [923, 506] on polygon "button" at bounding box center [923, 505] width 1 height 1
click at [935, 570] on li "color:#FB9E00" at bounding box center [942, 569] width 14 height 14
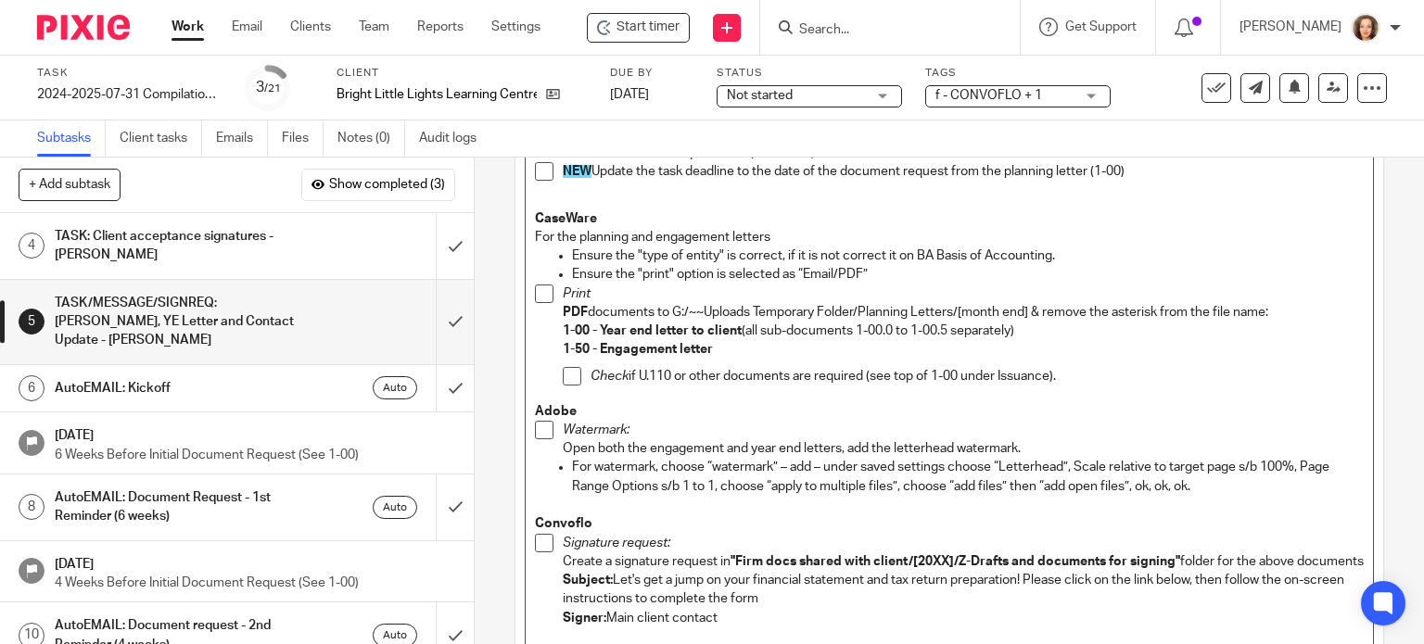
scroll to position [0, 0]
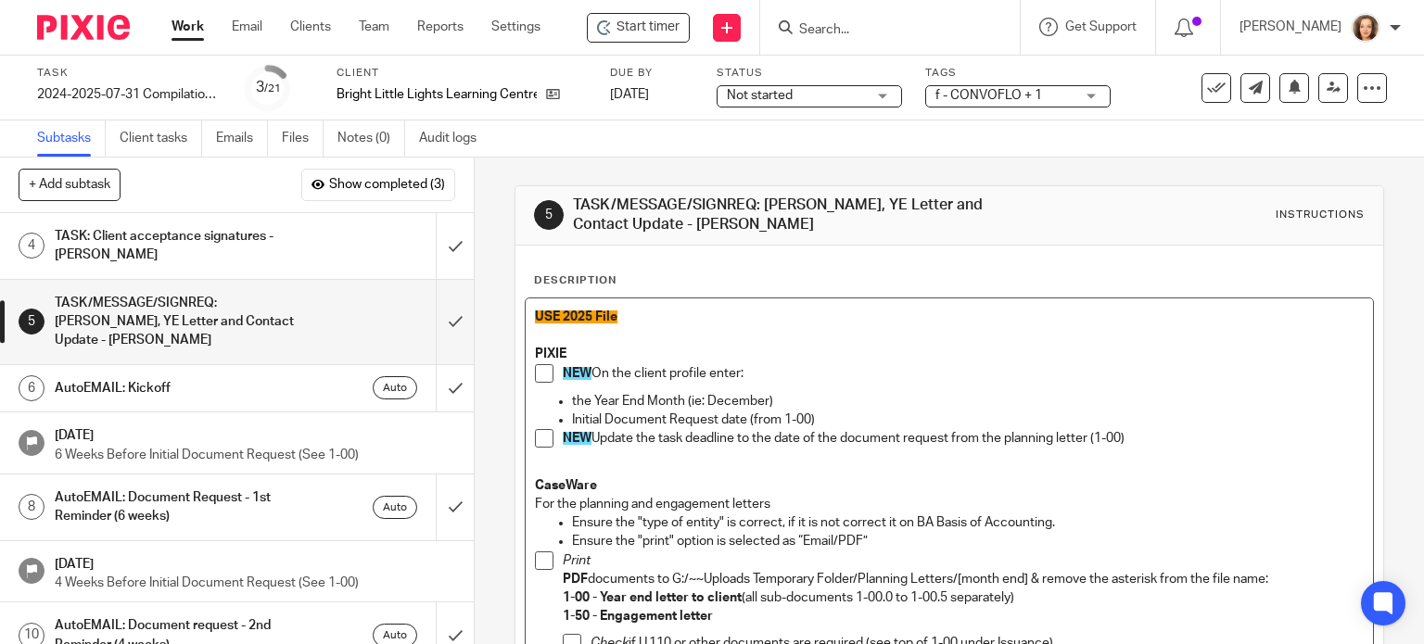
click at [798, 336] on p at bounding box center [950, 335] width 830 height 19
click at [586, 314] on span "USE 2025 File" at bounding box center [576, 317] width 83 height 13
click at [816, 421] on p "Initial Document Request date (from 1-00)" at bounding box center [968, 420] width 793 height 19
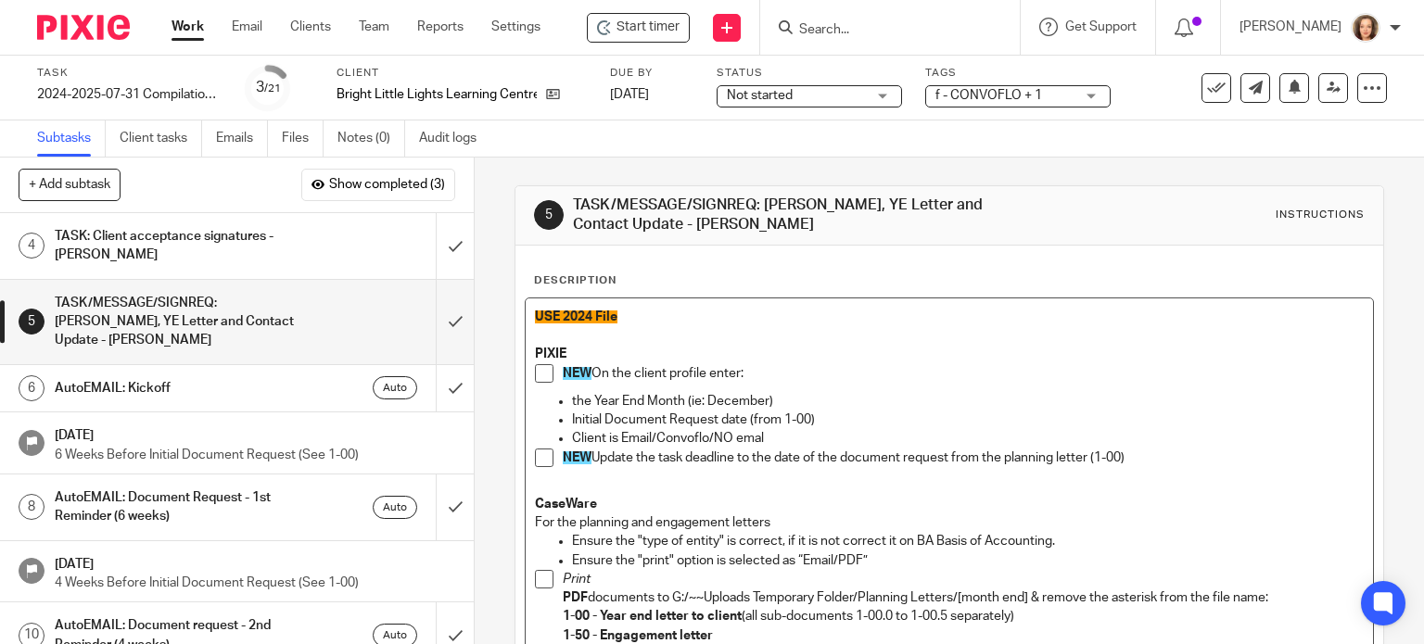
click at [749, 459] on p "NEW Update the task deadline to the date of the document request from the plann…" at bounding box center [964, 458] width 802 height 19
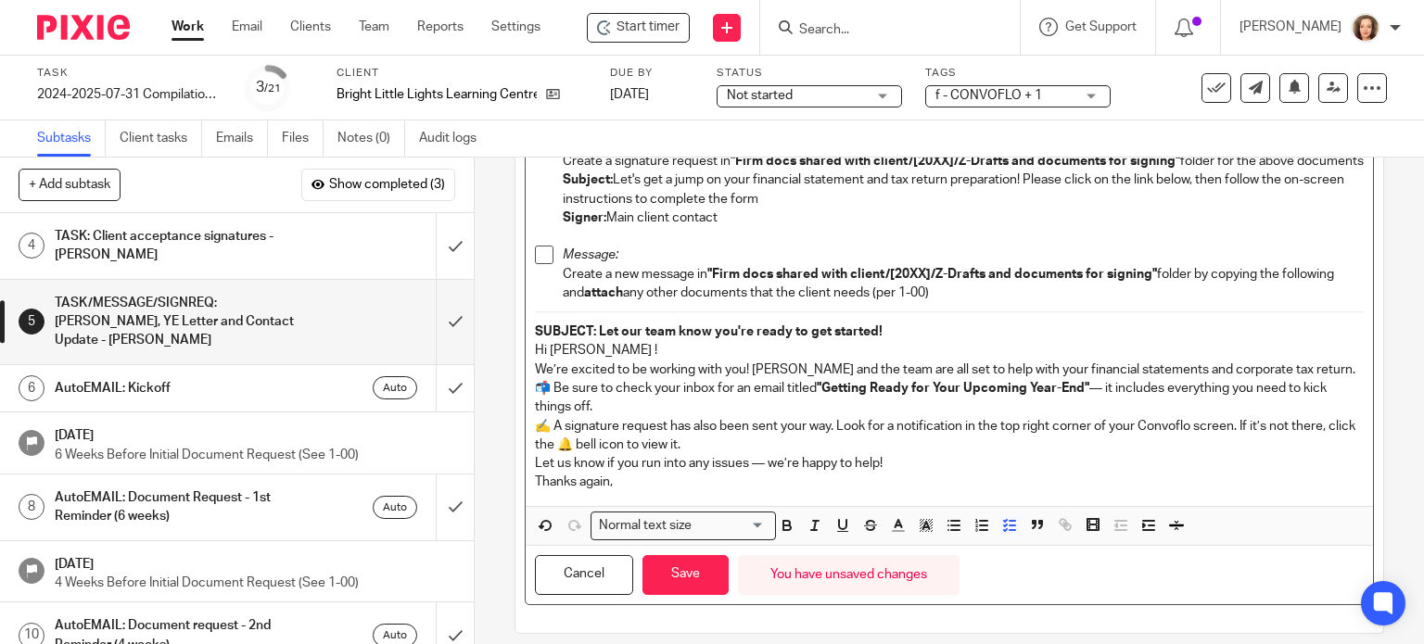
scroll to position [720, 0]
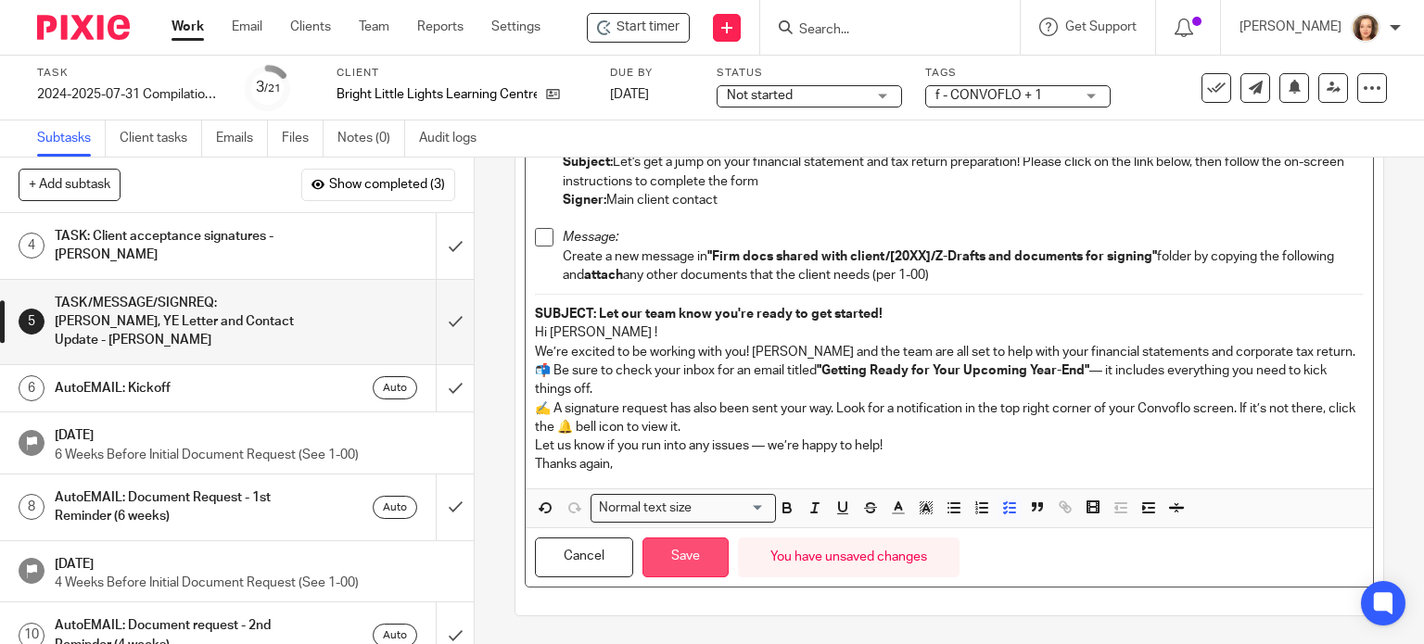
click at [712, 552] on button "Save" at bounding box center [686, 558] width 86 height 40
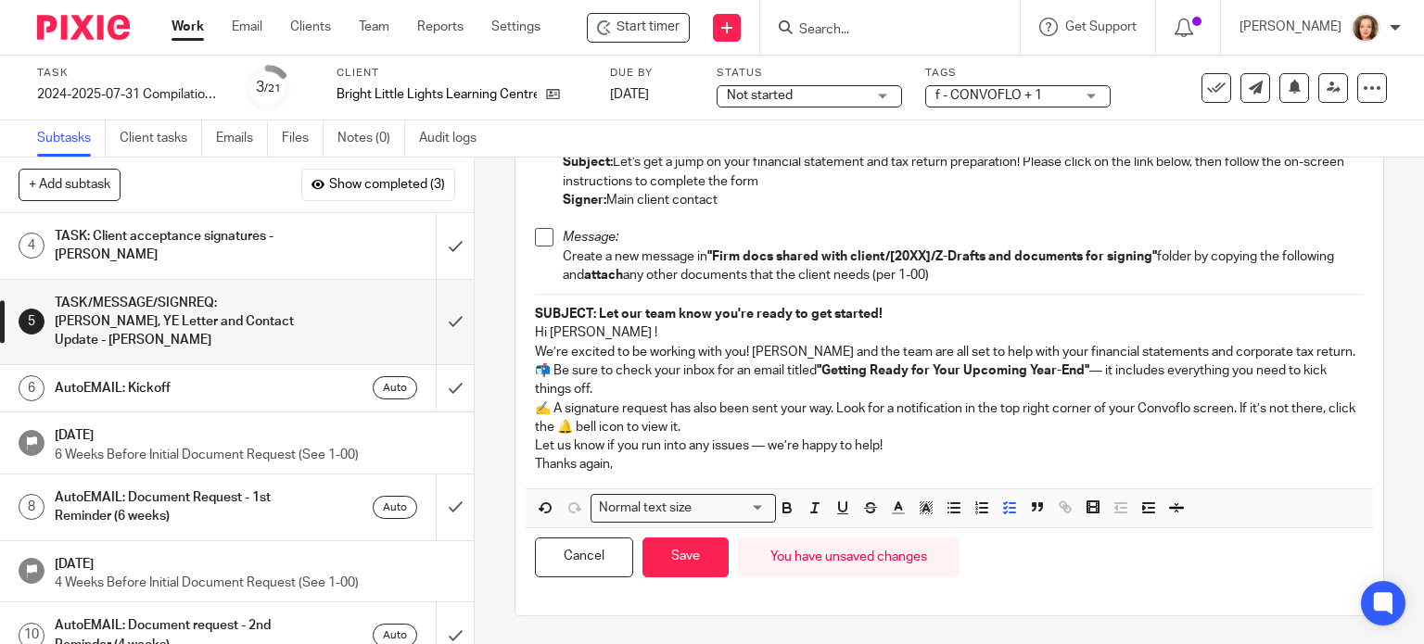
scroll to position [734, 0]
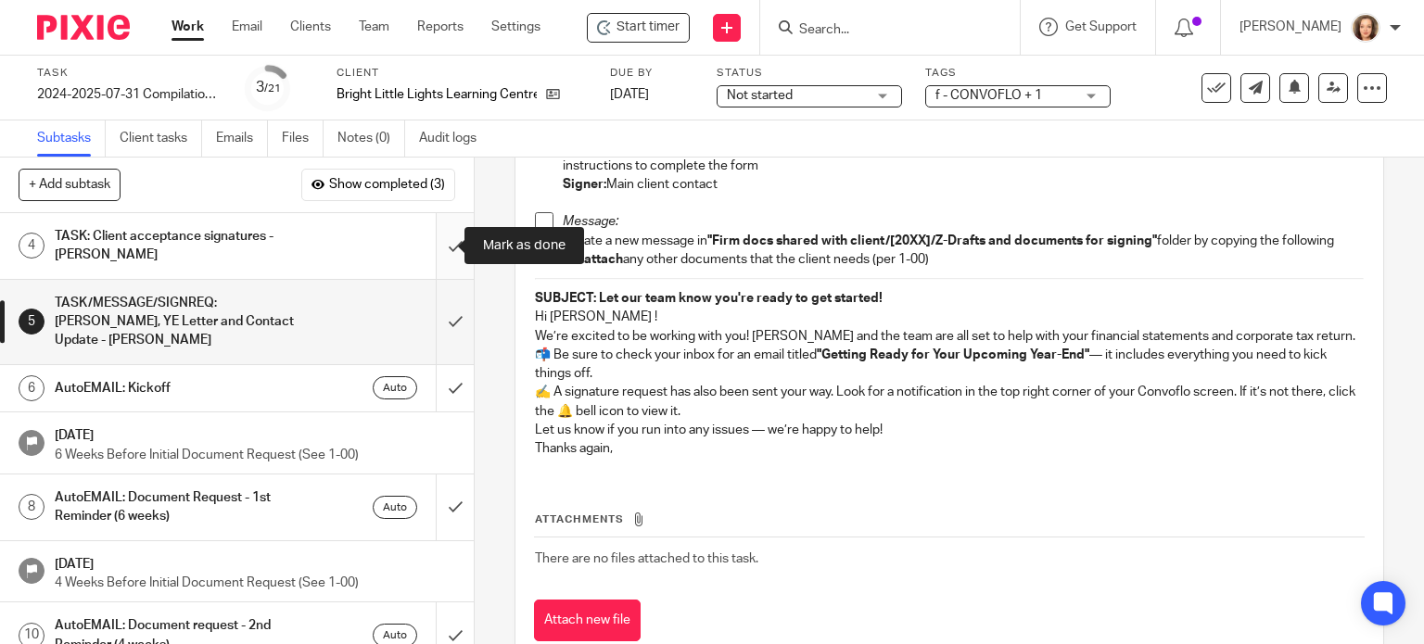
click at [431, 241] on input "submit" at bounding box center [237, 246] width 474 height 66
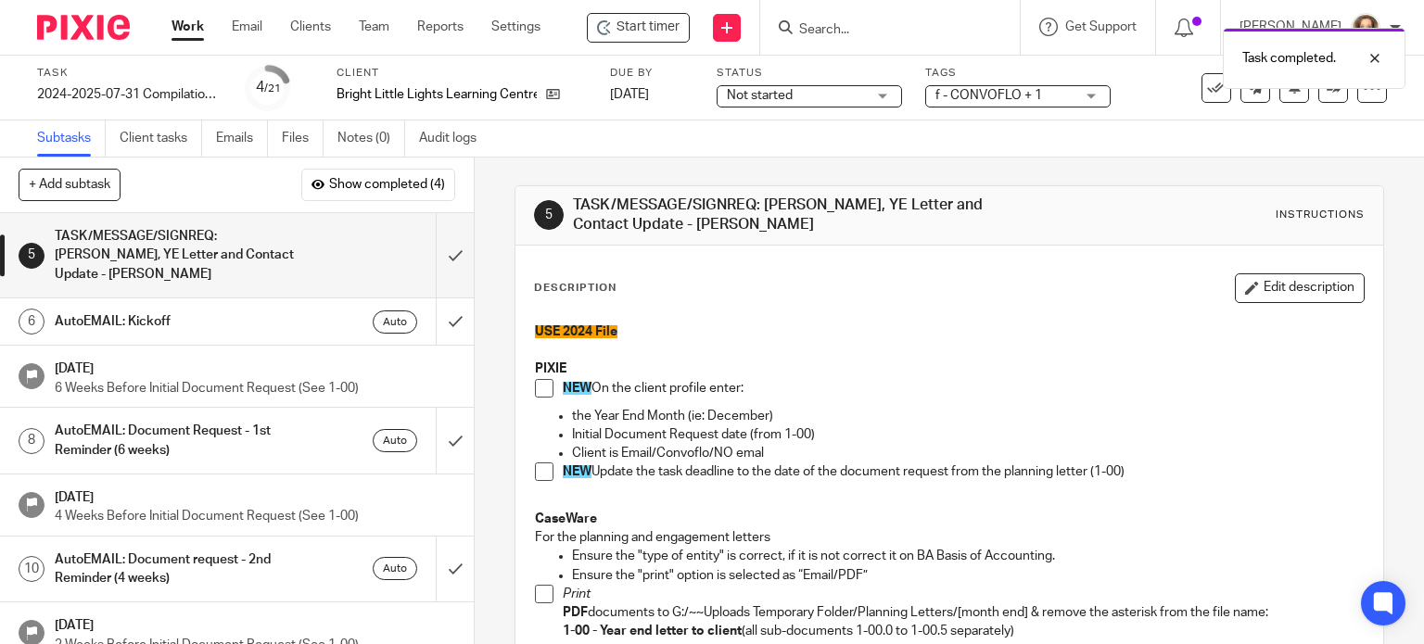
click at [830, 94] on span "Not started" at bounding box center [796, 95] width 139 height 19
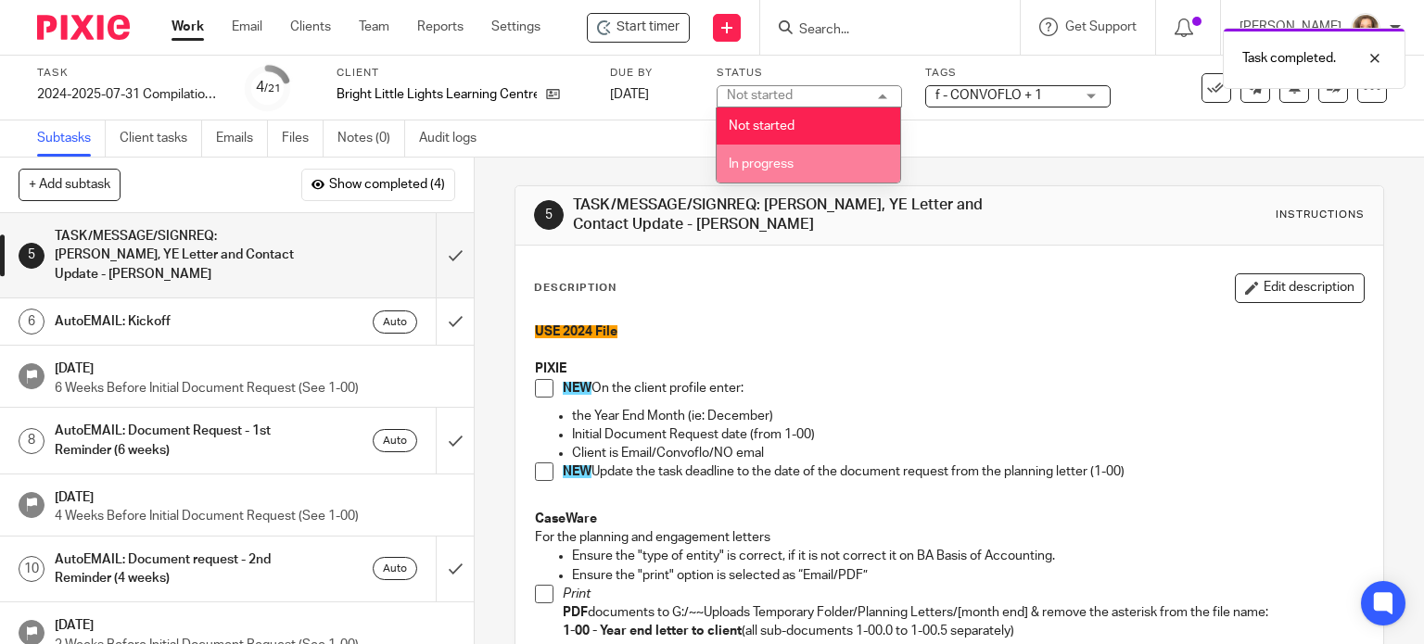
click at [776, 165] on span "In progress" at bounding box center [761, 164] width 65 height 13
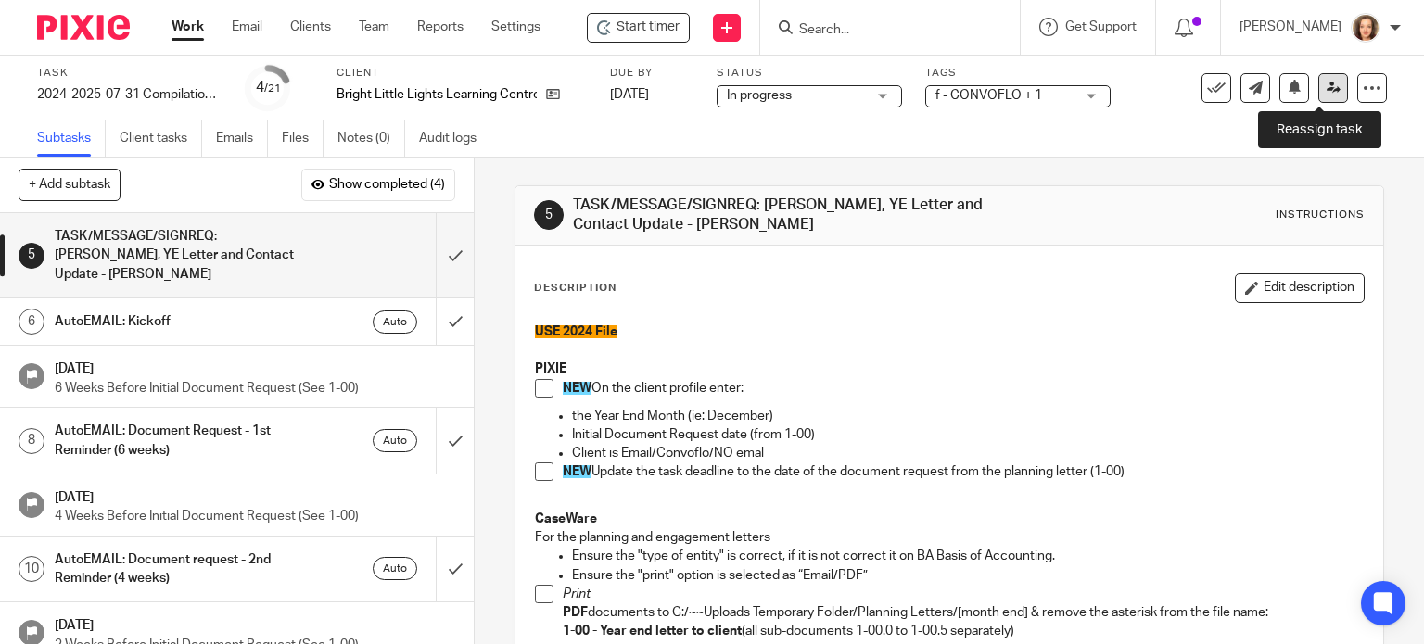
click at [1321, 96] on link at bounding box center [1334, 88] width 30 height 30
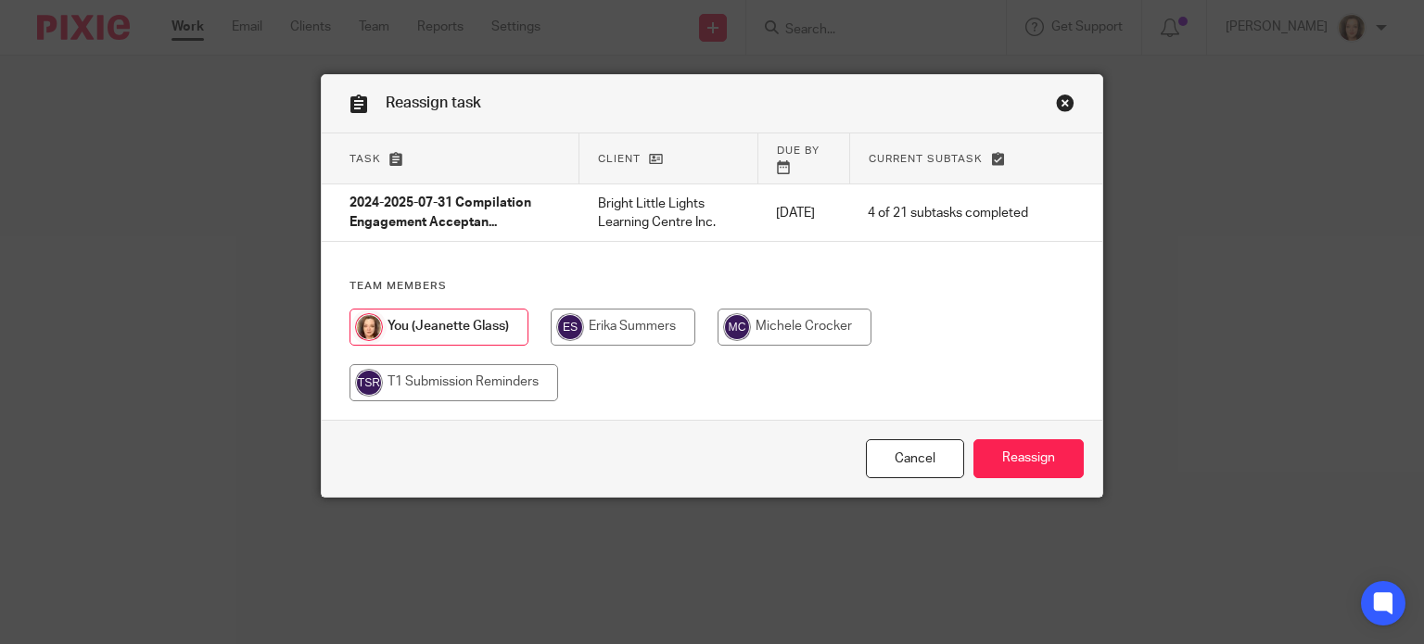
click at [760, 314] on input "radio" at bounding box center [795, 327] width 154 height 37
radio input "true"
click at [1013, 453] on input "Reassign" at bounding box center [1029, 460] width 110 height 40
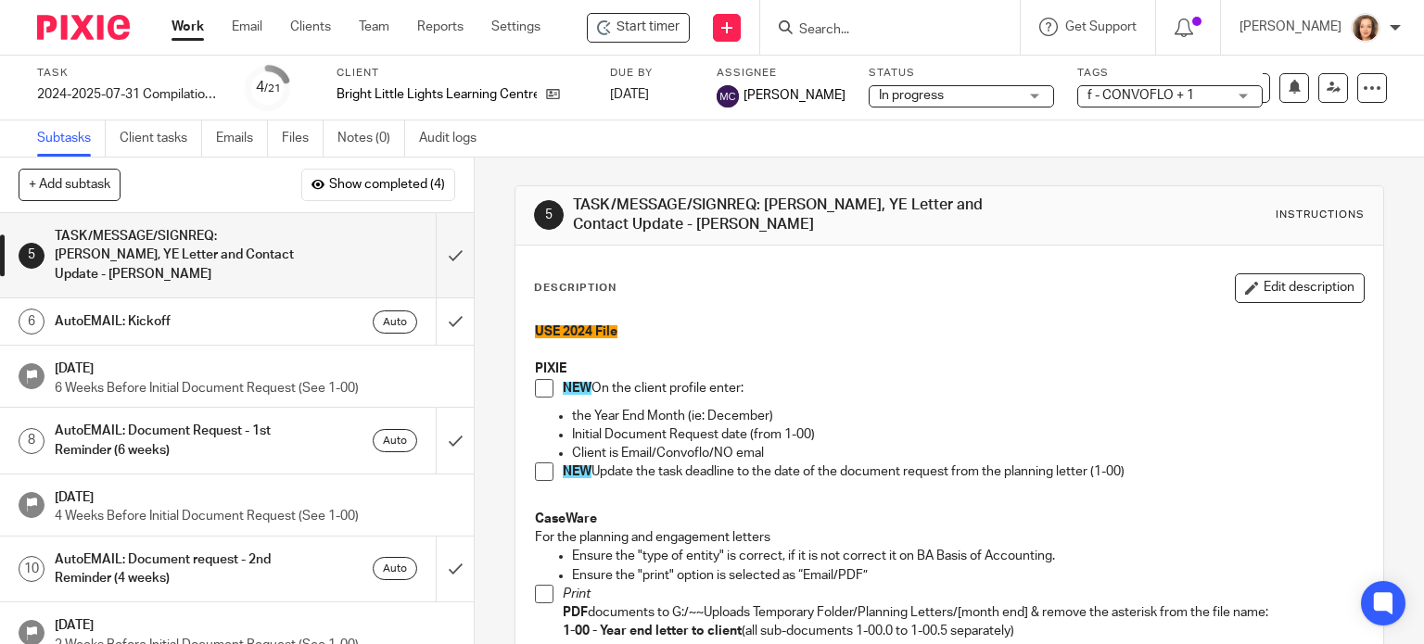
click at [844, 26] on input "Search" at bounding box center [880, 30] width 167 height 17
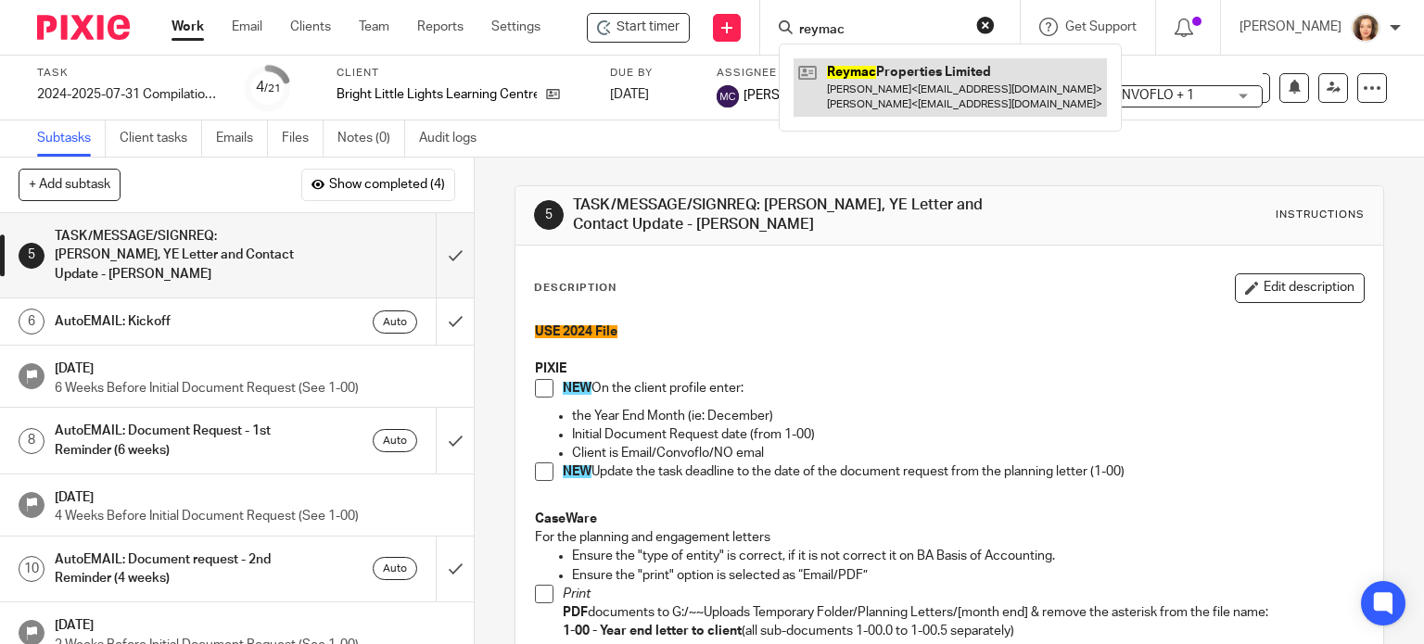
type input "reymac"
click at [901, 96] on link at bounding box center [950, 86] width 313 height 57
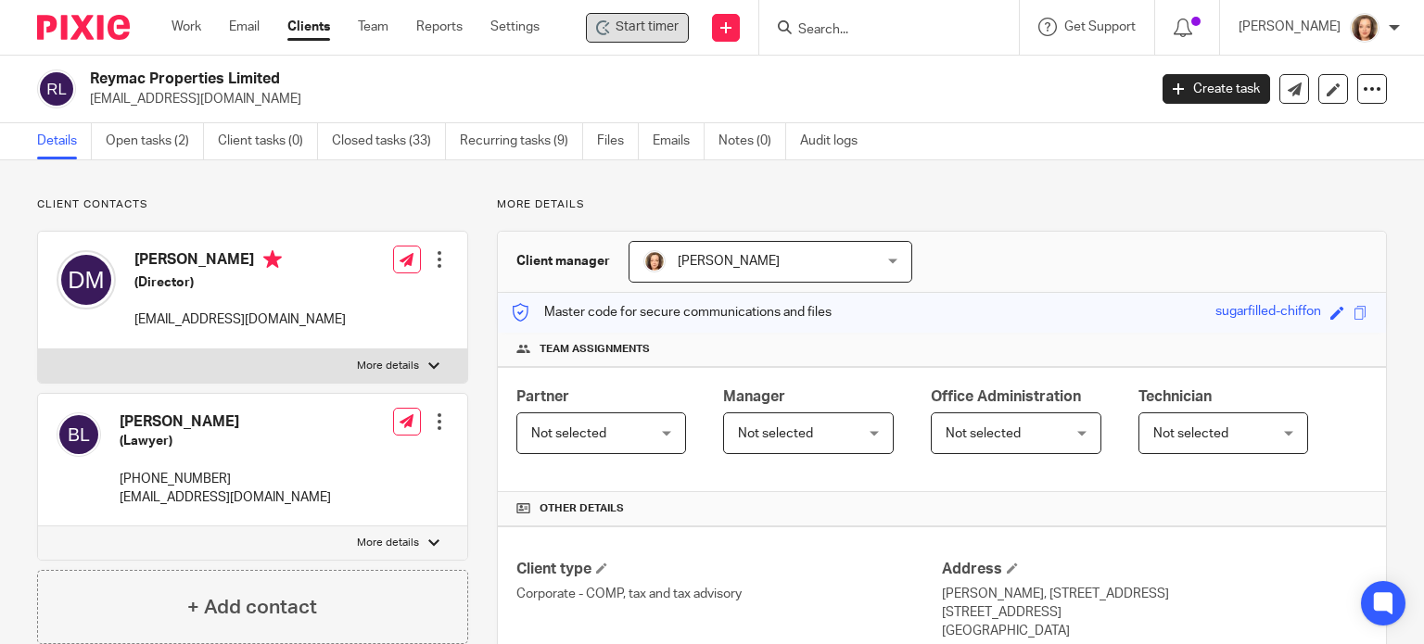
click at [631, 29] on span "Start timer" at bounding box center [647, 27] width 63 height 19
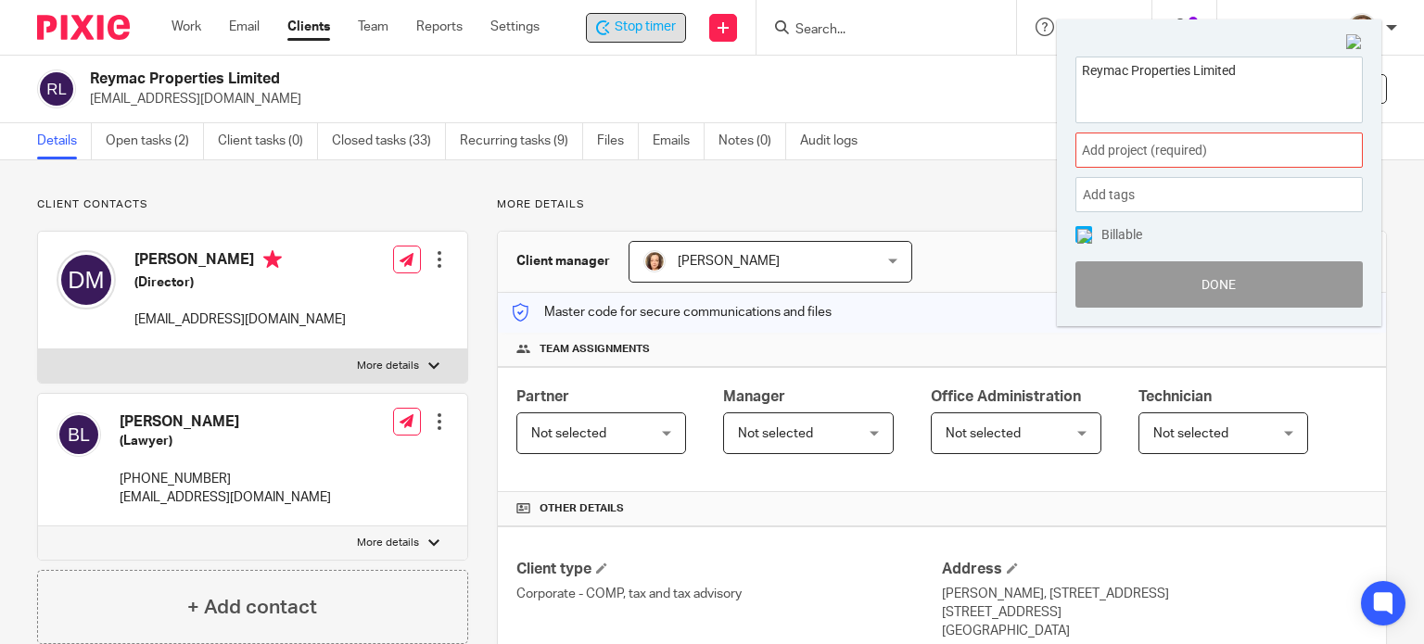
click at [1358, 40] on img at bounding box center [1354, 42] width 17 height 17
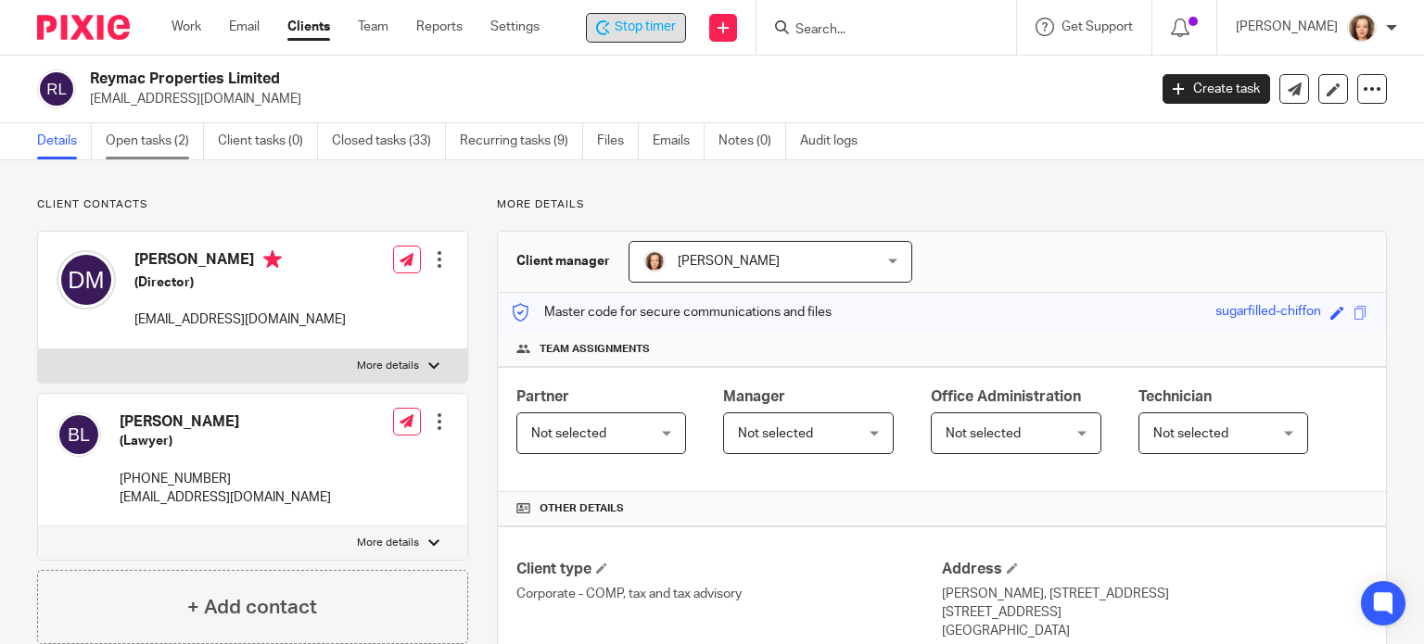
click at [165, 143] on link "Open tasks (2)" at bounding box center [155, 141] width 98 height 36
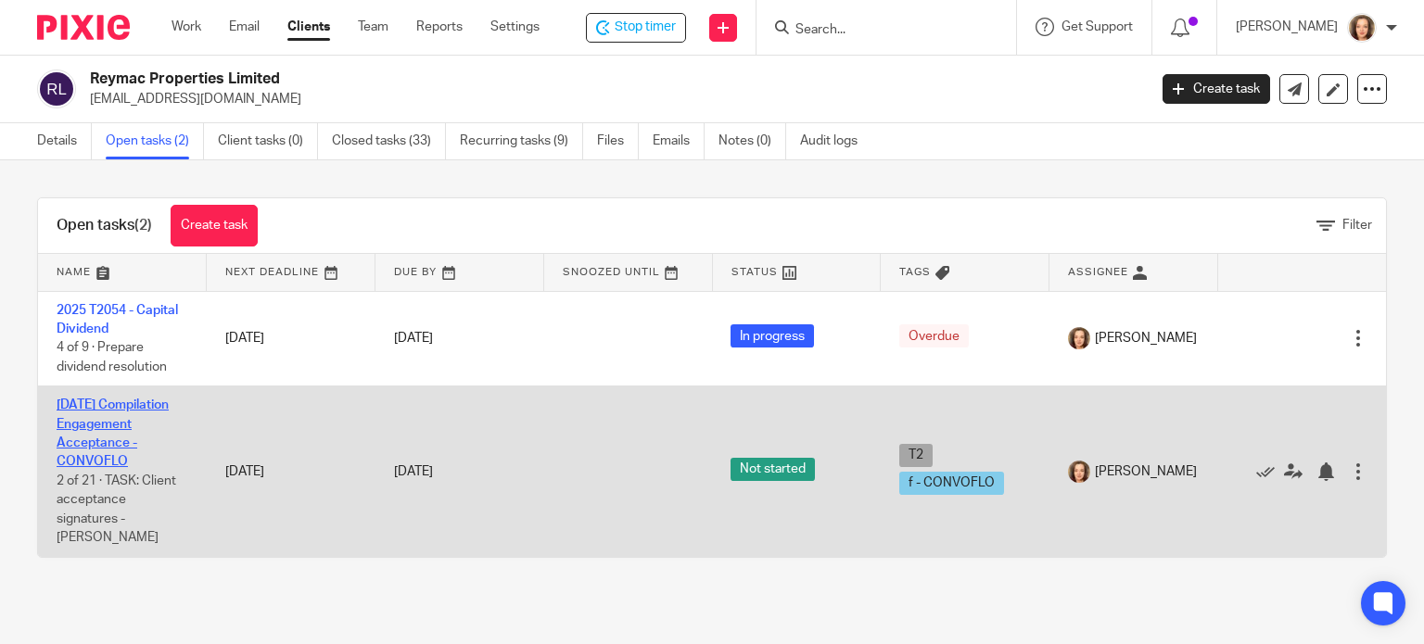
click at [96, 442] on link "[DATE] Compilation Engagement Acceptance - CONVOFLO" at bounding box center [113, 434] width 112 height 70
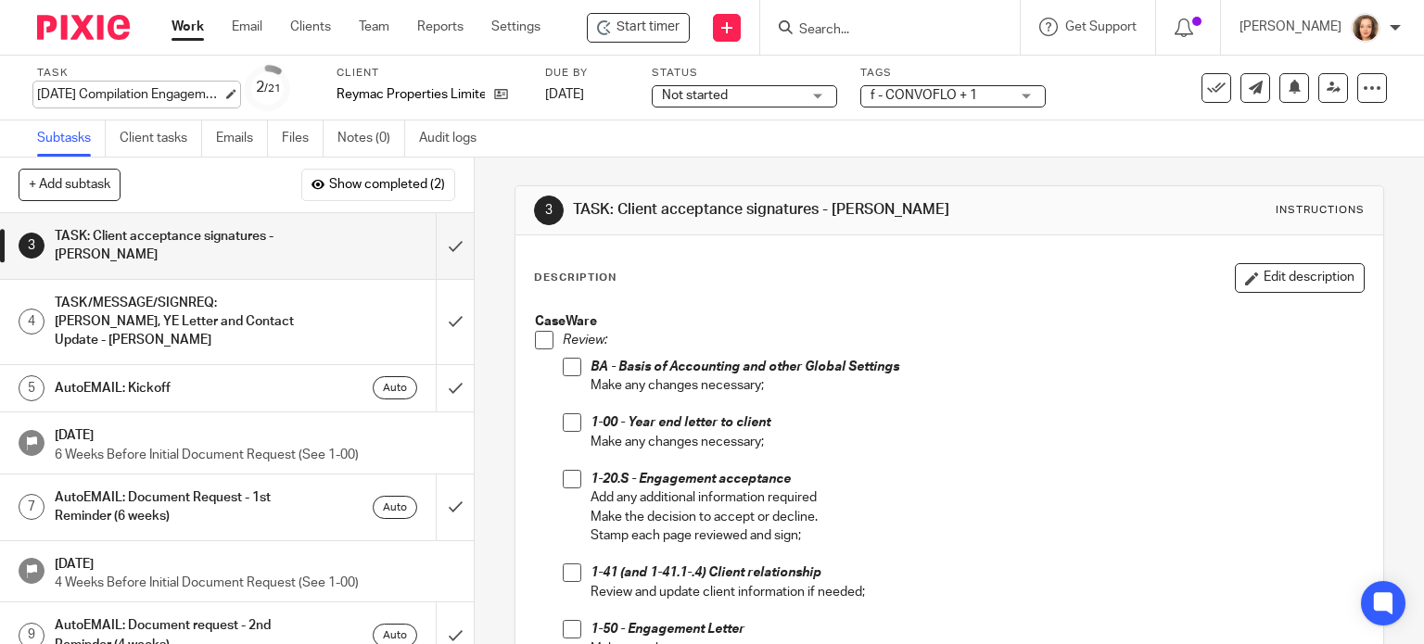
click at [122, 98] on div "[DATE] Compilation Engagement Acceptance - CONVOFLO Save [DATE] Compilation Eng…" at bounding box center [129, 94] width 185 height 19
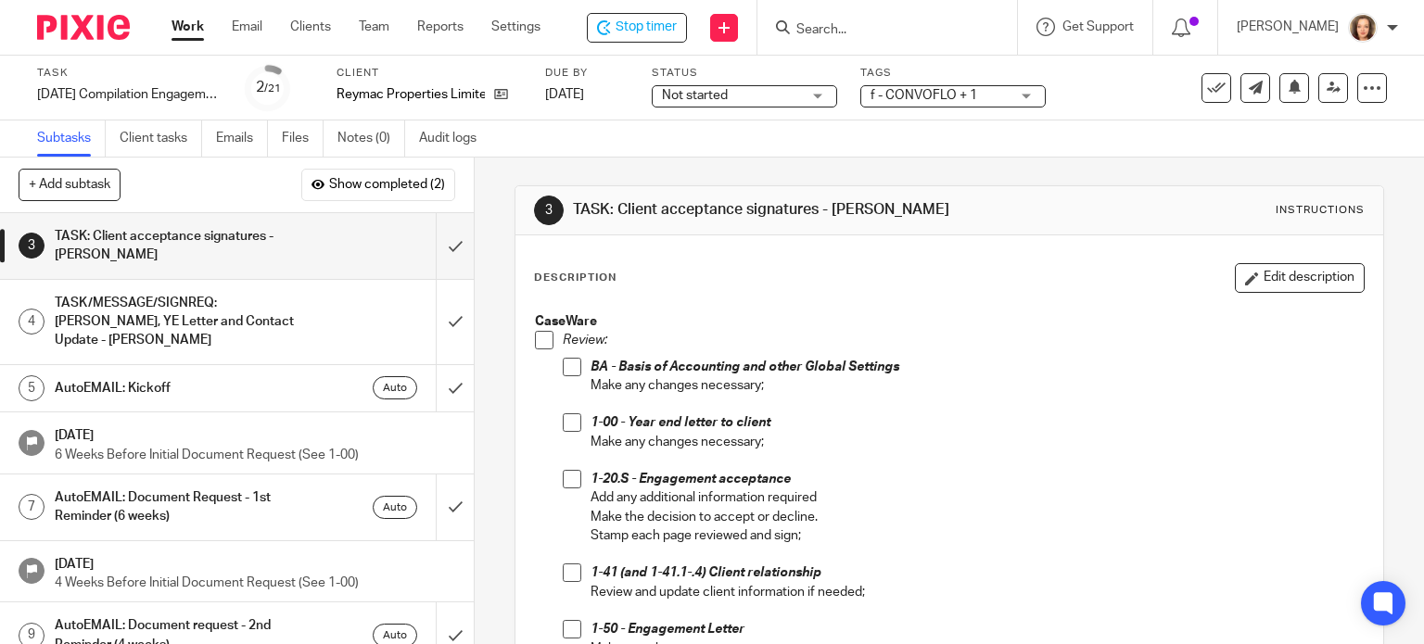
click at [758, 134] on div "Subtasks Client tasks Emails Files Notes (0) Audit logs" at bounding box center [712, 139] width 1424 height 37
click at [738, 93] on span "Not started" at bounding box center [731, 95] width 139 height 19
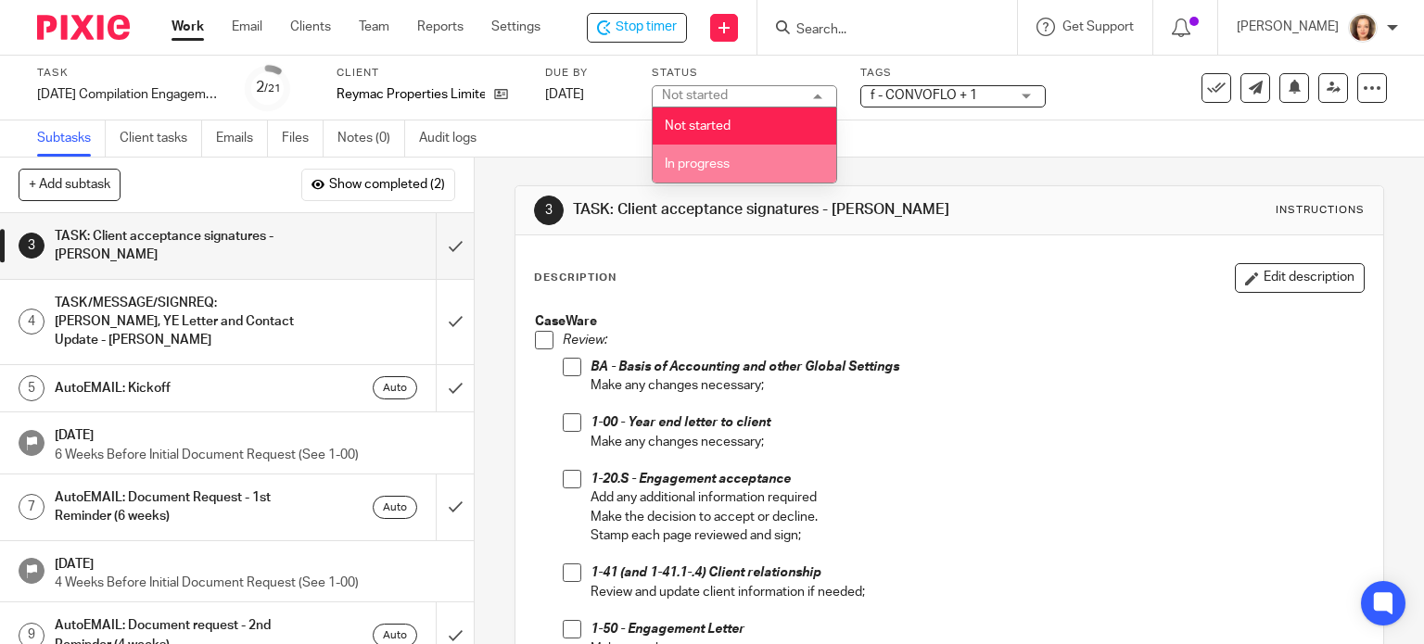
click at [701, 158] on span "In progress" at bounding box center [697, 164] width 65 height 13
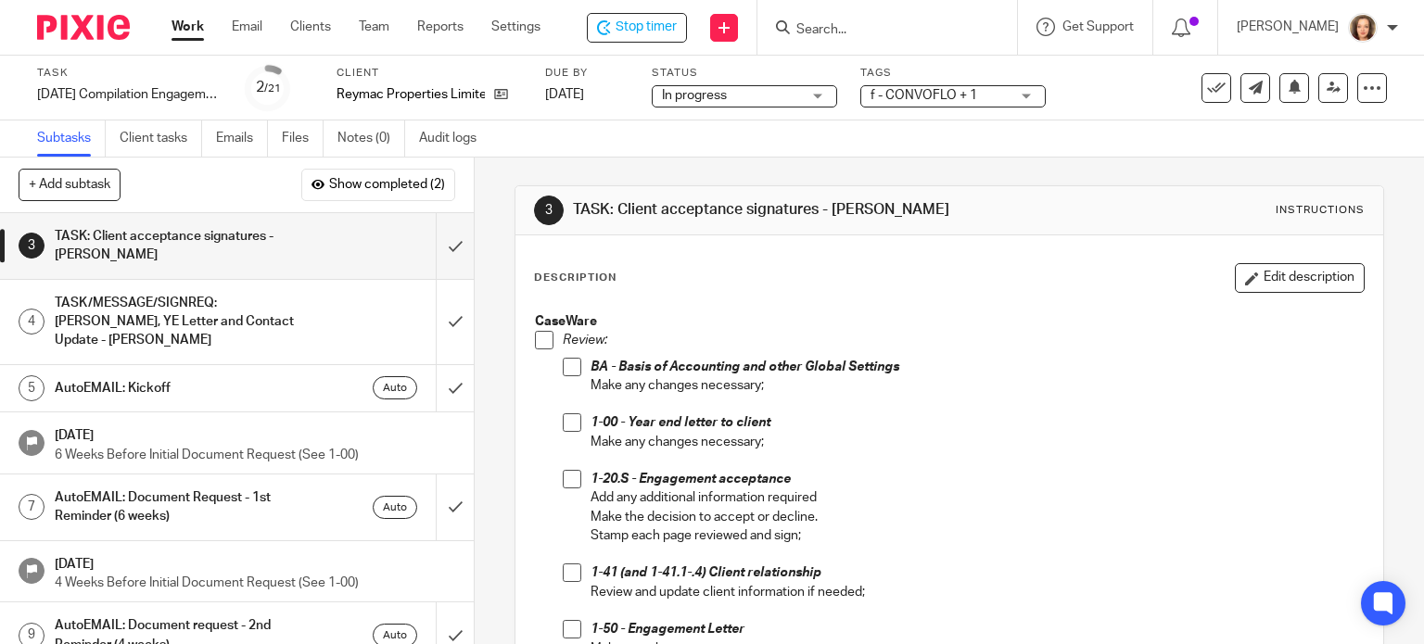
click at [535, 338] on span at bounding box center [544, 340] width 19 height 19
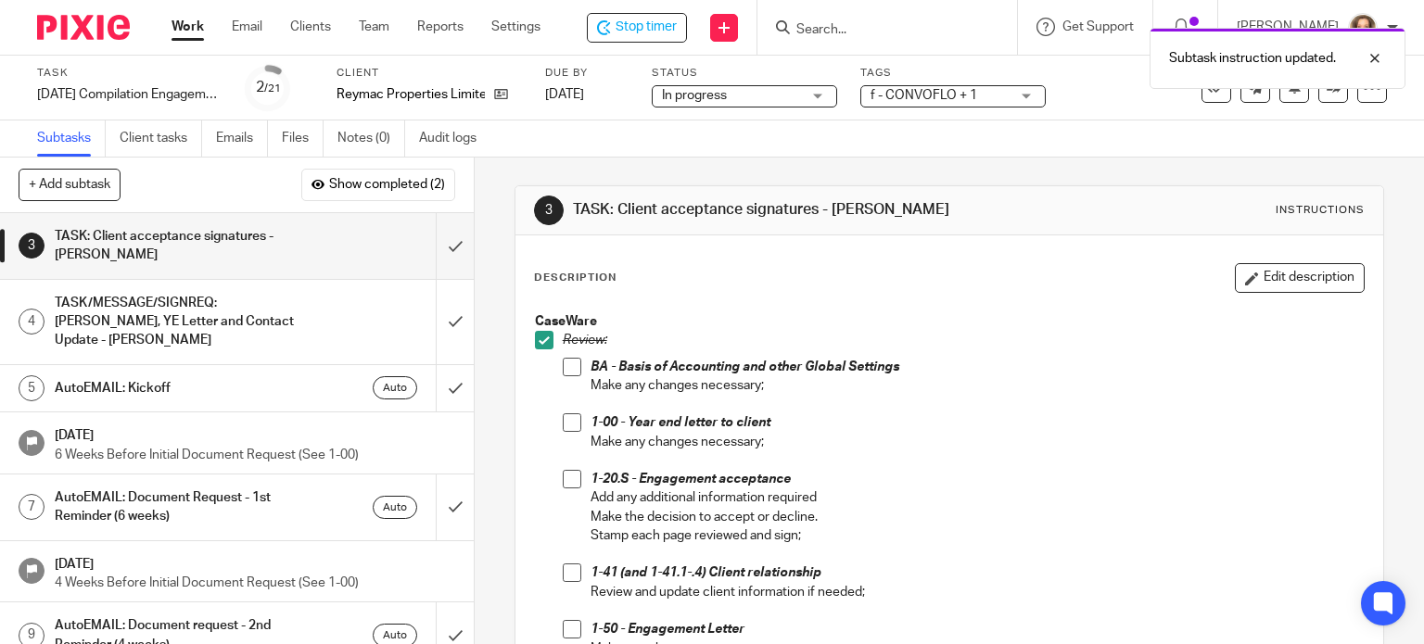
click at [564, 363] on span at bounding box center [572, 367] width 19 height 19
click at [564, 423] on span at bounding box center [572, 423] width 19 height 19
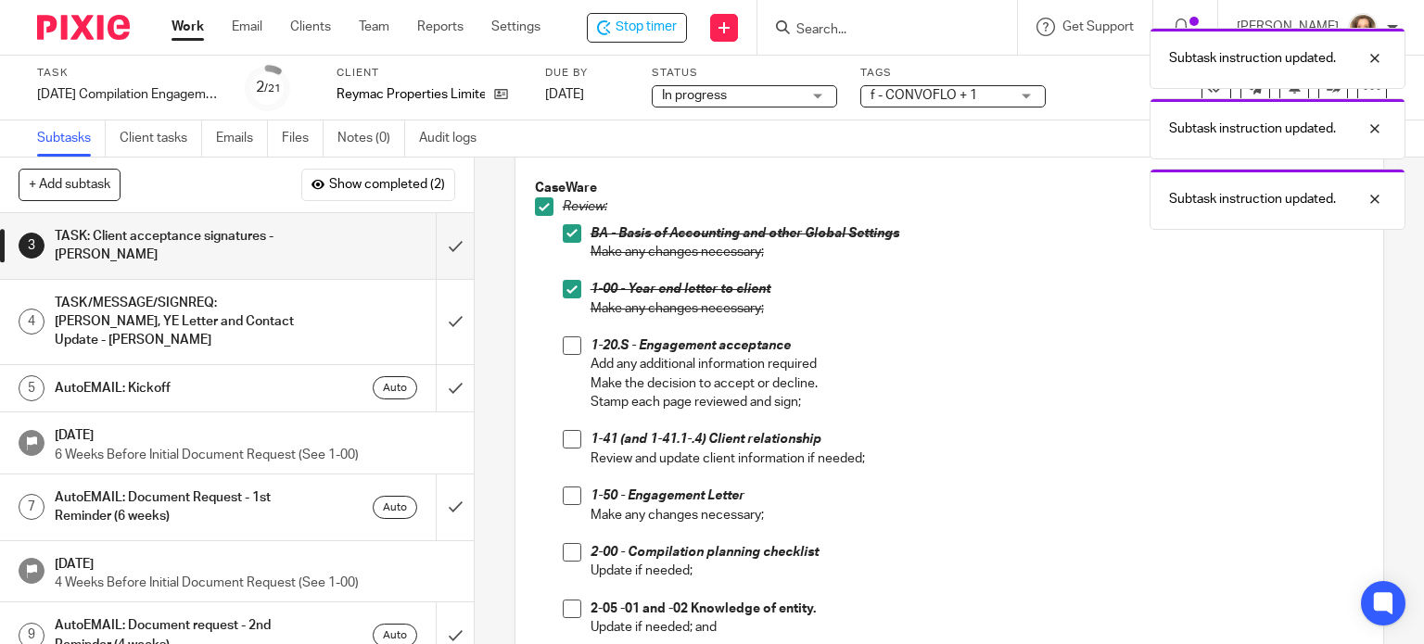
scroll to position [185, 0]
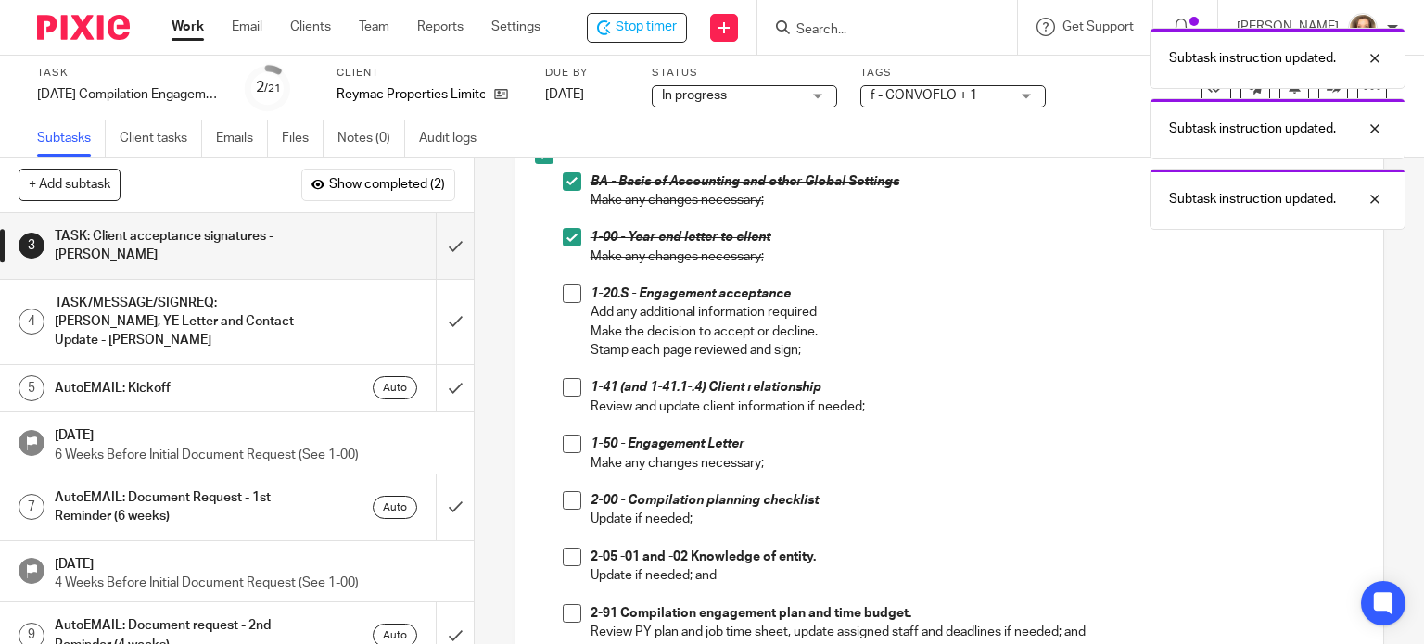
click at [563, 298] on span at bounding box center [572, 294] width 19 height 19
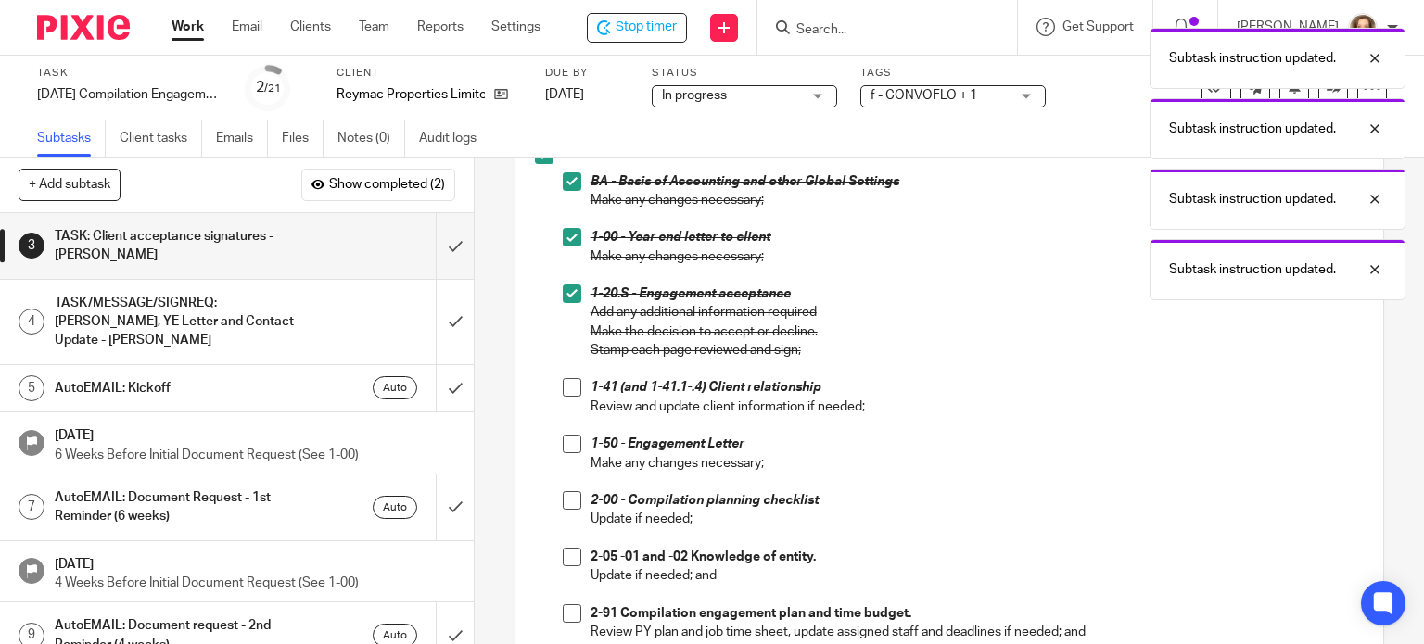
click at [563, 393] on span at bounding box center [572, 387] width 19 height 19
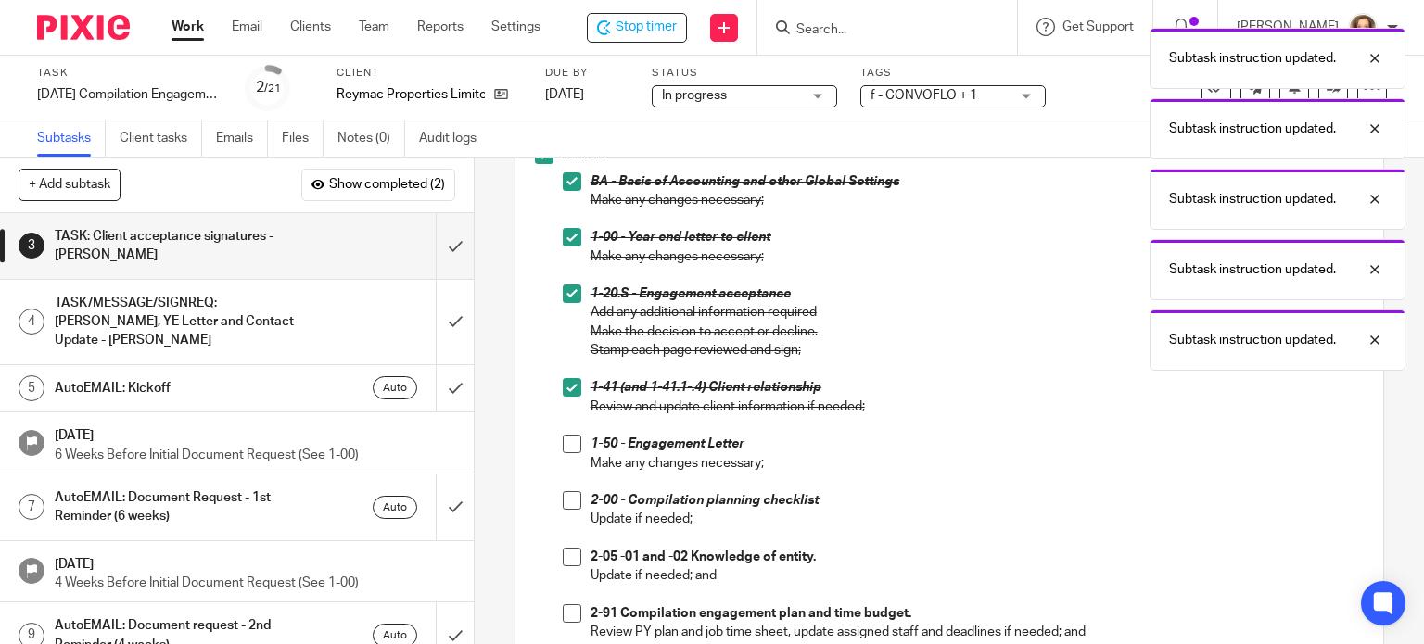
click at [565, 455] on li "1-50 - Engagement Letter Make any changes necessary;" at bounding box center [964, 463] width 802 height 57
click at [564, 443] on span at bounding box center [572, 444] width 19 height 19
click at [563, 506] on span at bounding box center [572, 500] width 19 height 19
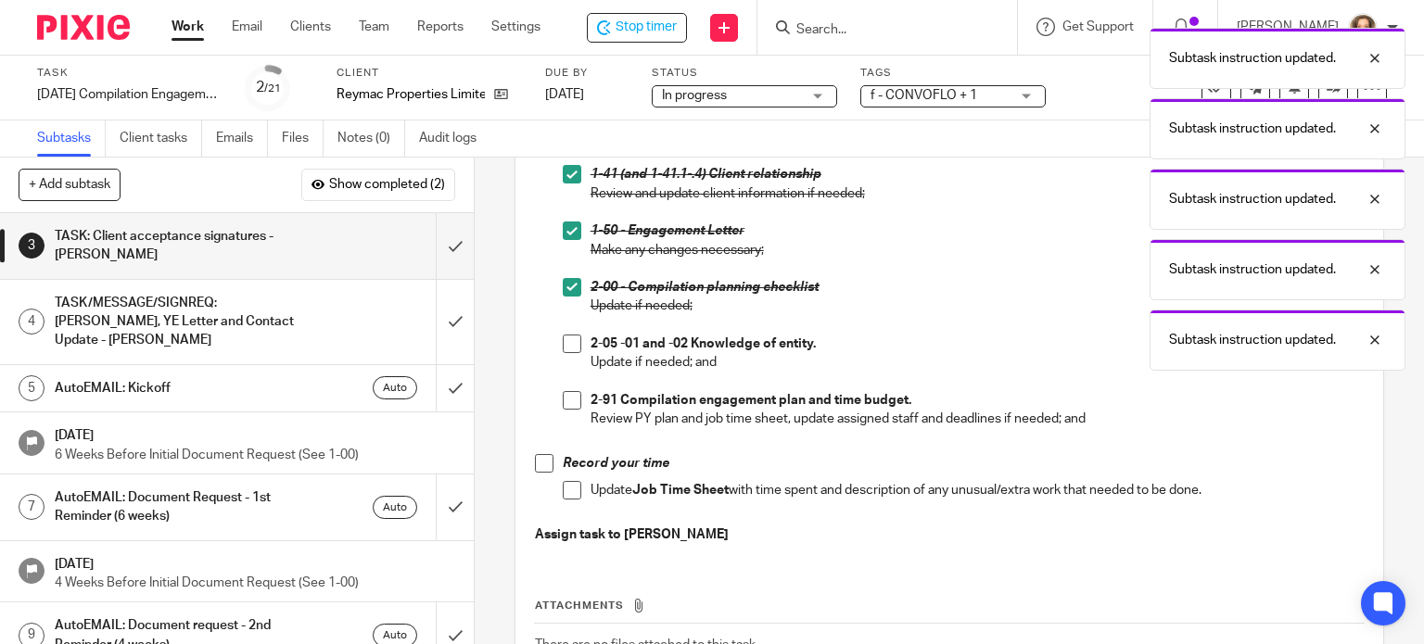
scroll to position [486, 0]
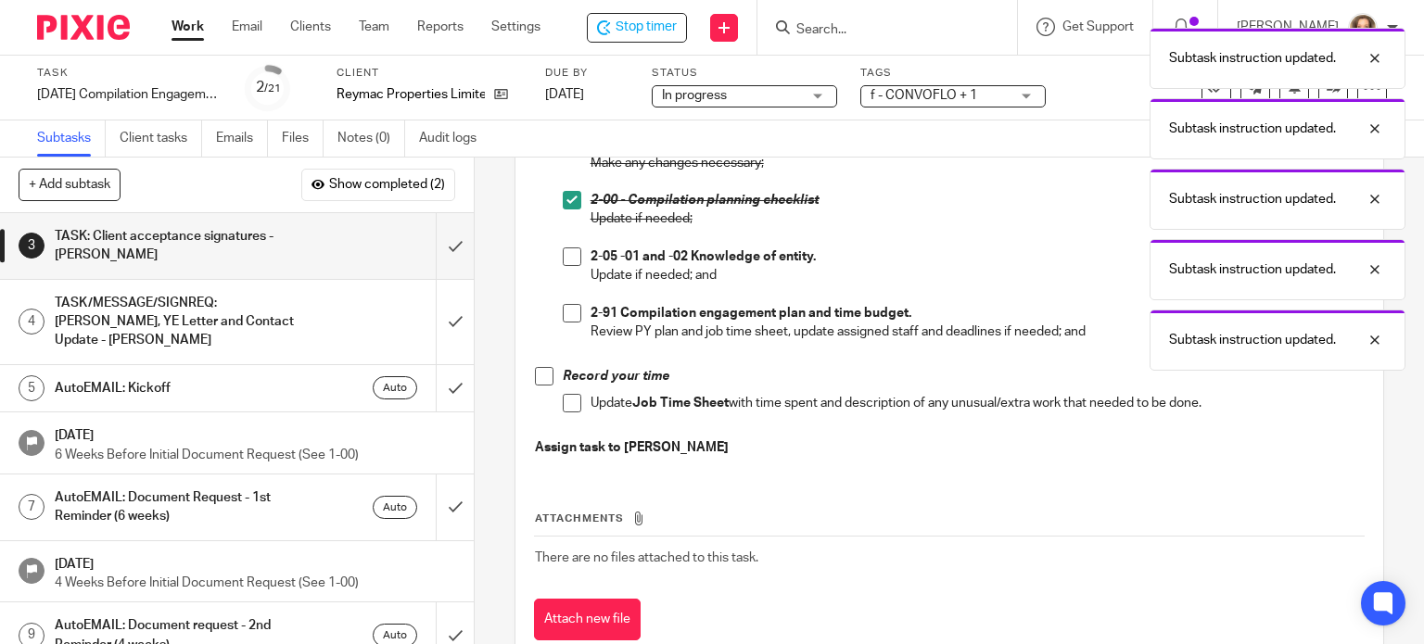
click at [564, 254] on span at bounding box center [572, 257] width 19 height 19
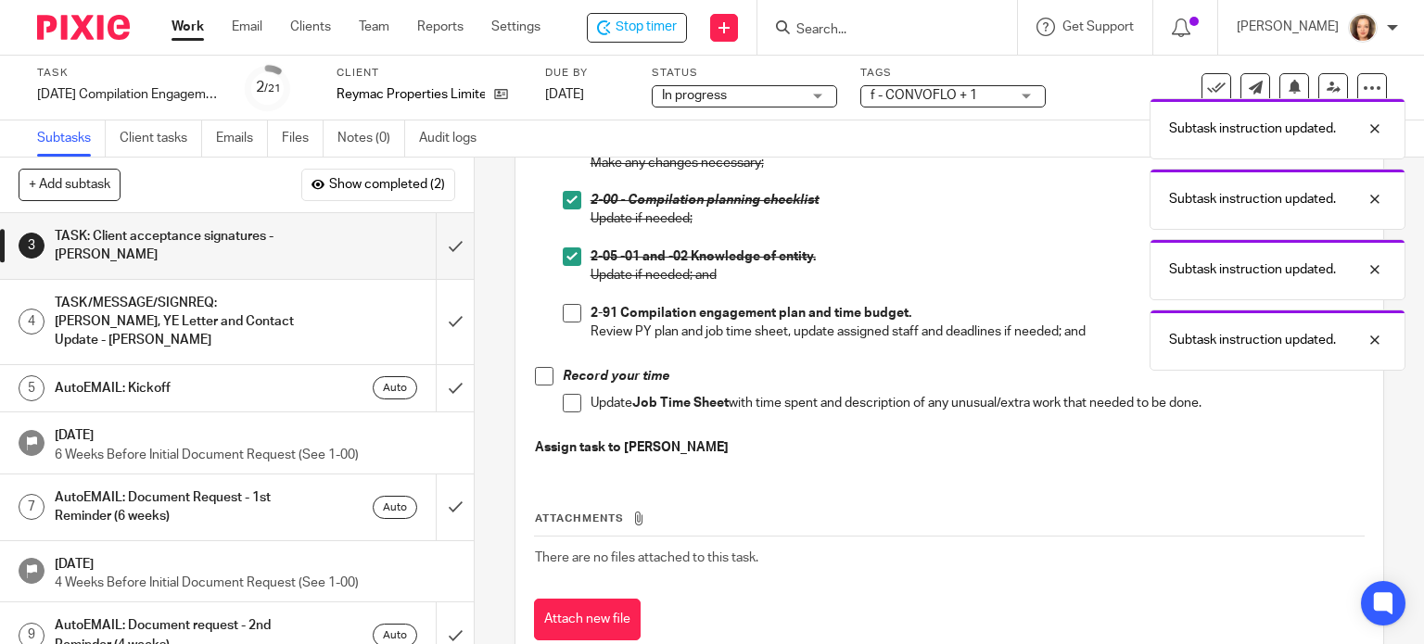
click at [563, 311] on span at bounding box center [572, 313] width 19 height 19
click at [538, 376] on span at bounding box center [544, 376] width 19 height 19
click at [567, 403] on span at bounding box center [572, 403] width 19 height 19
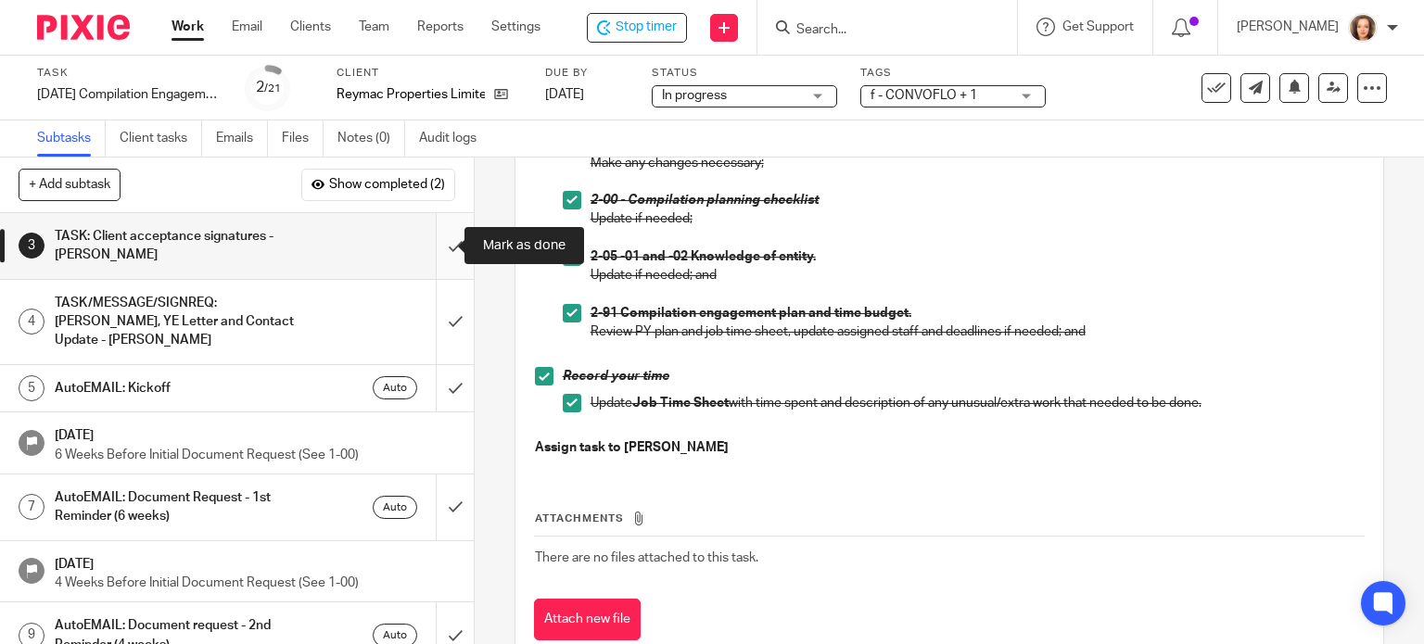
click at [429, 248] on input "submit" at bounding box center [237, 246] width 474 height 66
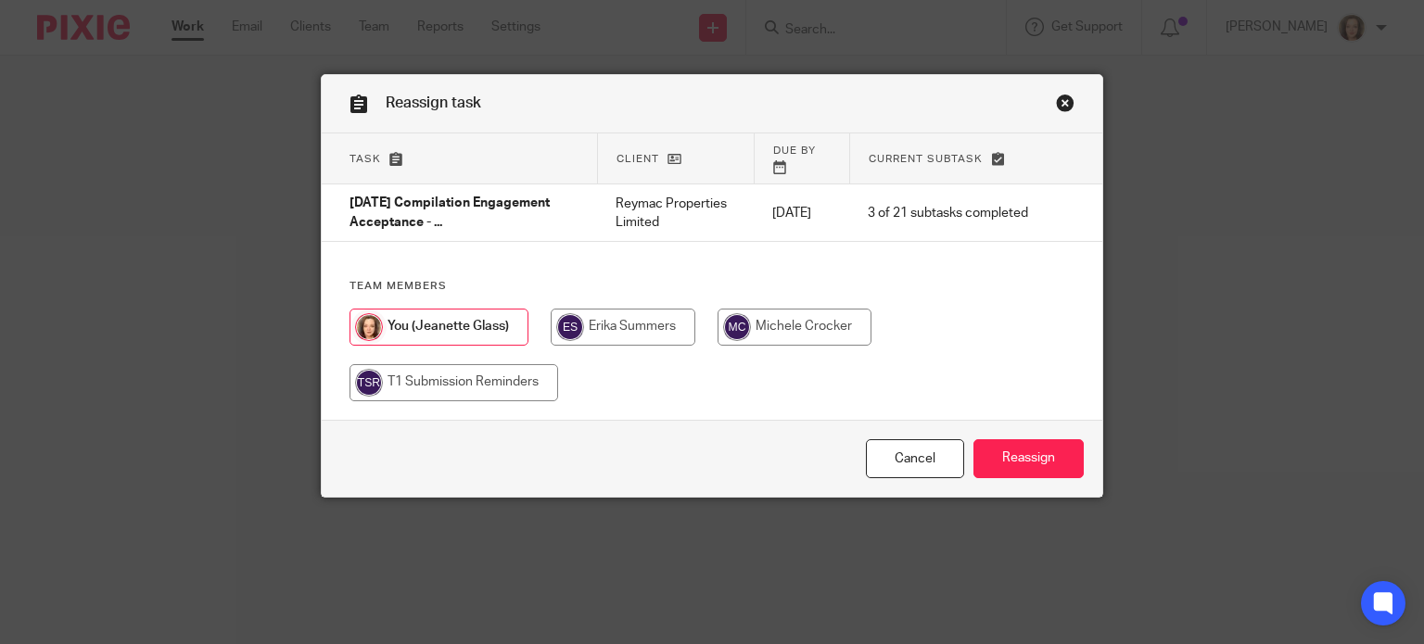
click at [768, 325] on input "radio" at bounding box center [795, 327] width 154 height 37
radio input "true"
click at [1024, 456] on input "Reassign" at bounding box center [1029, 460] width 110 height 40
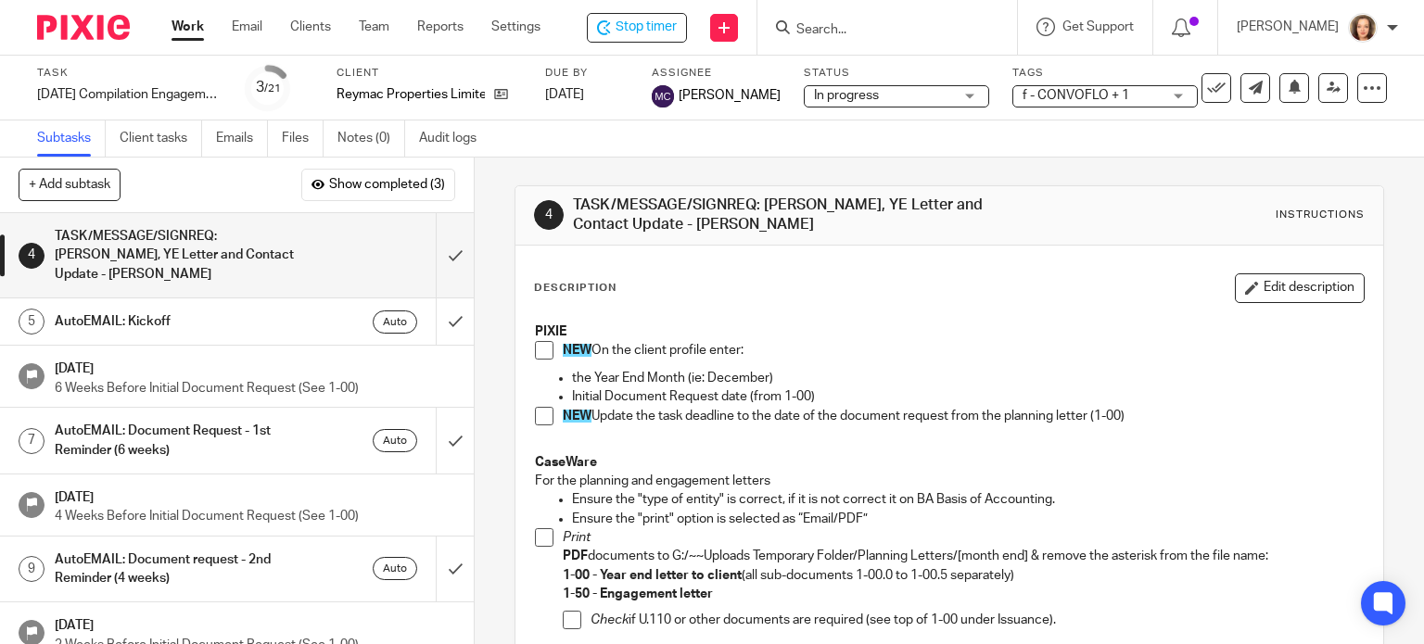
click at [871, 31] on input "Search" at bounding box center [878, 30] width 167 height 17
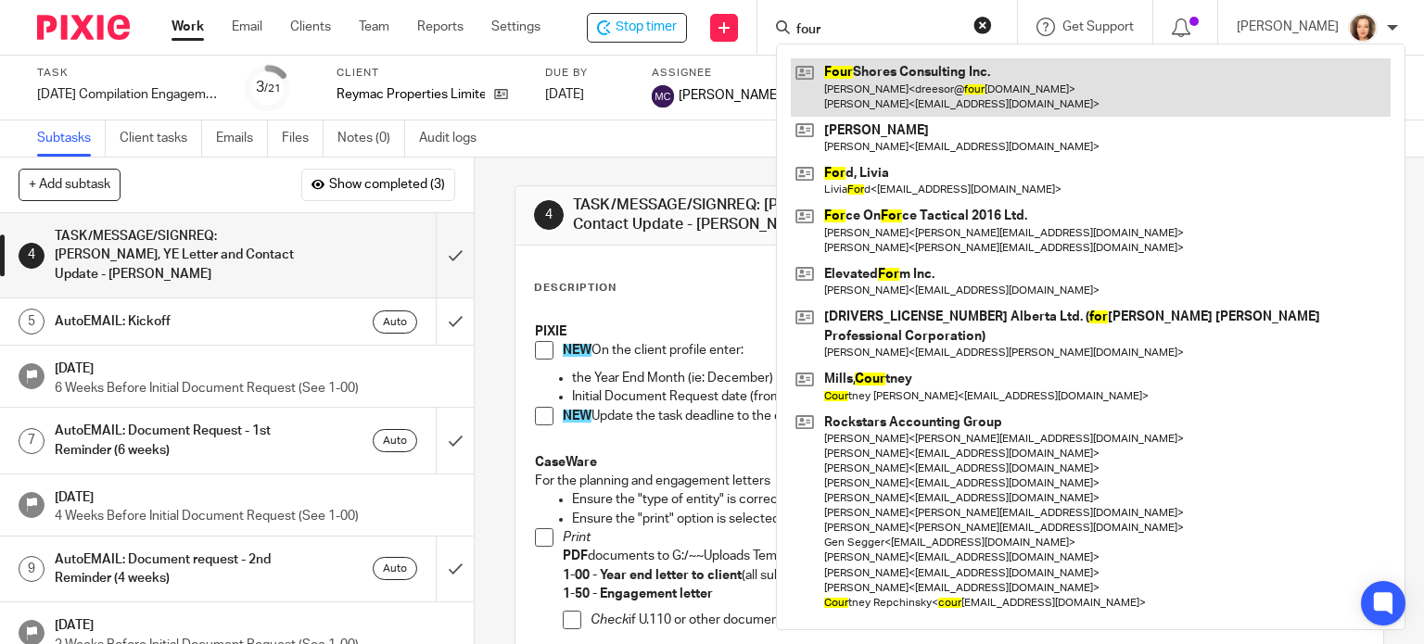
type input "four"
click at [855, 84] on link at bounding box center [1091, 86] width 600 height 57
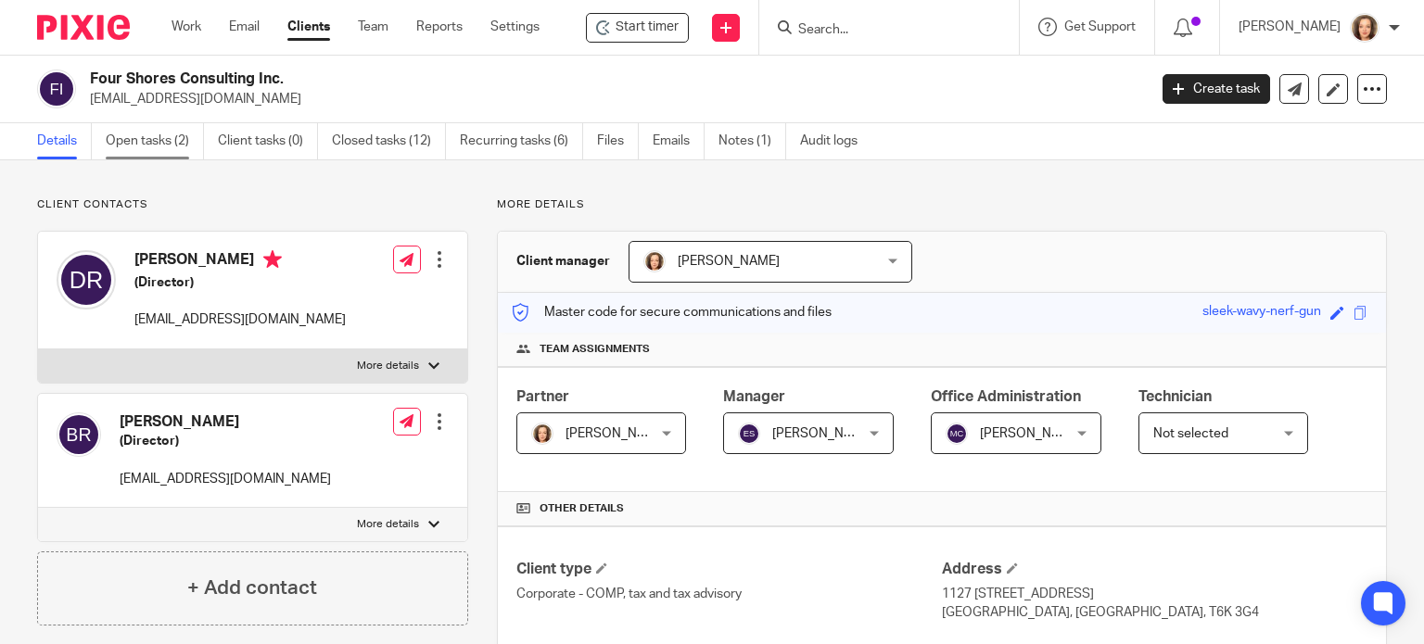
click at [137, 133] on link "Open tasks (2)" at bounding box center [155, 141] width 98 height 36
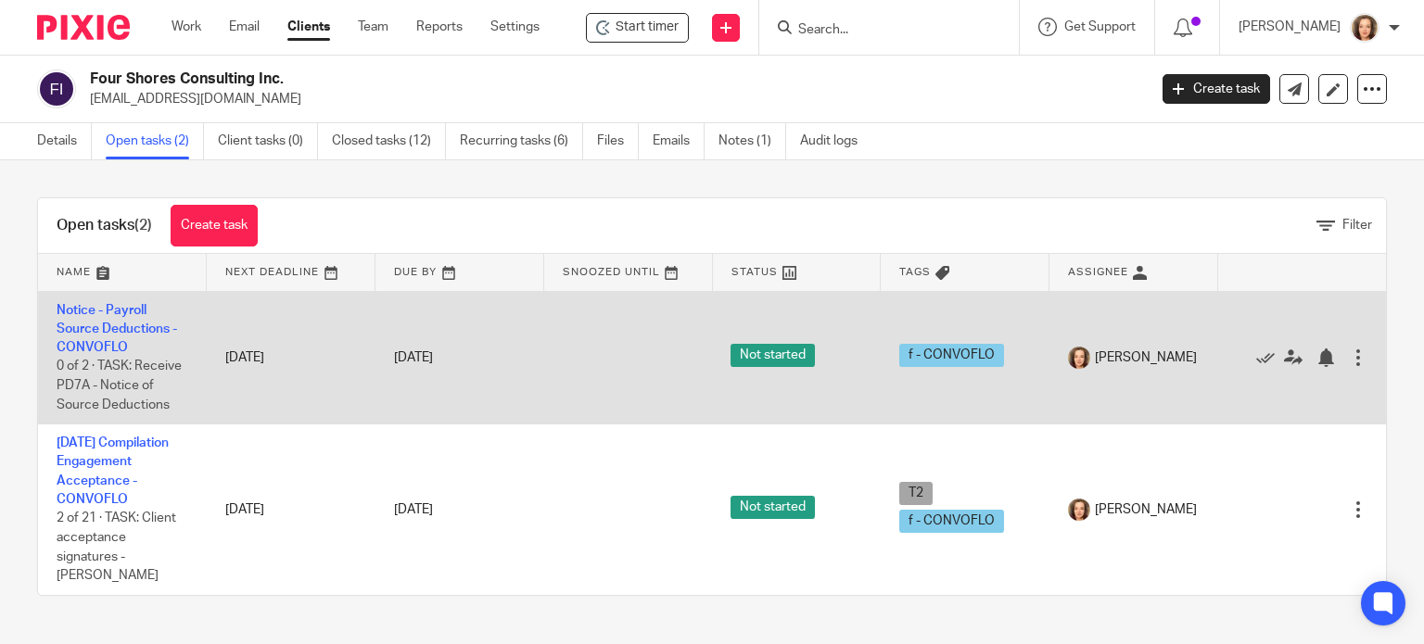
scroll to position [8, 0]
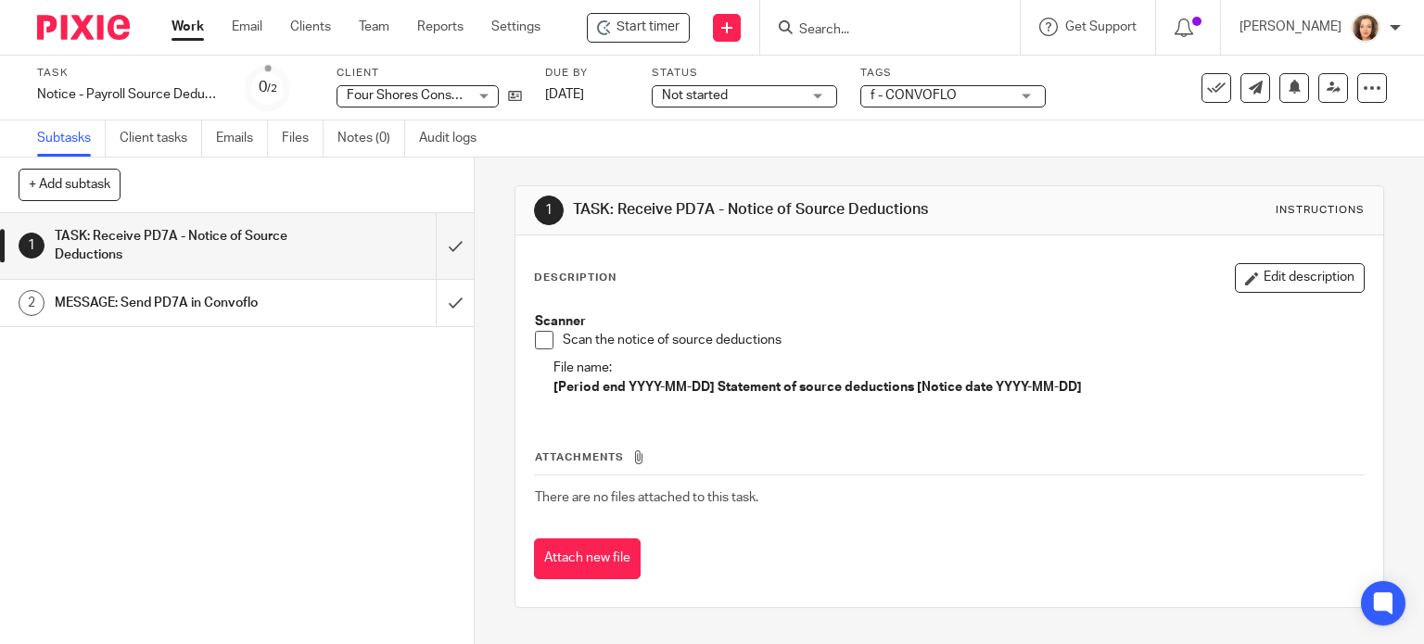
click at [207, 305] on h1 "MESSAGE: Send PD7A in Convoflo" at bounding box center [176, 303] width 242 height 28
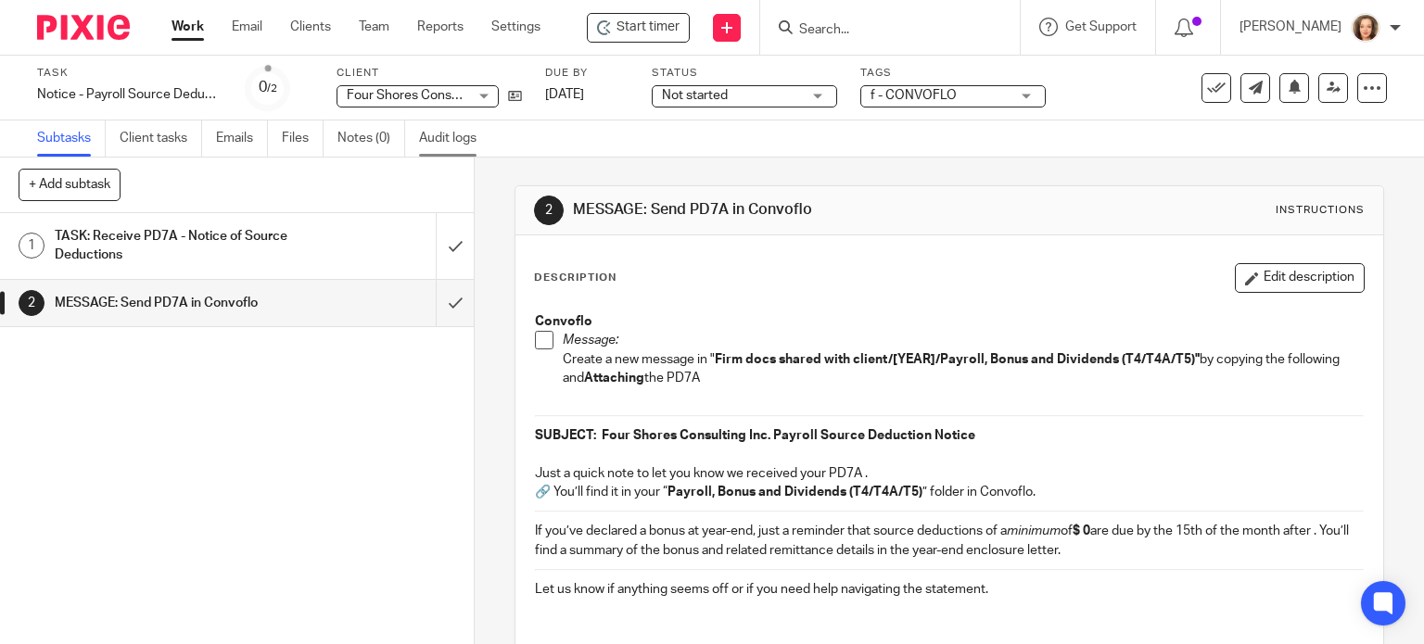
click at [445, 138] on link "Audit logs" at bounding box center [454, 139] width 71 height 36
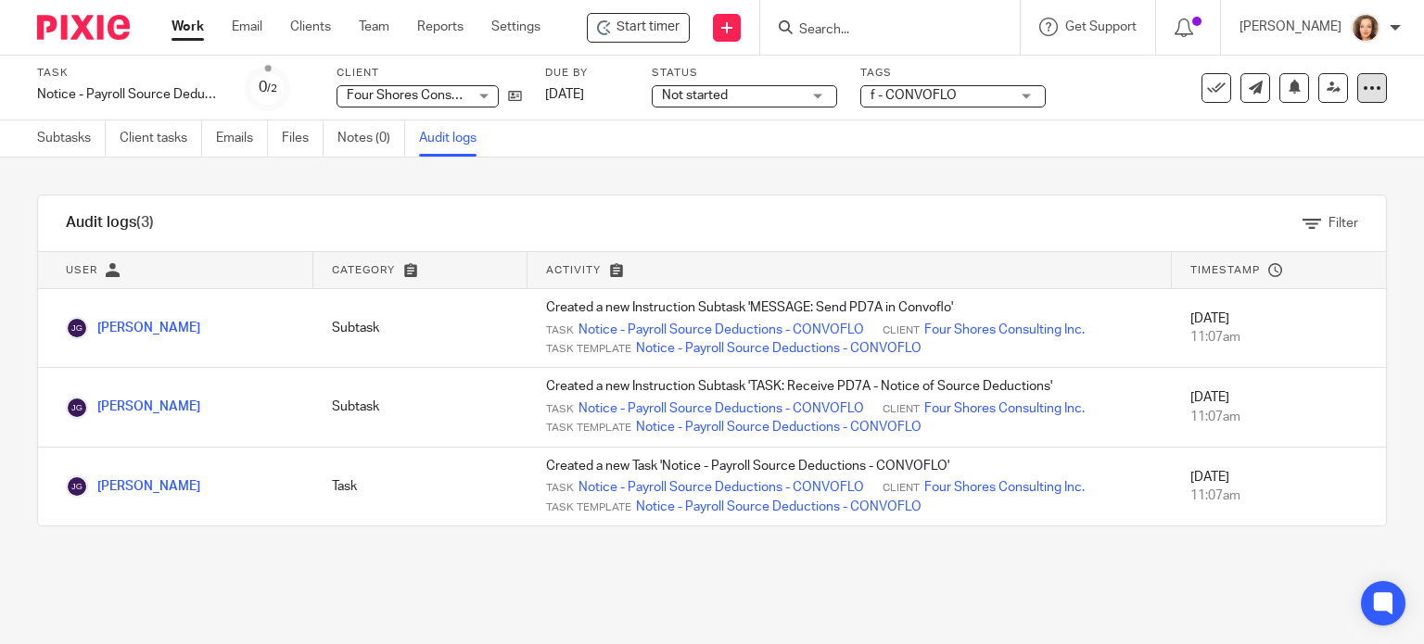
click at [1363, 87] on icon at bounding box center [1372, 88] width 19 height 19
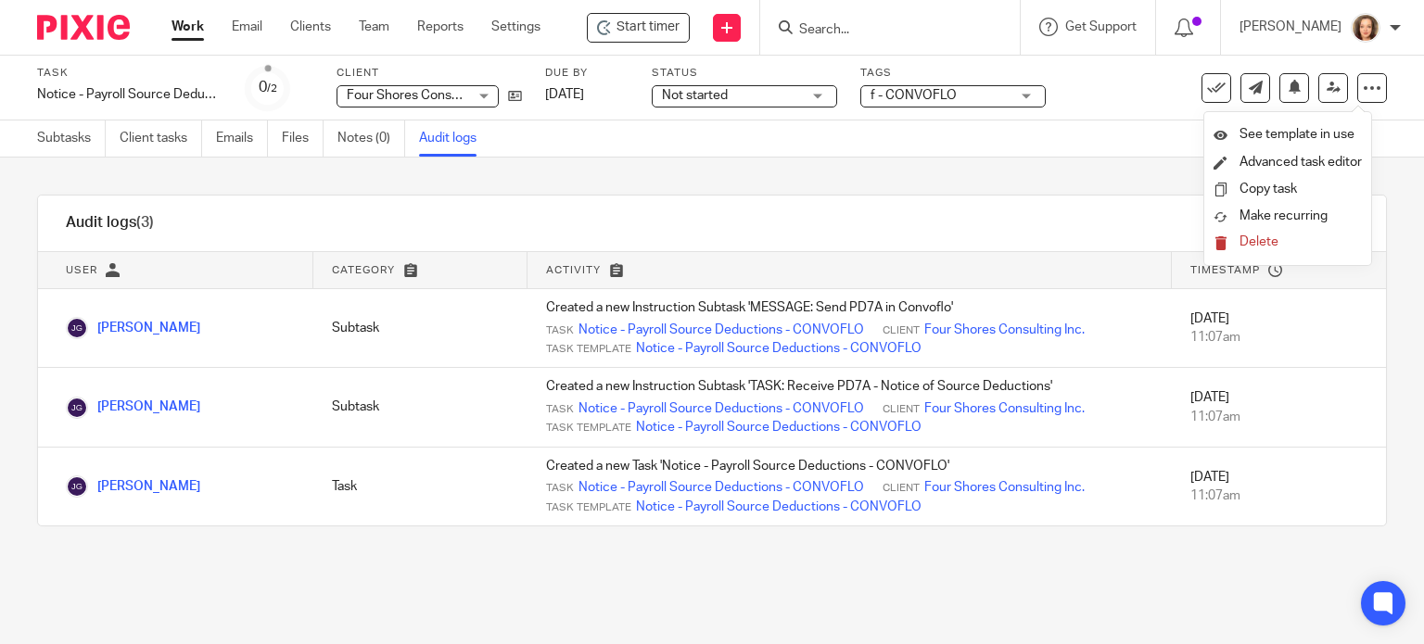
click at [1265, 240] on span "Delete" at bounding box center [1259, 242] width 39 height 13
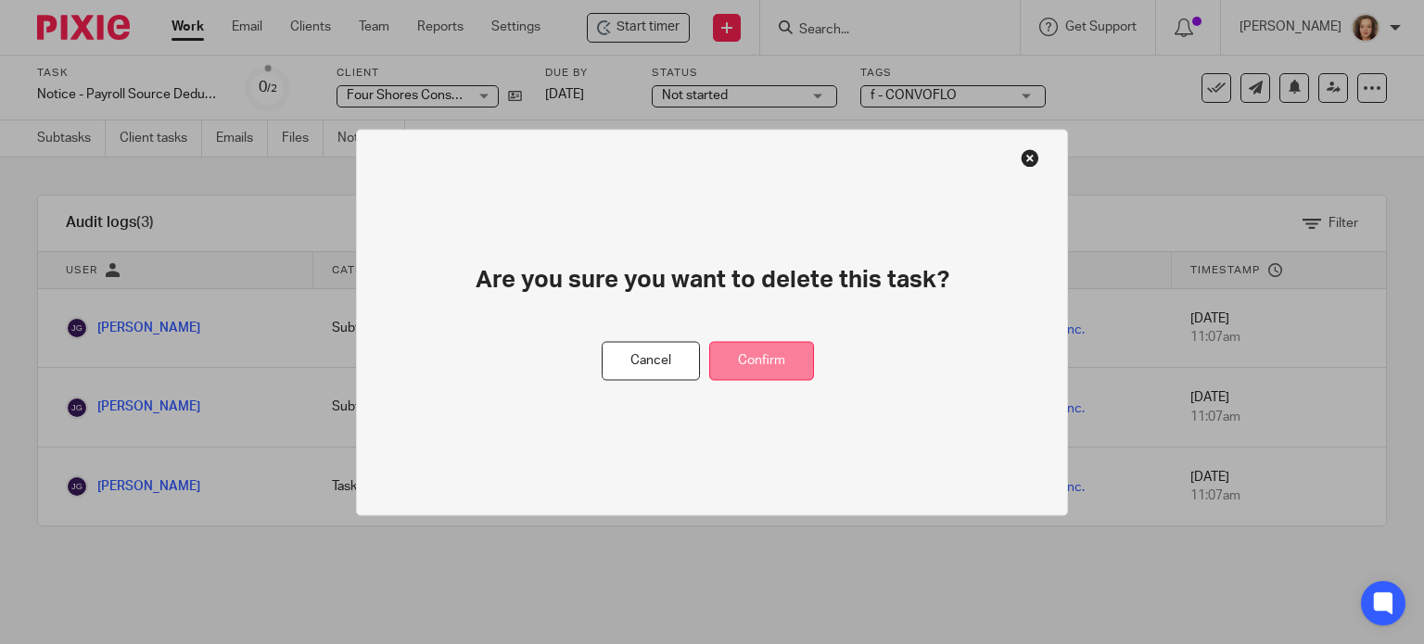
click at [756, 366] on button "Confirm" at bounding box center [761, 361] width 105 height 40
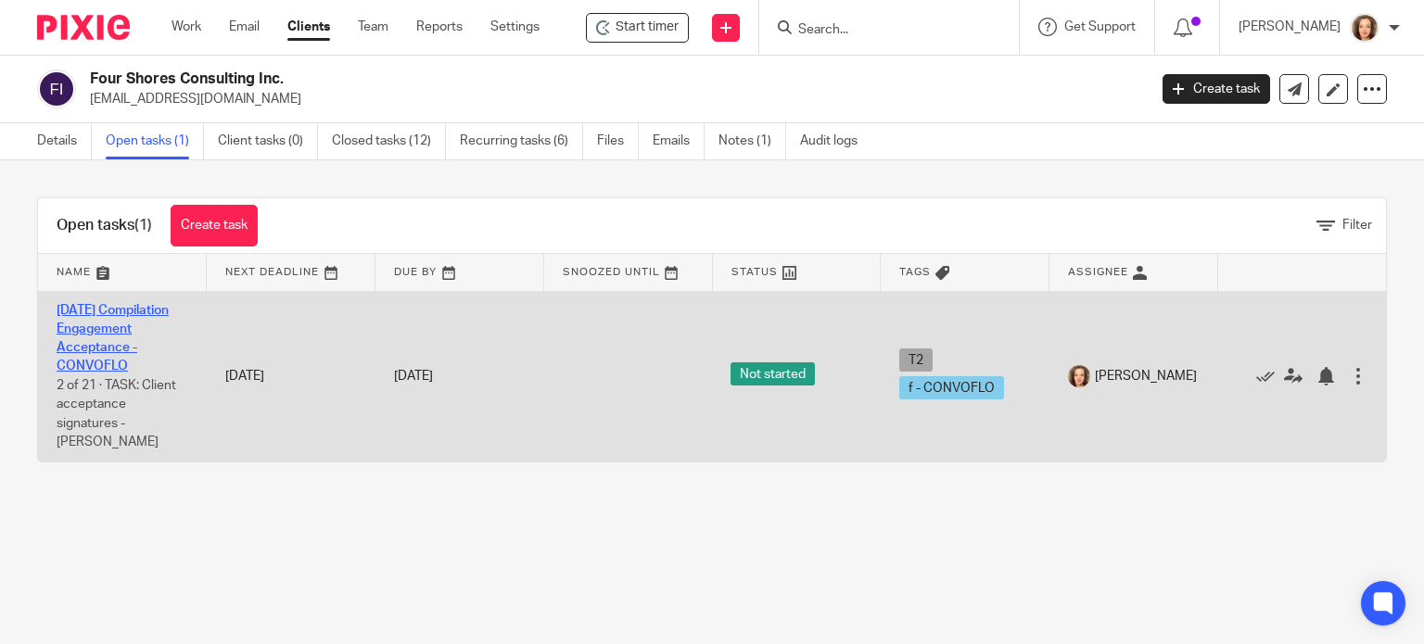
click at [93, 347] on link "[DATE] Compilation Engagement Acceptance - CONVOFLO" at bounding box center [113, 339] width 112 height 70
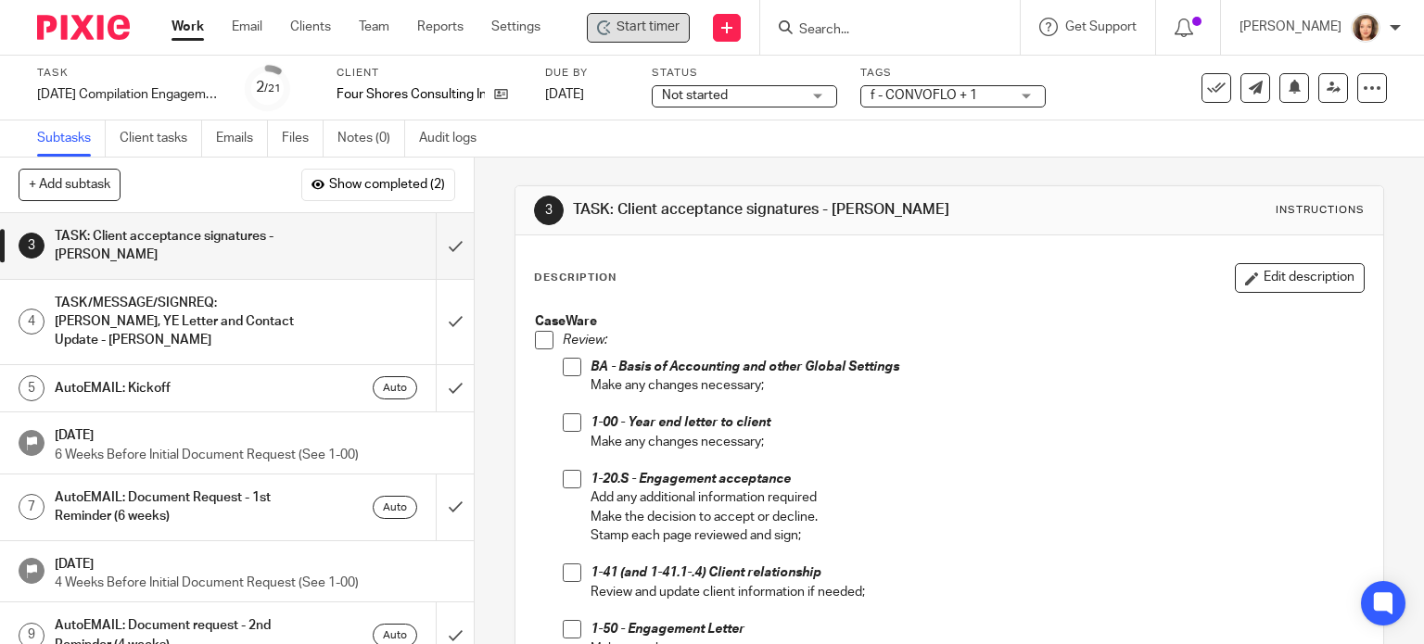
click at [663, 23] on span "Start timer" at bounding box center [648, 27] width 63 height 19
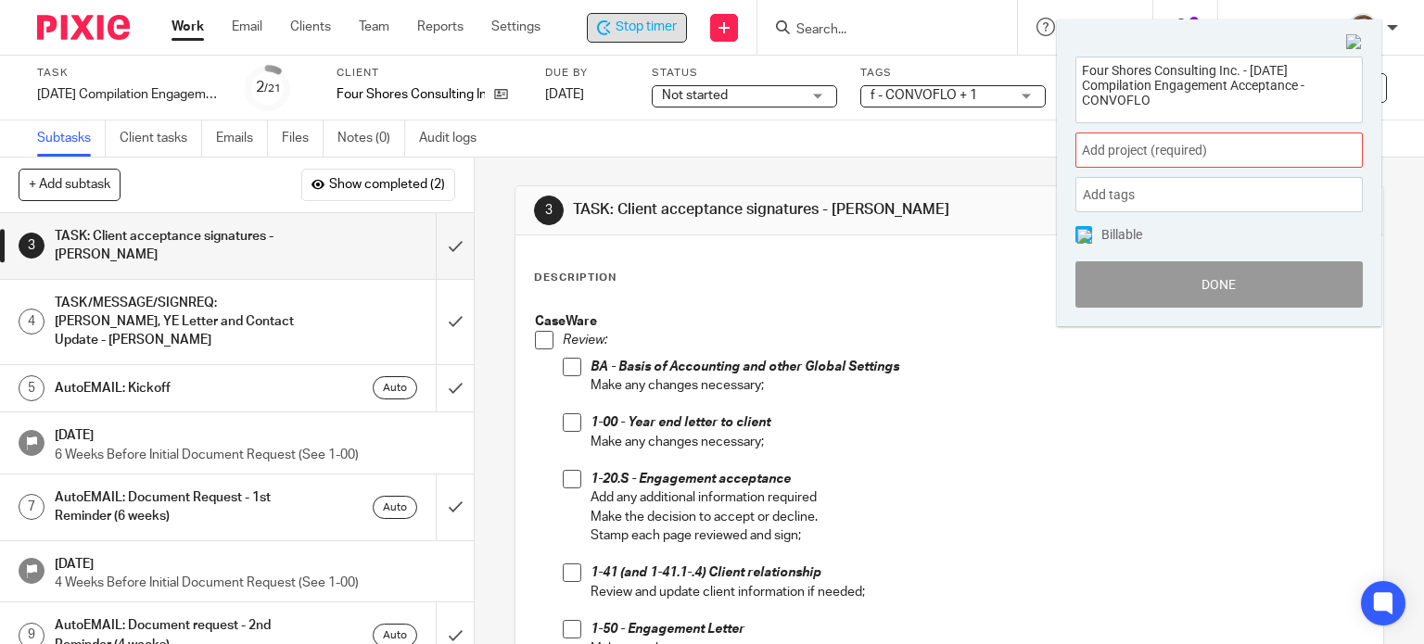
drag, startPoint x: 1079, startPoint y: 88, endPoint x: 973, endPoint y: 21, distance: 125.8
click at [973, 21] on body "Work Email Clients Team Reports Settings Work Email Clients Team Reports Settin…" at bounding box center [712, 322] width 1424 height 644
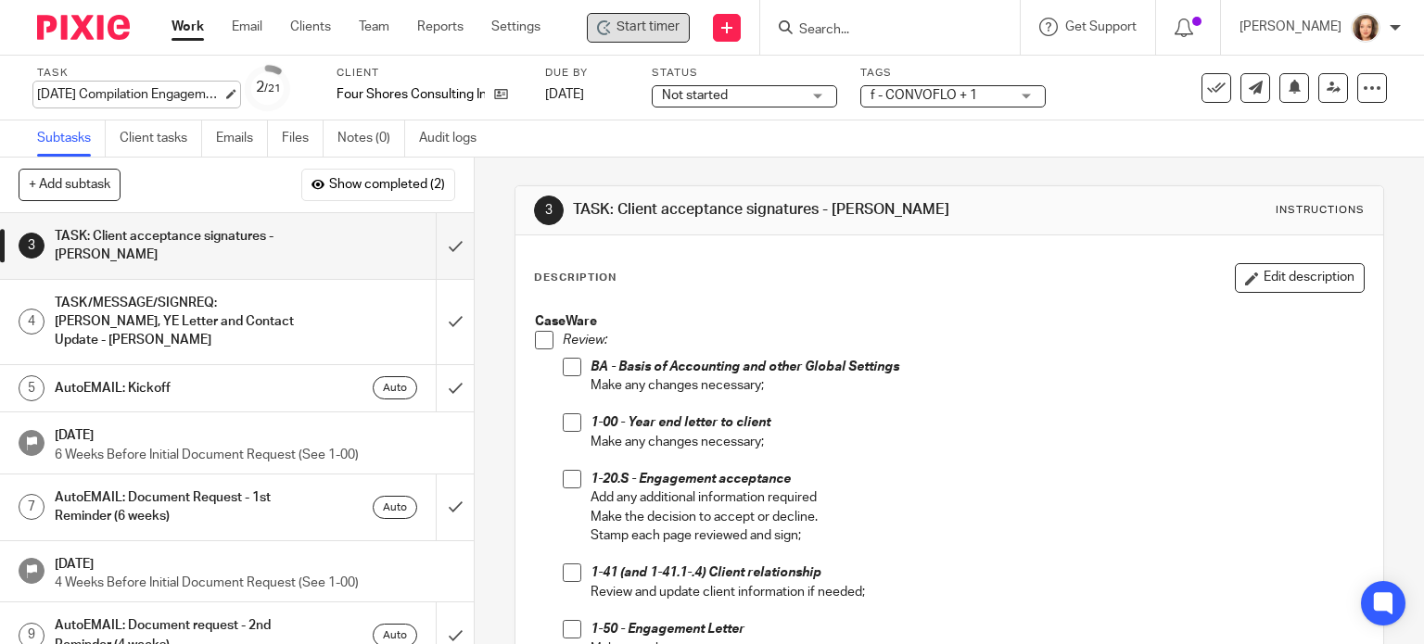
click at [150, 104] on div "[DATE] Compilation Engagement Acceptance - CONVOFLO Save [DATE] Compilation Eng…" at bounding box center [129, 94] width 185 height 19
click at [950, 430] on p "1-00 - Year end letter to client" at bounding box center [978, 423] width 774 height 19
drag, startPoint x: 536, startPoint y: 340, endPoint x: 559, endPoint y: 365, distance: 34.1
click at [537, 340] on span at bounding box center [544, 340] width 19 height 19
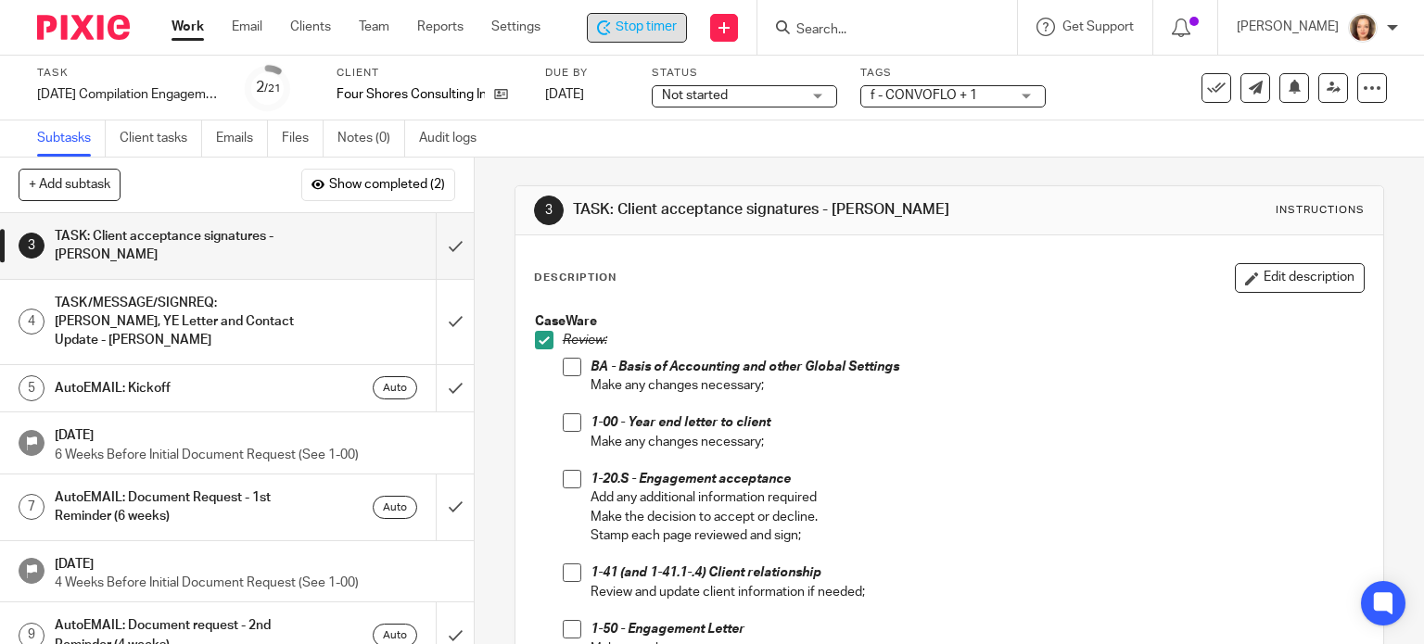
click at [564, 366] on span at bounding box center [572, 367] width 19 height 19
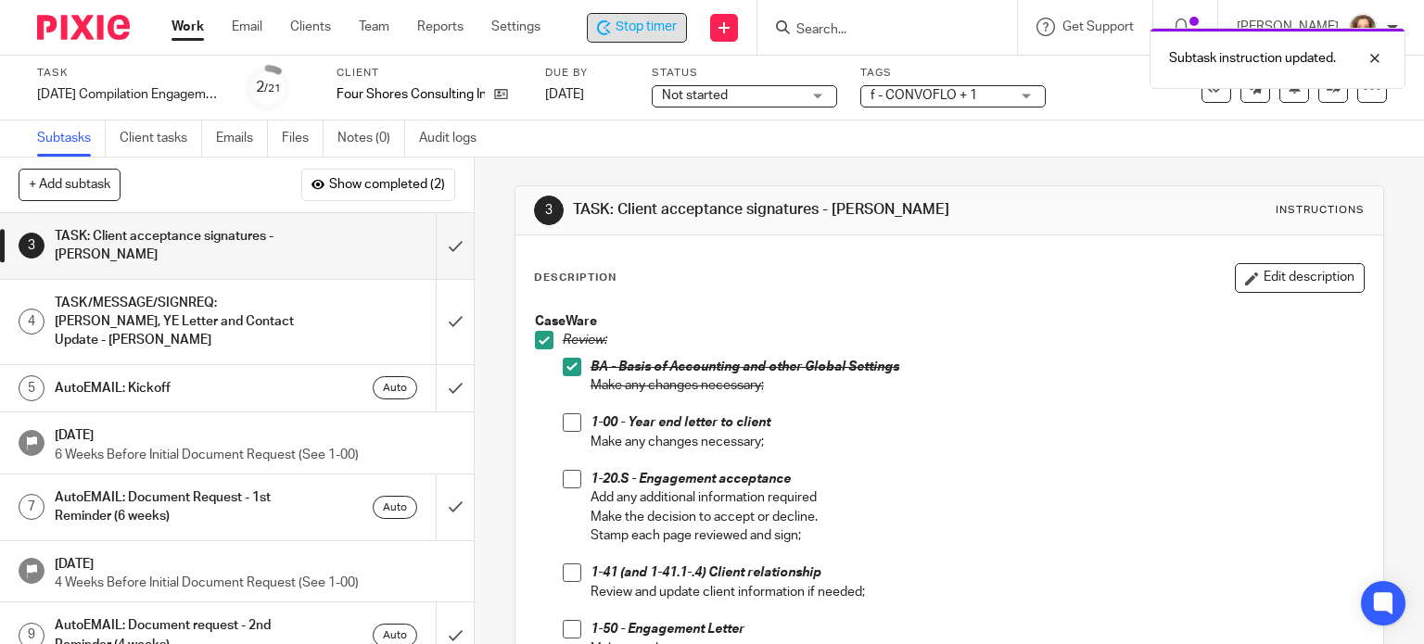
click at [567, 426] on span at bounding box center [572, 423] width 19 height 19
click at [569, 483] on span at bounding box center [572, 479] width 19 height 19
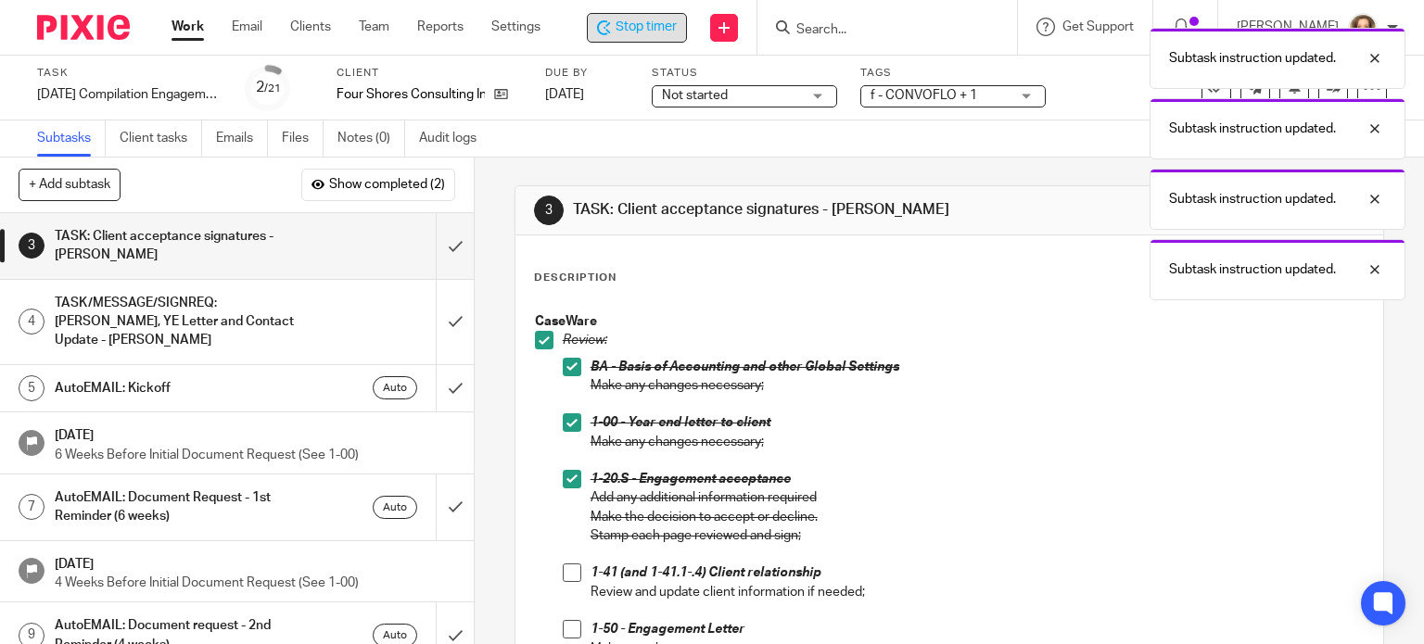
click at [567, 567] on span at bounding box center [572, 573] width 19 height 19
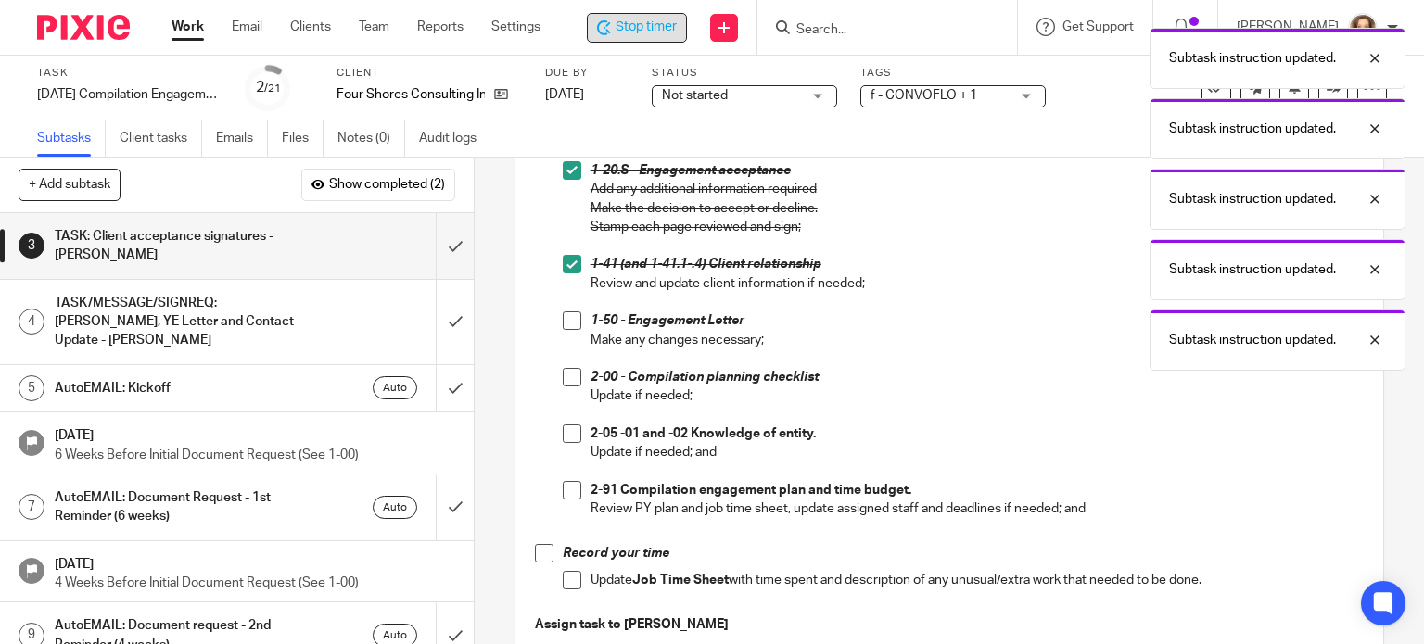
scroll to position [393, 0]
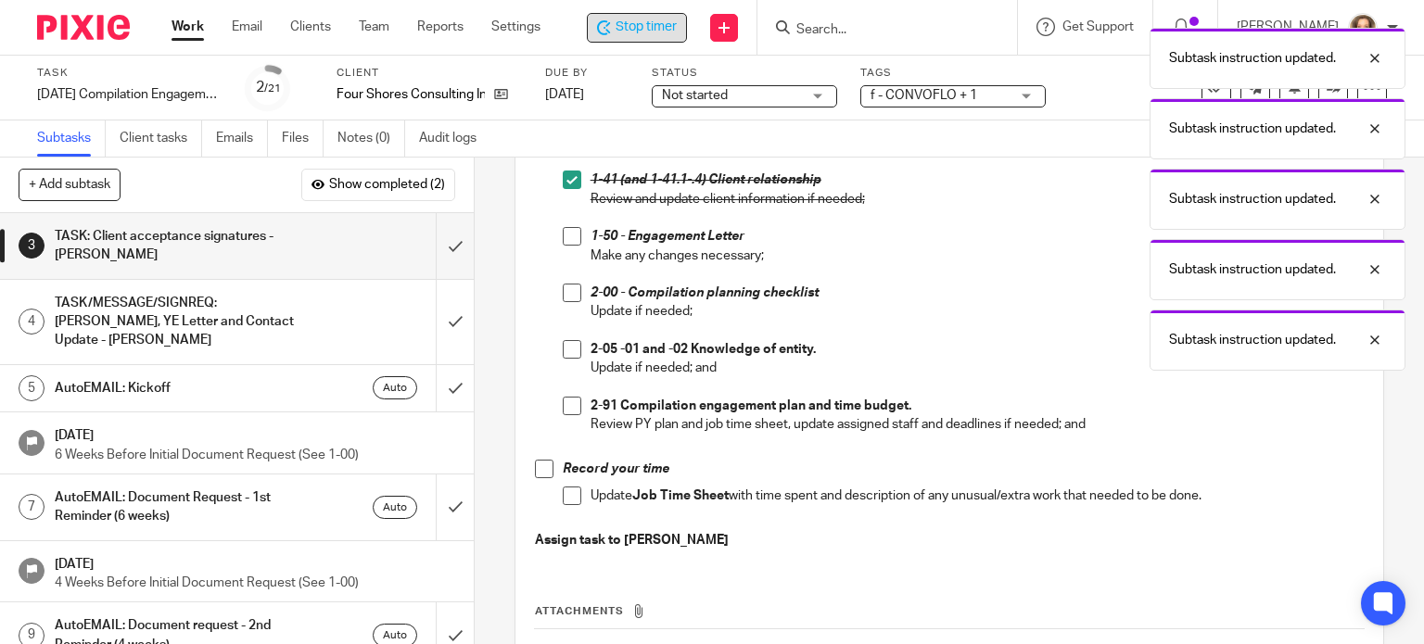
click at [564, 237] on span at bounding box center [572, 236] width 19 height 19
click at [575, 292] on span at bounding box center [572, 293] width 19 height 19
click at [563, 351] on span at bounding box center [572, 349] width 19 height 19
drag, startPoint x: 566, startPoint y: 399, endPoint x: 565, endPoint y: 459, distance: 60.3
click at [566, 399] on span at bounding box center [572, 406] width 19 height 19
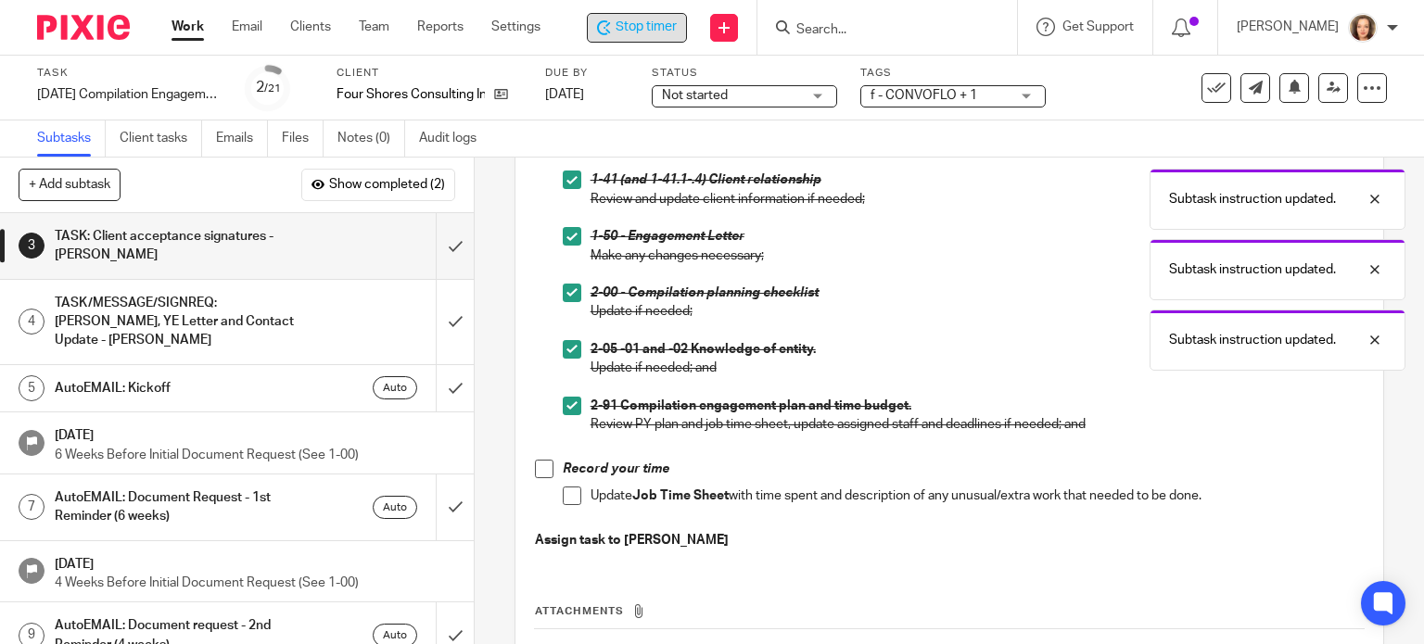
click at [567, 496] on span at bounding box center [572, 496] width 19 height 19
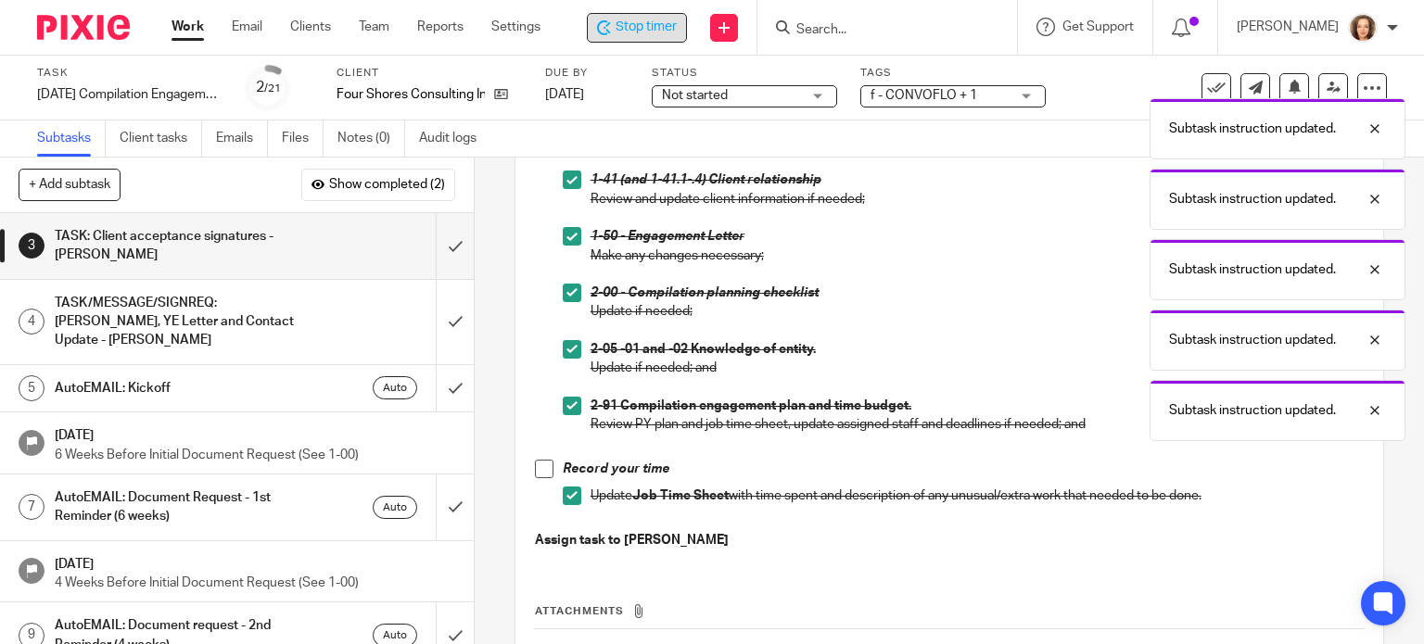
click at [540, 469] on span at bounding box center [544, 469] width 19 height 19
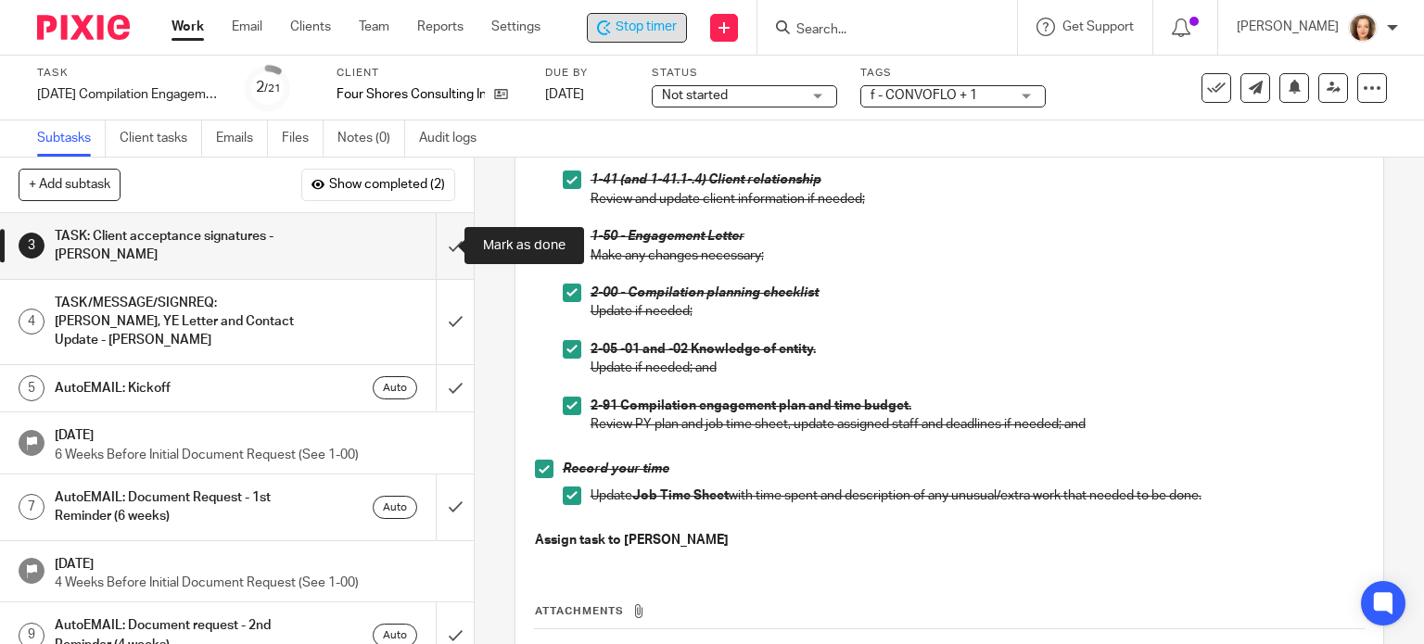
drag, startPoint x: 434, startPoint y: 248, endPoint x: 413, endPoint y: 237, distance: 23.6
click at [434, 248] on input "submit" at bounding box center [237, 246] width 474 height 66
click at [818, 88] on div "Not started Not started" at bounding box center [744, 96] width 185 height 22
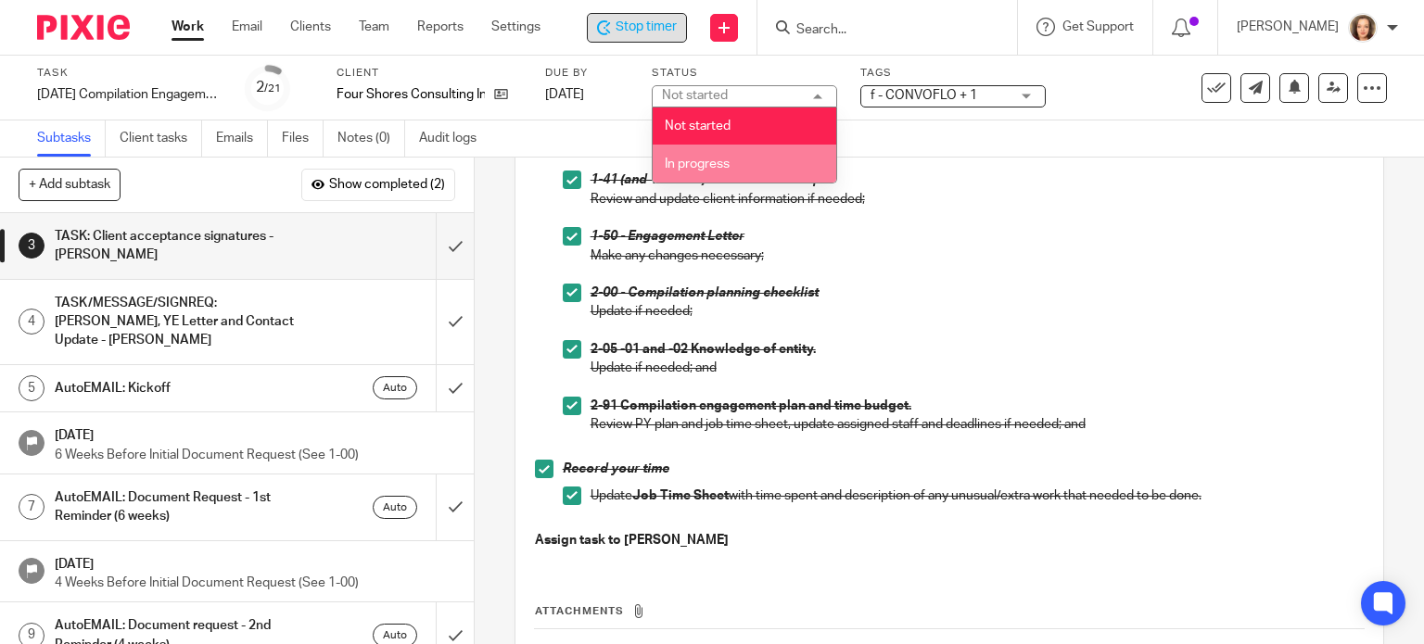
click at [708, 162] on span "In progress" at bounding box center [697, 164] width 65 height 13
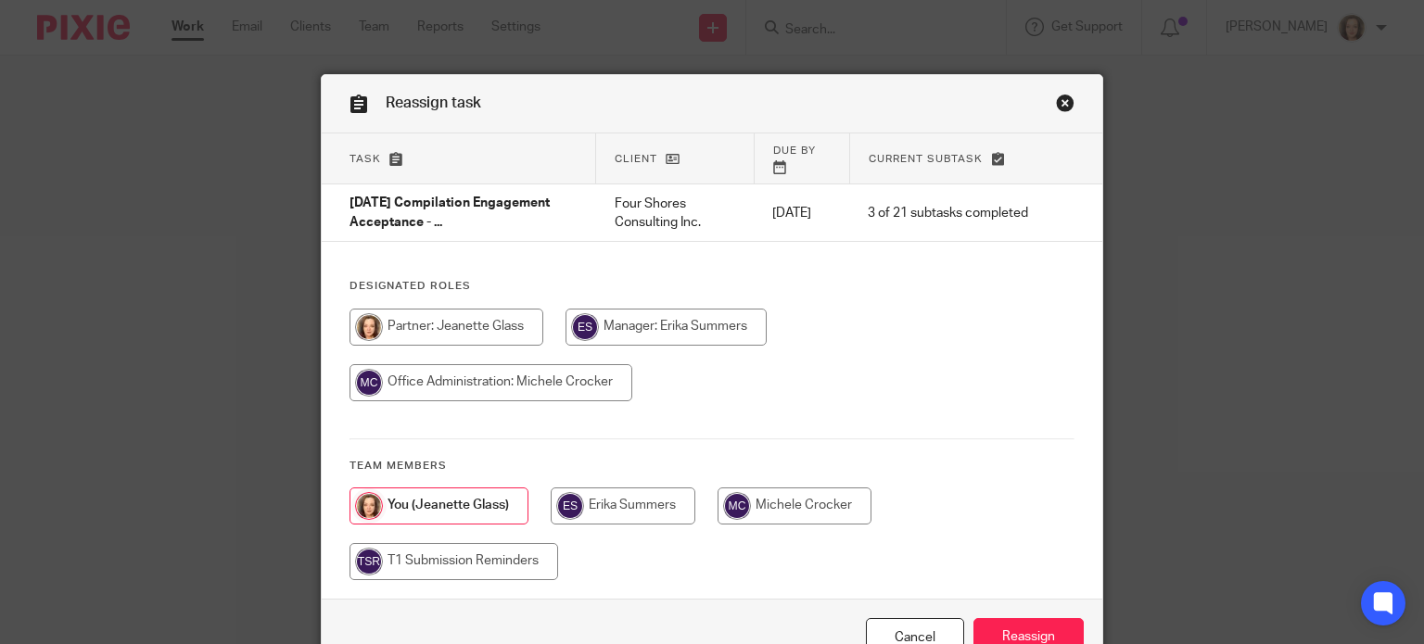
click at [632, 402] on input "radio" at bounding box center [491, 382] width 283 height 37
radio input "true"
click at [1015, 619] on input "Reassign" at bounding box center [1029, 638] width 110 height 40
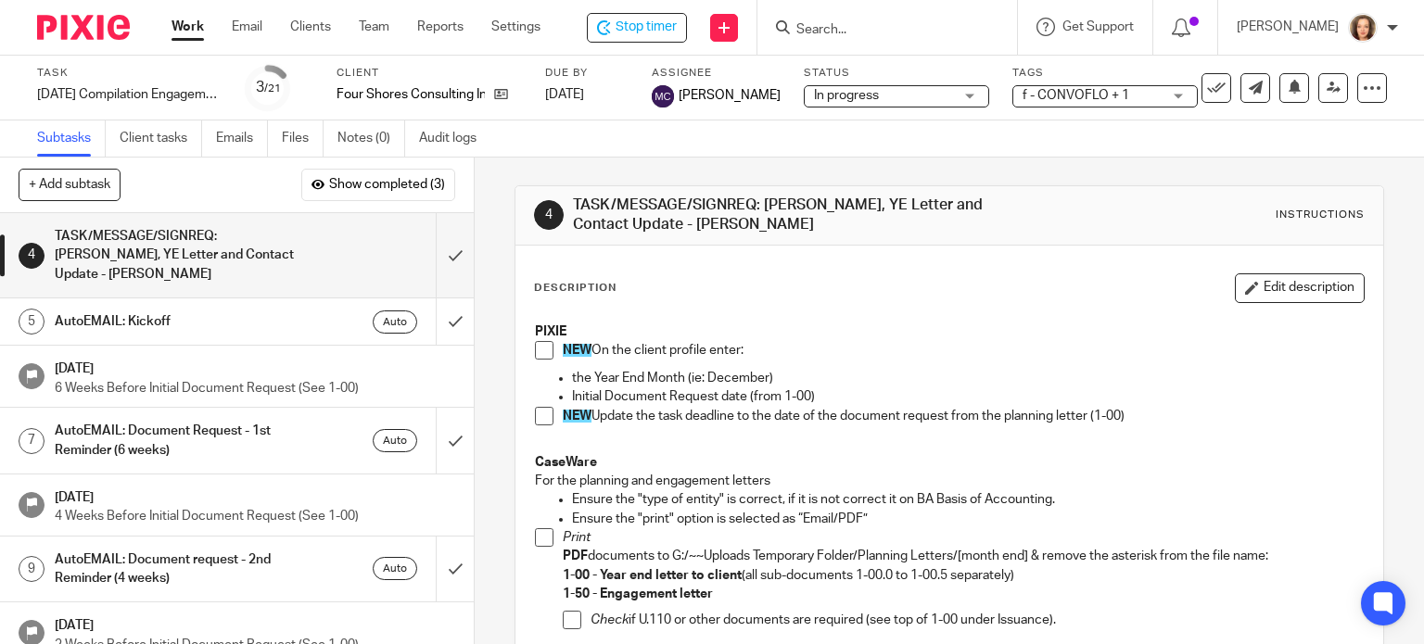
click at [631, 145] on div "Subtasks Client tasks Emails Files Notes (0) Audit logs" at bounding box center [712, 139] width 1424 height 37
click at [623, 29] on span "Stop timer" at bounding box center [646, 27] width 61 height 19
click at [824, 29] on input "Search" at bounding box center [880, 30] width 167 height 17
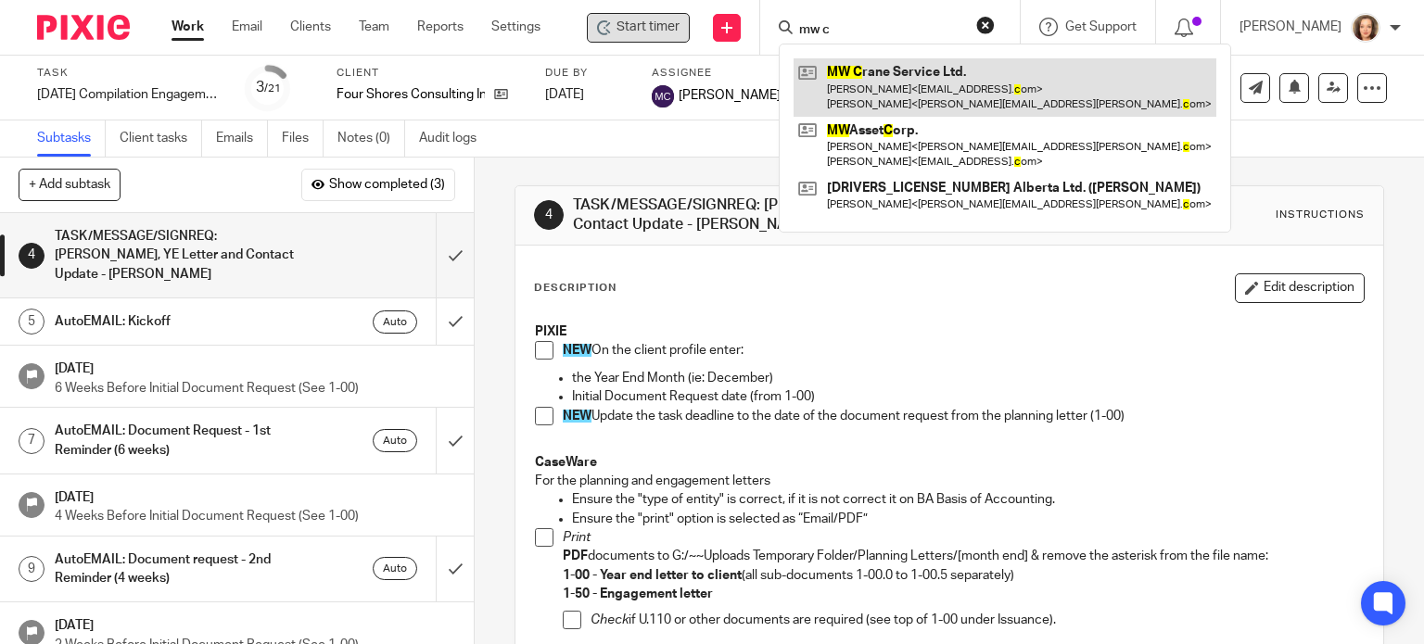
type input "mw c"
click at [915, 94] on link at bounding box center [1005, 86] width 423 height 57
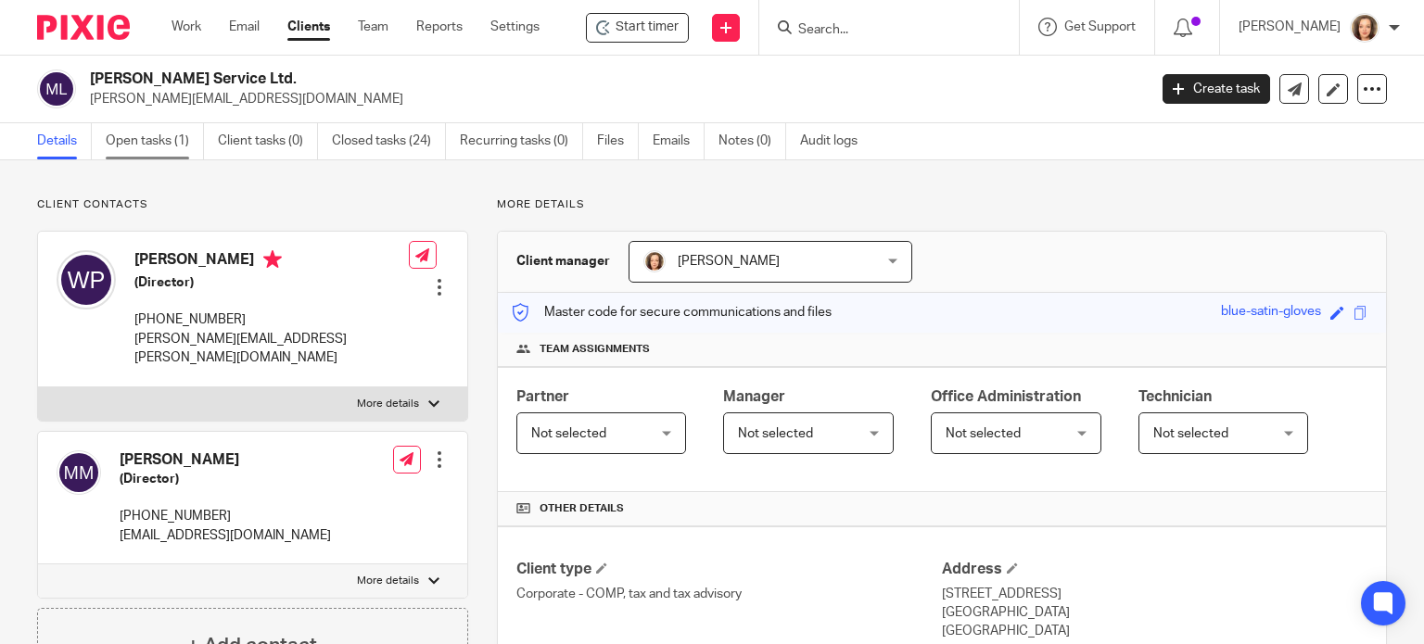
click at [141, 140] on link "Open tasks (1)" at bounding box center [155, 141] width 98 height 36
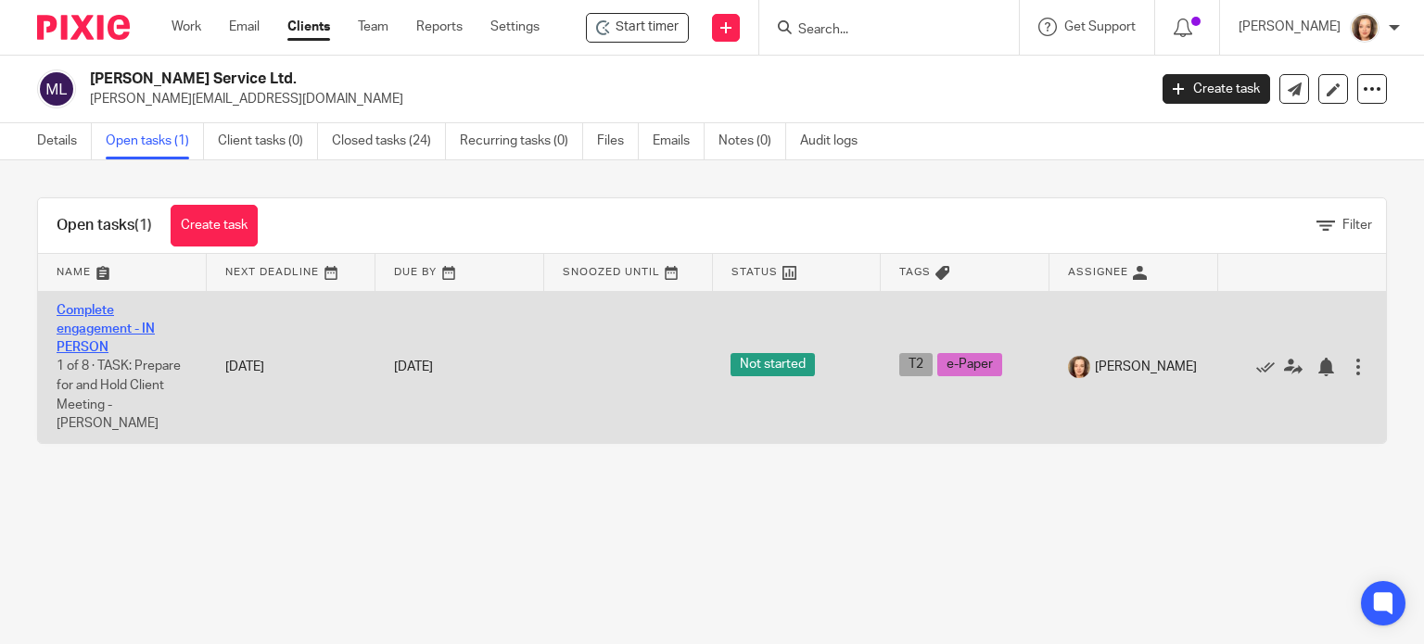
click at [106, 315] on link "Complete engagement - IN PERSON" at bounding box center [106, 329] width 98 height 51
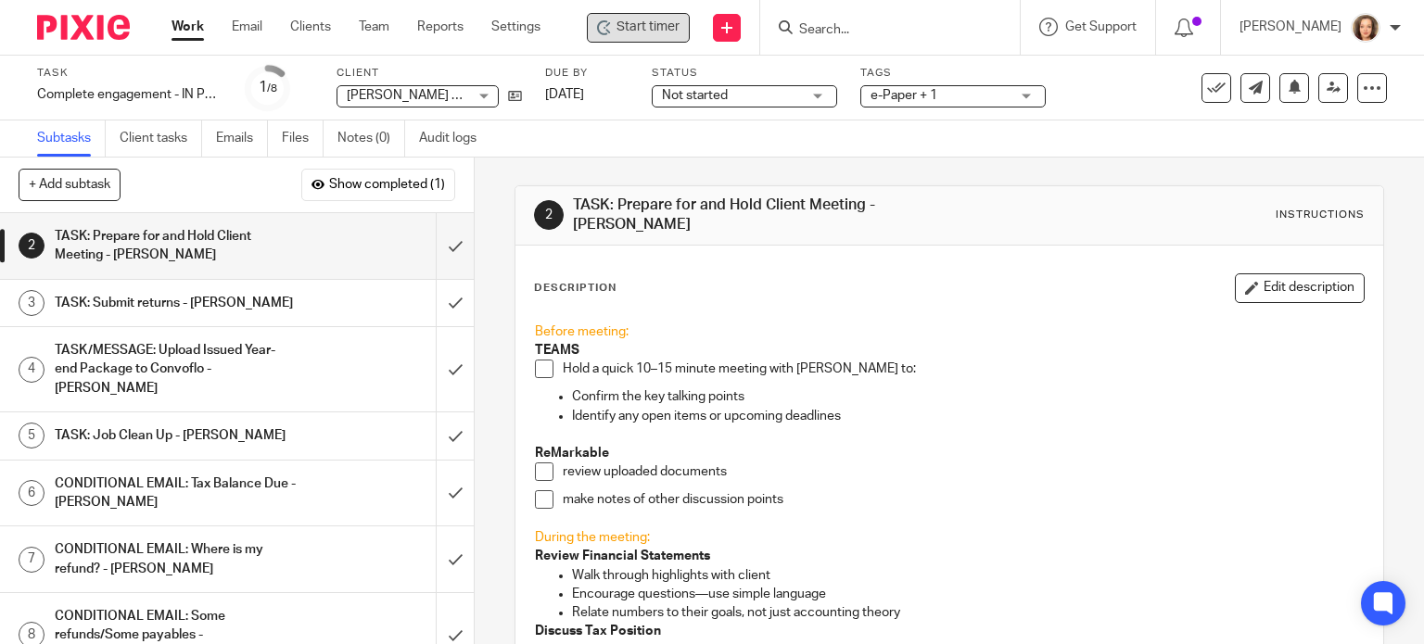
click at [645, 25] on span "Start timer" at bounding box center [648, 27] width 63 height 19
